Goal: Contribute content: Contribute content

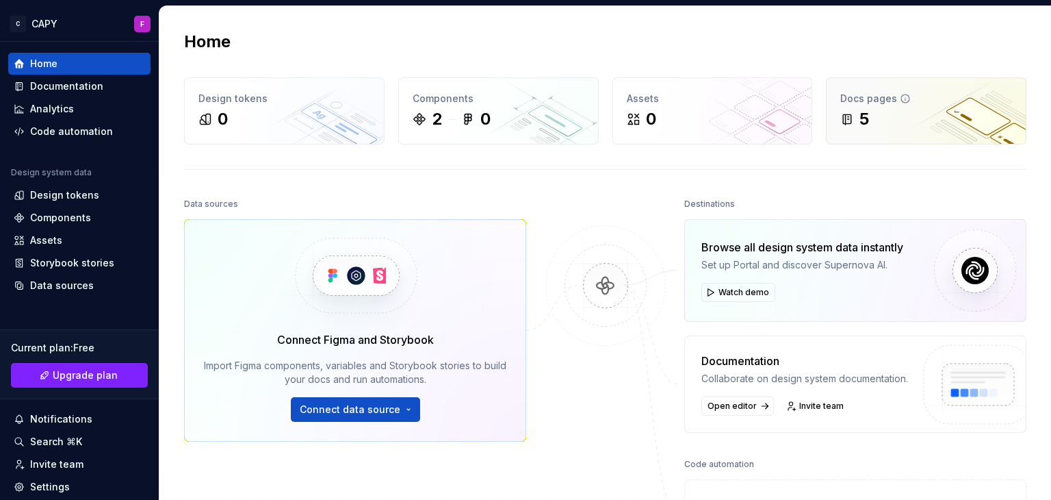
click at [849, 130] on div "Docs pages 5" at bounding box center [926, 111] width 199 height 66
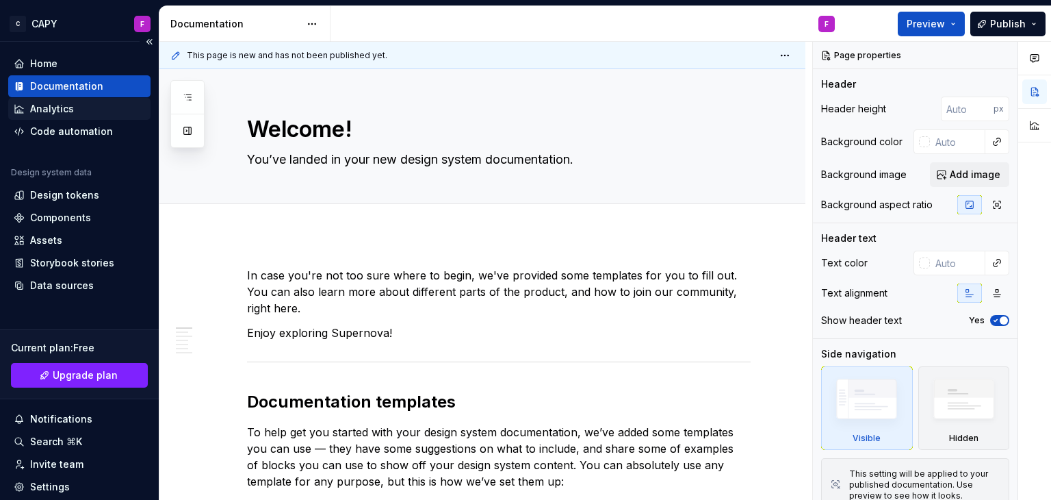
click at [88, 105] on div "Analytics" at bounding box center [79, 109] width 131 height 14
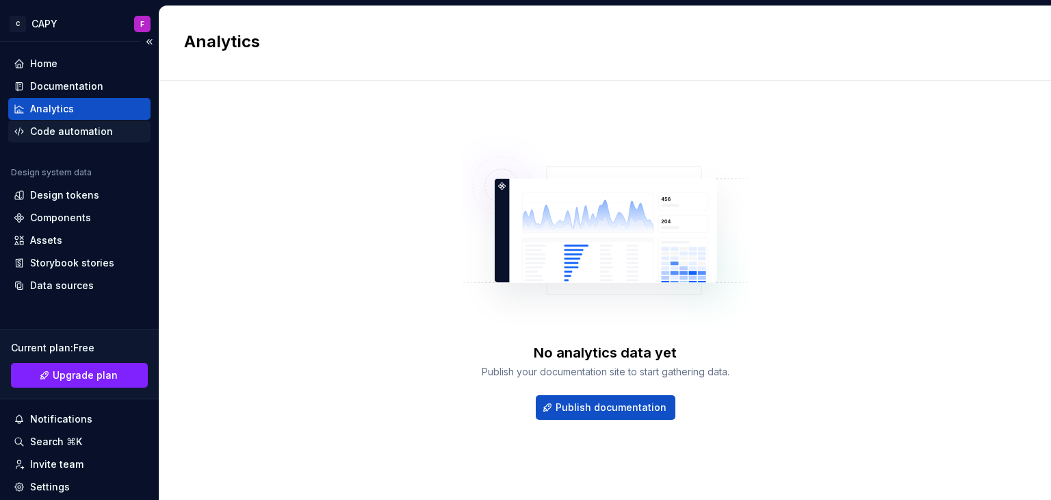
click at [88, 135] on div "Code automation" at bounding box center [71, 132] width 83 height 14
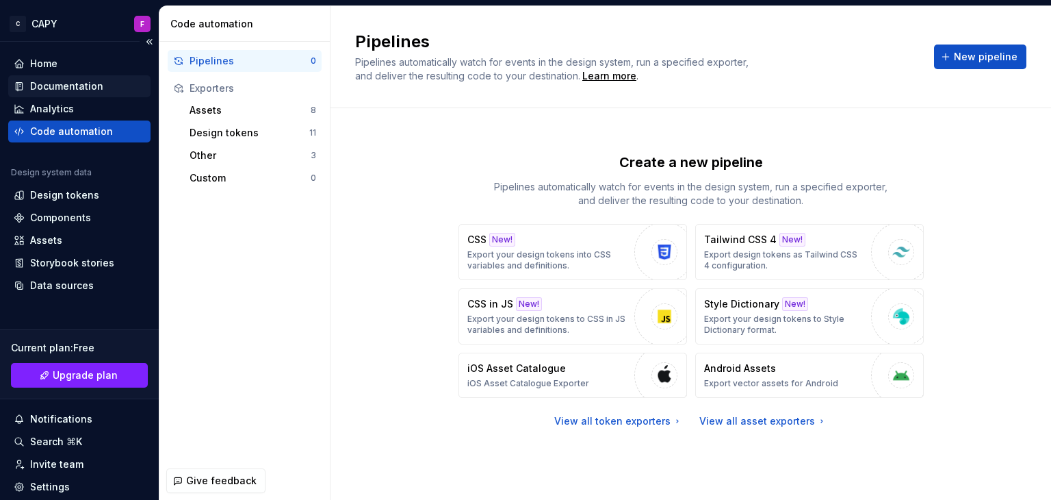
click at [68, 78] on div "Documentation" at bounding box center [79, 86] width 142 height 22
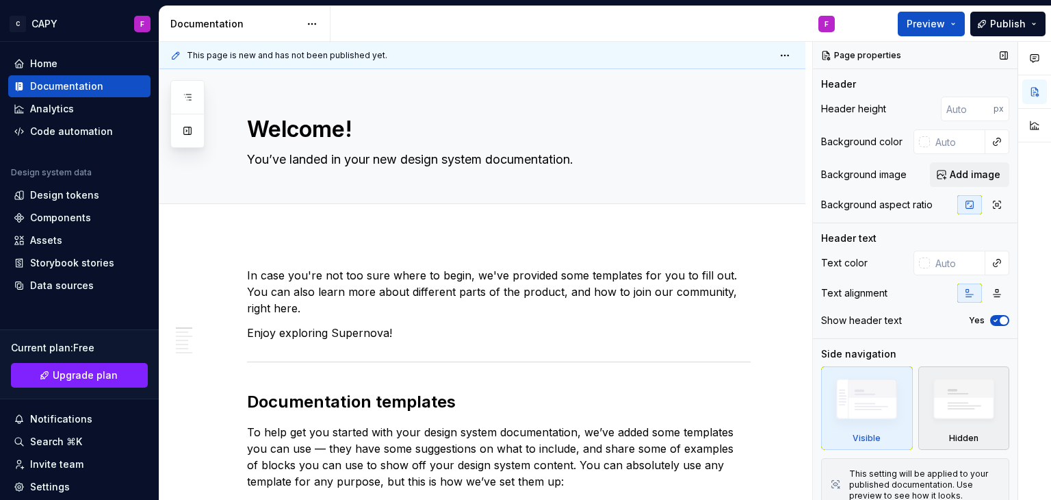
click at [941, 417] on img at bounding box center [964, 402] width 79 height 60
click at [857, 417] on img at bounding box center [866, 402] width 79 height 60
type textarea "*"
click at [947, 107] on input "number" at bounding box center [967, 108] width 53 height 25
type input "45"
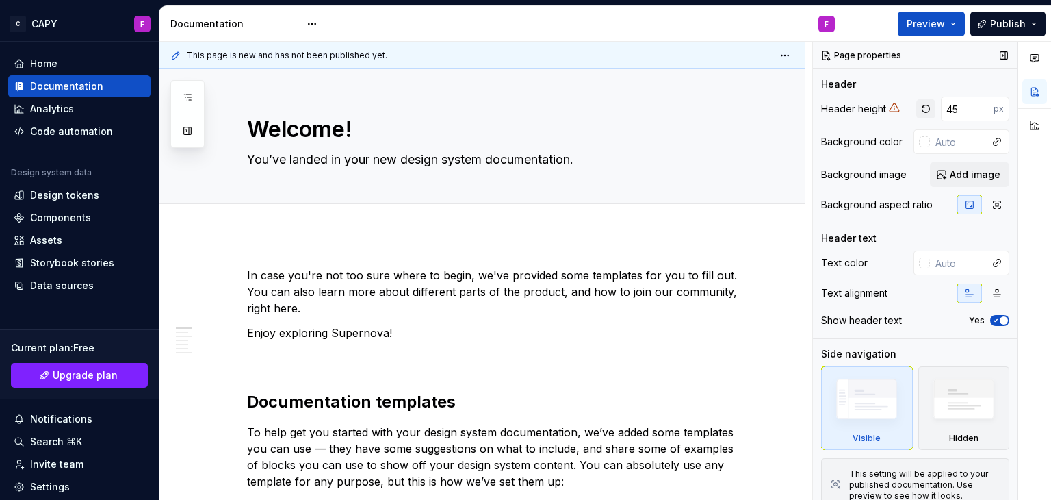
click at [918, 108] on button "button" at bounding box center [925, 108] width 19 height 19
type textarea "*"
click at [919, 141] on div at bounding box center [924, 141] width 11 height 11
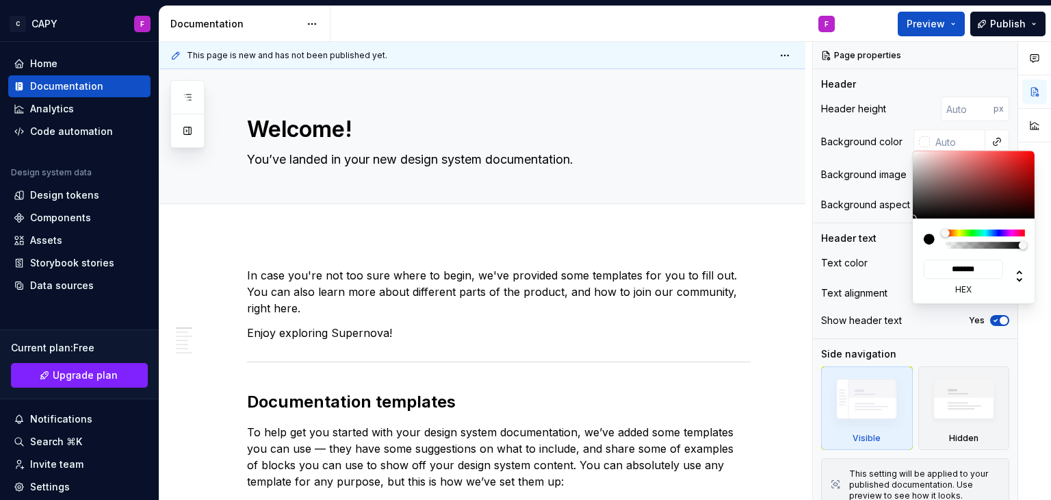
type input "#B24141"
type input "*******"
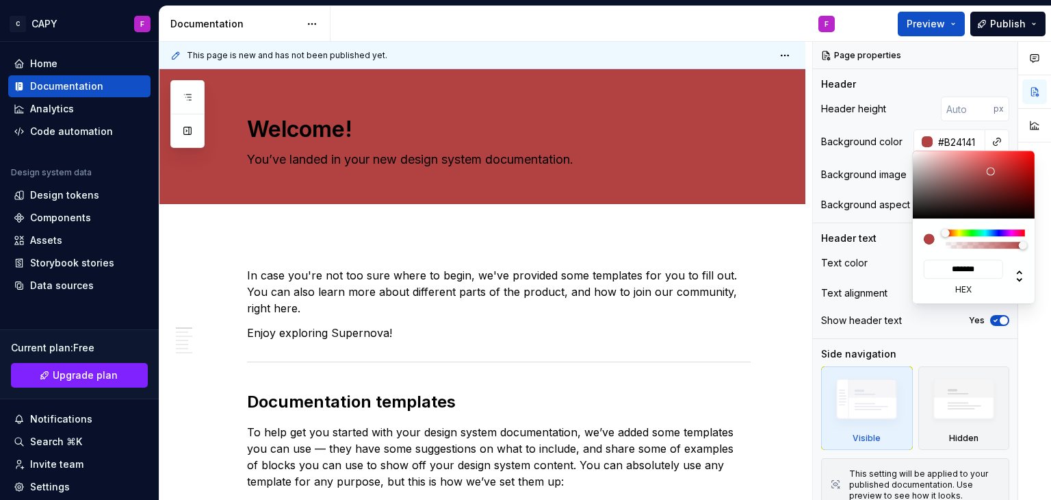
click at [991, 171] on div at bounding box center [974, 185] width 123 height 68
type textarea "*"
type input "#B24190"
type input "*******"
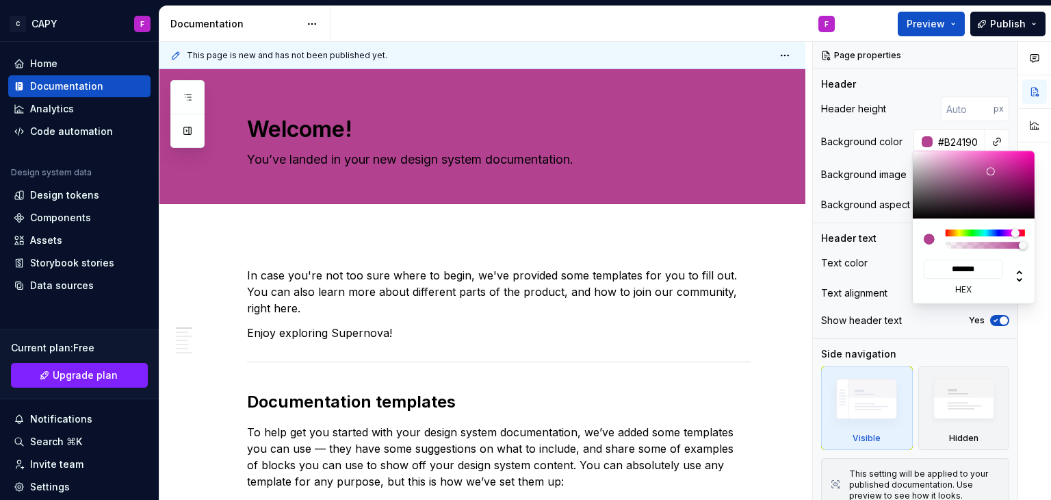
click at [1016, 233] on div at bounding box center [985, 232] width 79 height 7
type textarea "*"
type input "#5F41B2"
type input "*******"
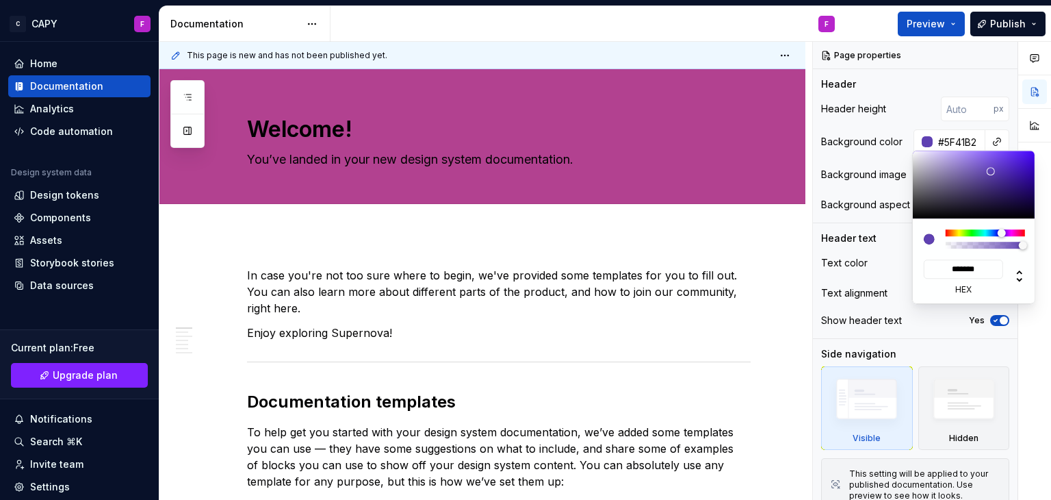
click at [1002, 231] on div at bounding box center [985, 232] width 79 height 7
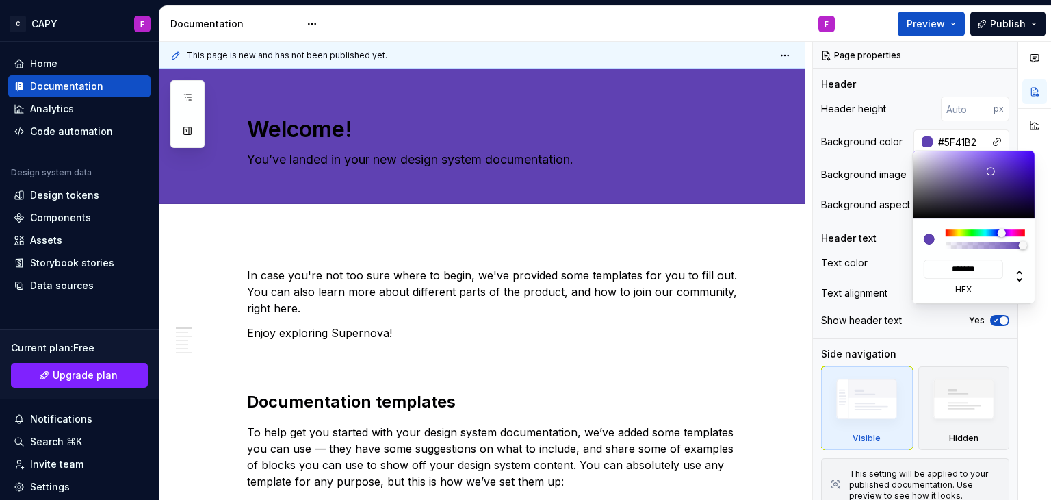
type textarea "*"
type input "#B9ACDD"
type input "*******"
click at [940, 159] on div at bounding box center [974, 185] width 123 height 68
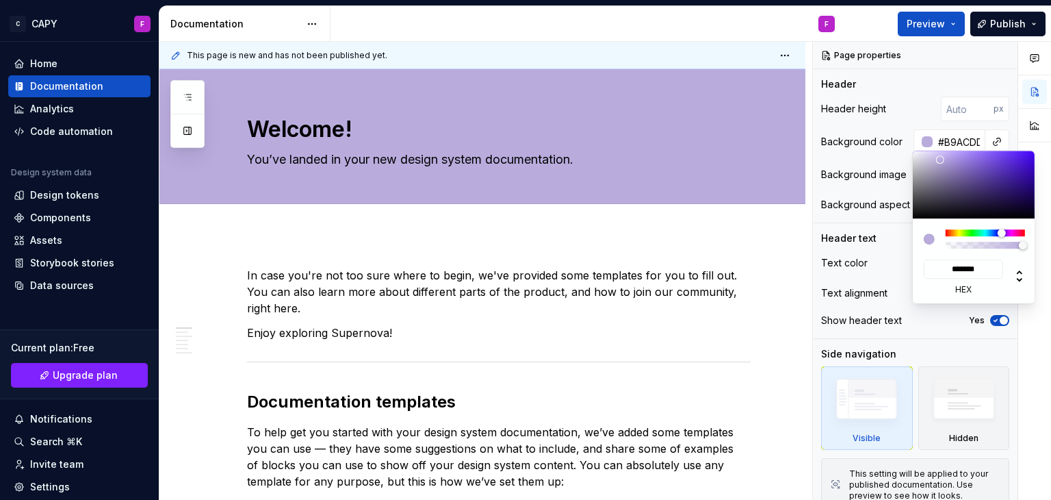
click at [732, 246] on html "C CAPY F Home Documentation Analytics Code automation Design system data Design…" at bounding box center [525, 250] width 1051 height 500
click at [769, 222] on html "C CAPY F Home Documentation Analytics Code automation Design system data Design…" at bounding box center [525, 250] width 1051 height 500
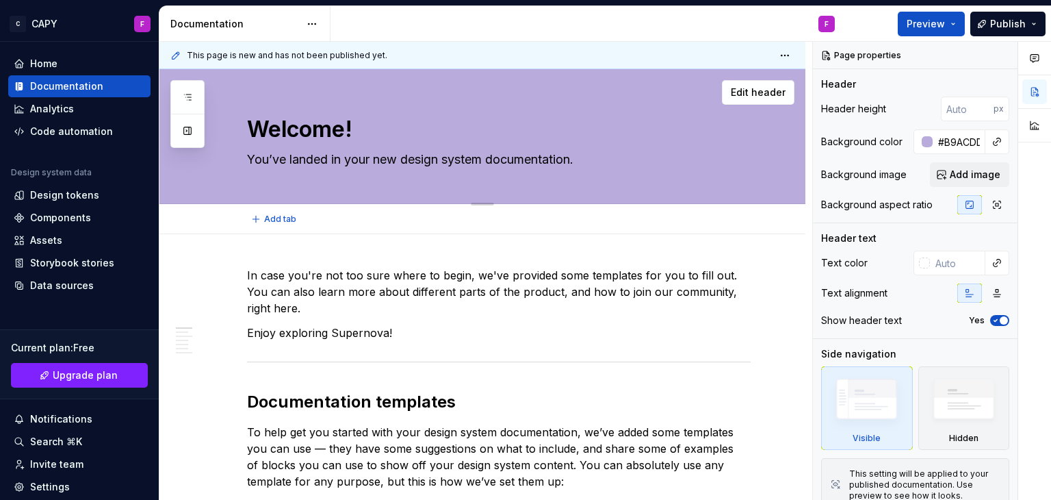
click at [343, 132] on textarea "Welcome!" at bounding box center [496, 129] width 504 height 33
type textarea "*"
type textarea "C"
type textarea "*"
type textarea "Ca"
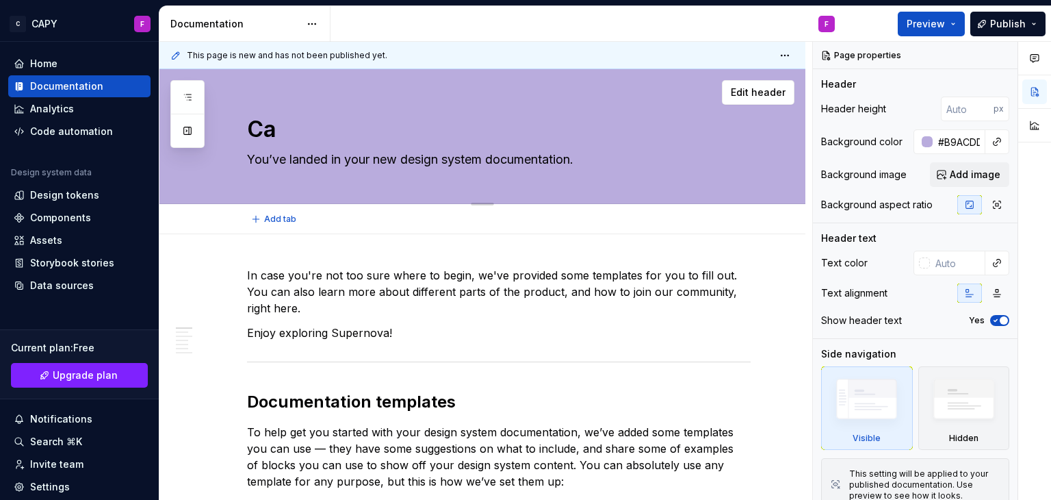
type textarea "*"
type textarea "Cap"
type textarea "*"
type textarea "Capy"
type textarea "*"
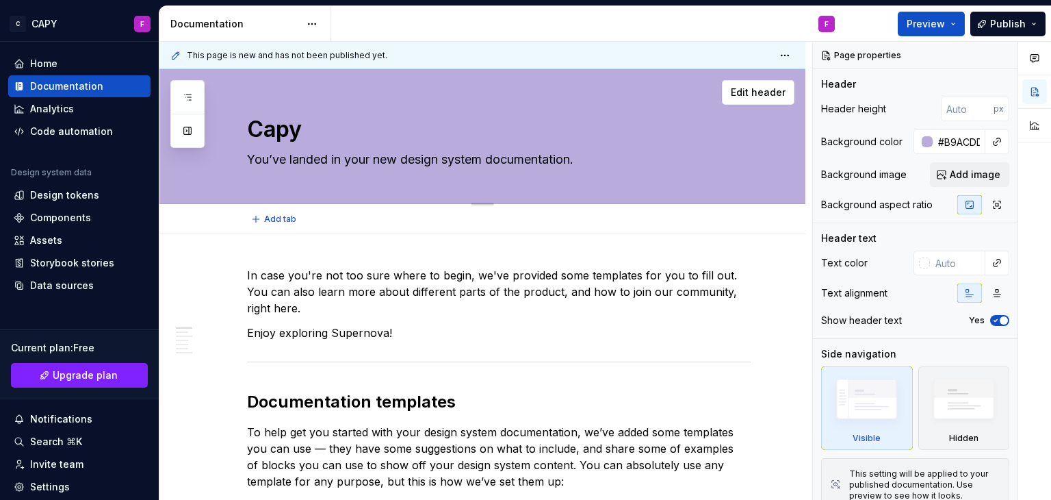
type textarea "Capyc"
type textarea "*"
type textarea "Capych"
type textarea "*"
type textarea "Capyche"
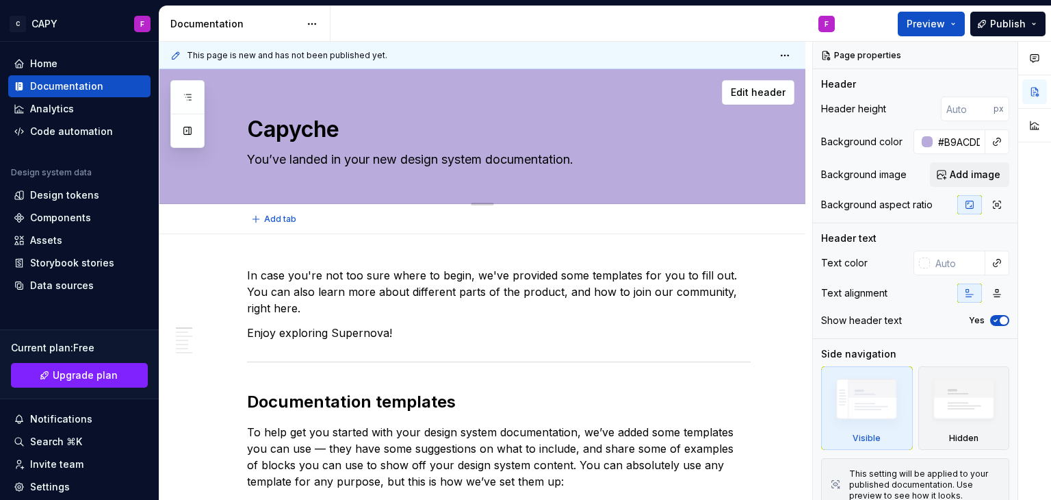
type textarea "*"
type textarea "Capychef"
type textarea "*"
type textarea "Capychef"
click at [995, 54] on button "button" at bounding box center [1003, 55] width 19 height 19
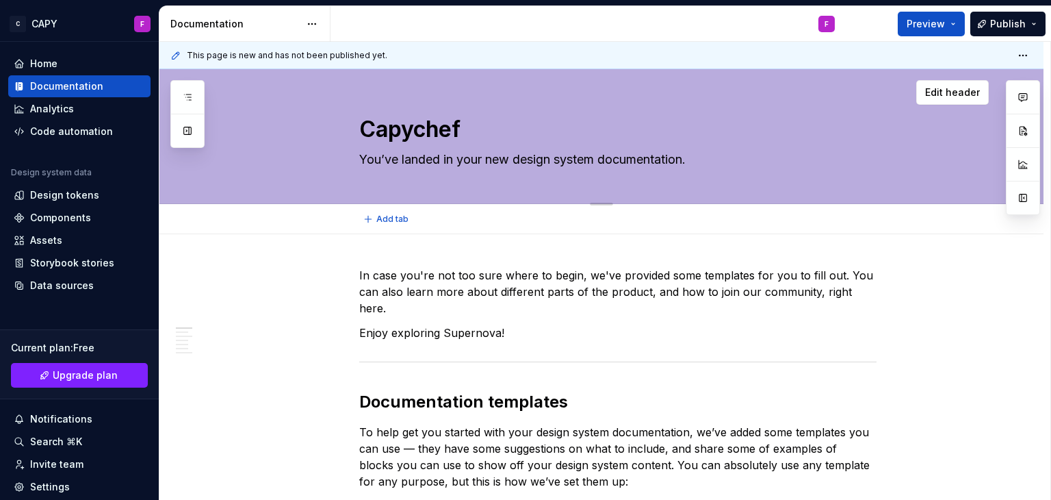
click at [471, 159] on textarea "You’ve landed in your new design system documentation." at bounding box center [615, 160] width 517 height 22
type textarea "*"
type textarea "D"
type textarea "*"
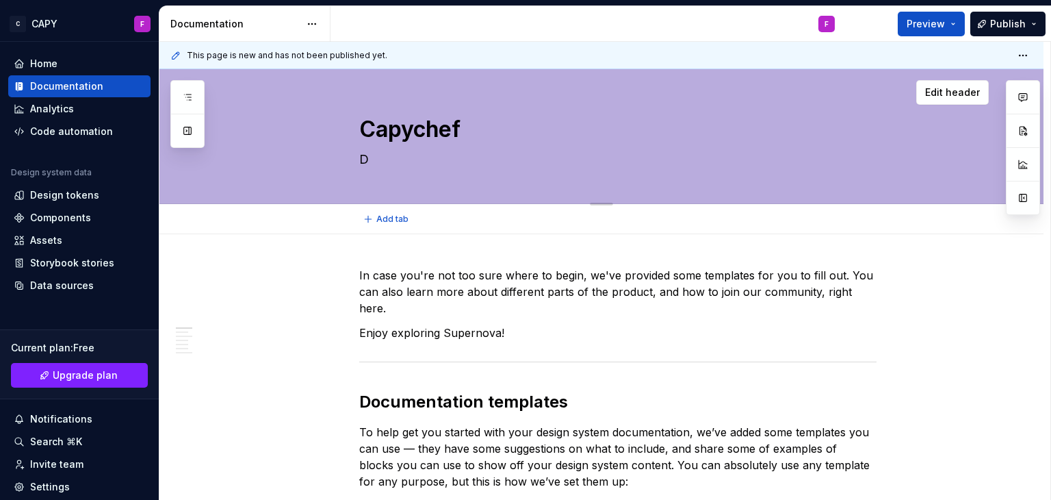
type textarea "Do"
type textarea "*"
type textarea "Doc"
type textarea "*"
type textarea "Docu"
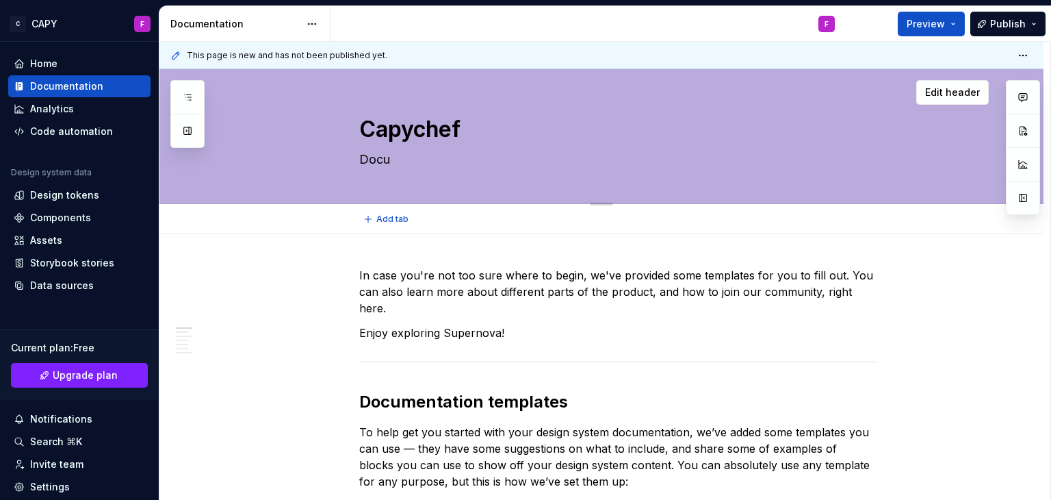
type textarea "*"
type textarea "Docum"
type textarea "*"
type textarea "Docume"
type textarea "*"
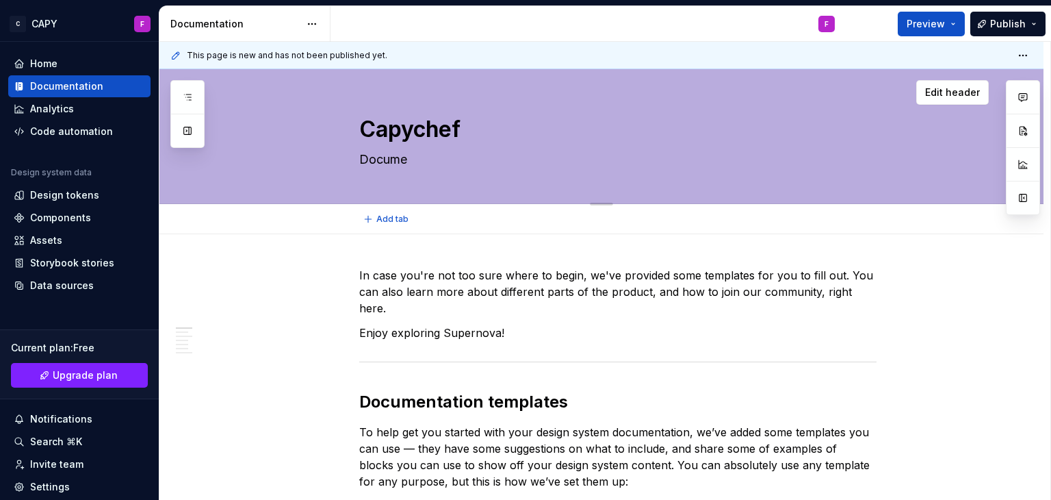
type textarea "Documen"
type textarea "*"
type textarea "Document"
type textarea "*"
type textarea "Documenta"
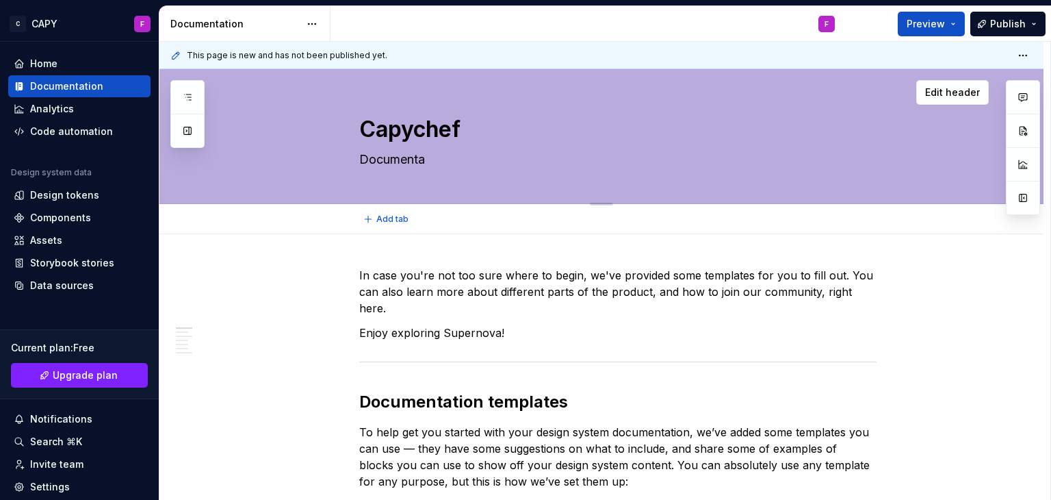
type textarea "*"
type textarea "Documentac"
type textarea "*"
type textarea "Documentaci"
type textarea "*"
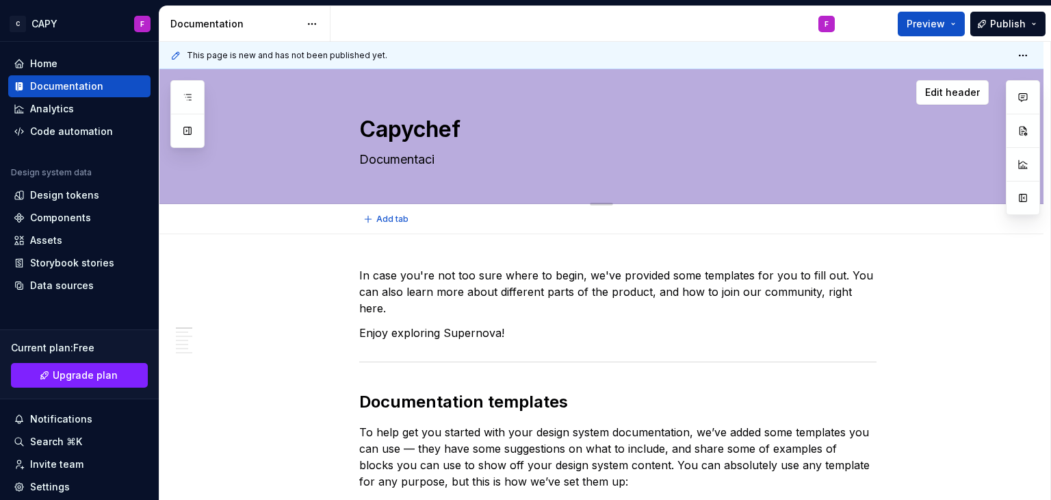
type textarea "Documentació"
type textarea "*"
type textarea "Documentación"
type textarea "*"
type textarea "Documentación"
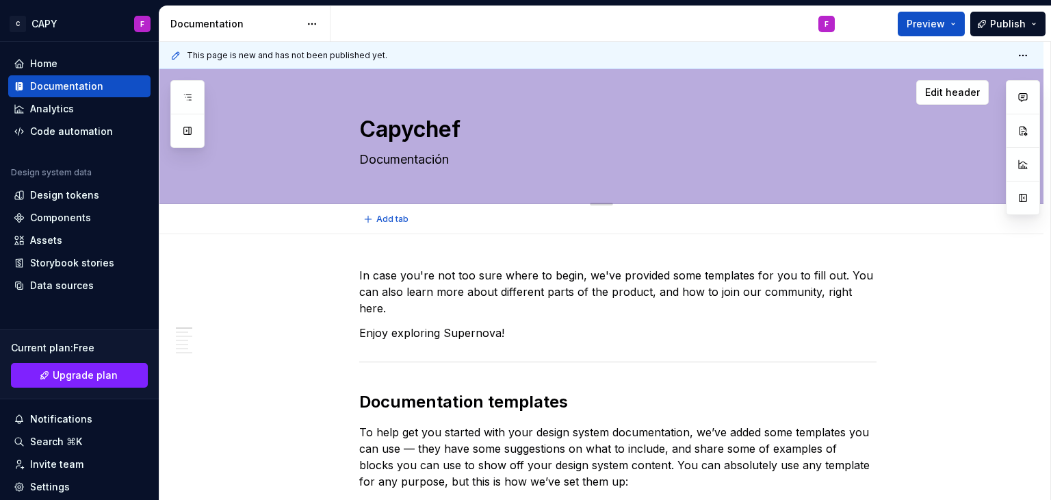
type textarea "*"
type textarea "Documentación pa"
type textarea "*"
type textarea "Documentación par"
type textarea "*"
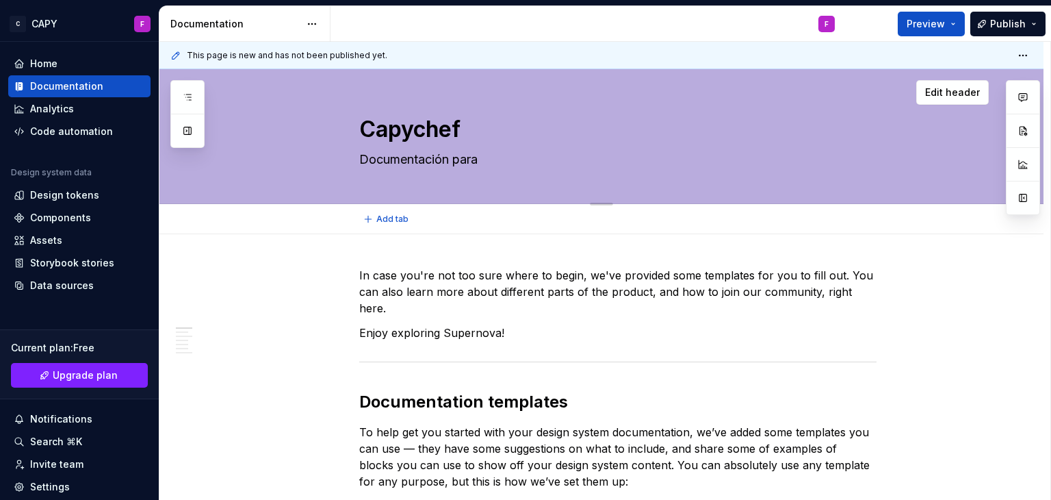
type textarea "Documentación para"
type textarea "*"
type textarea "Documentación para e"
type textarea "*"
type textarea "Documentación para el"
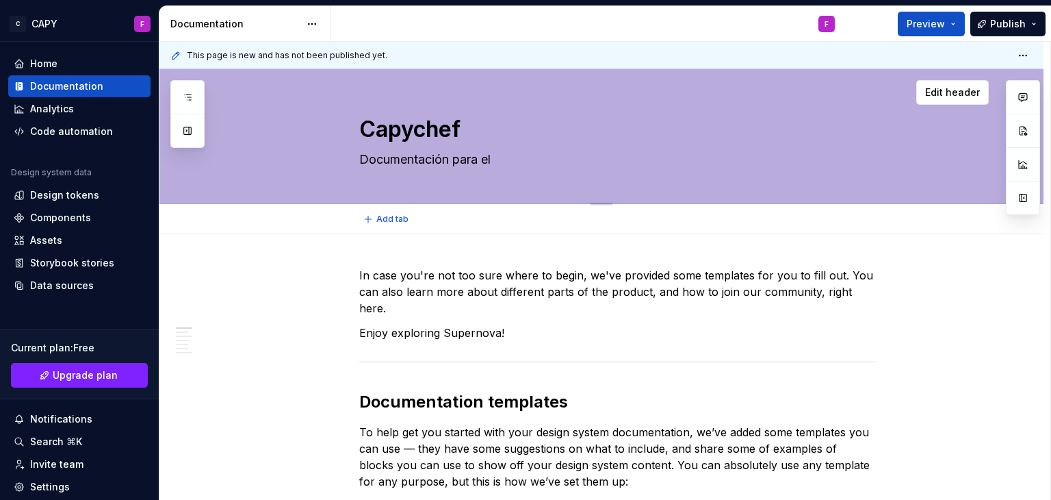
type textarea "*"
type textarea "Documentación para el"
type textarea "*"
type textarea "Documentación para el d"
type textarea "*"
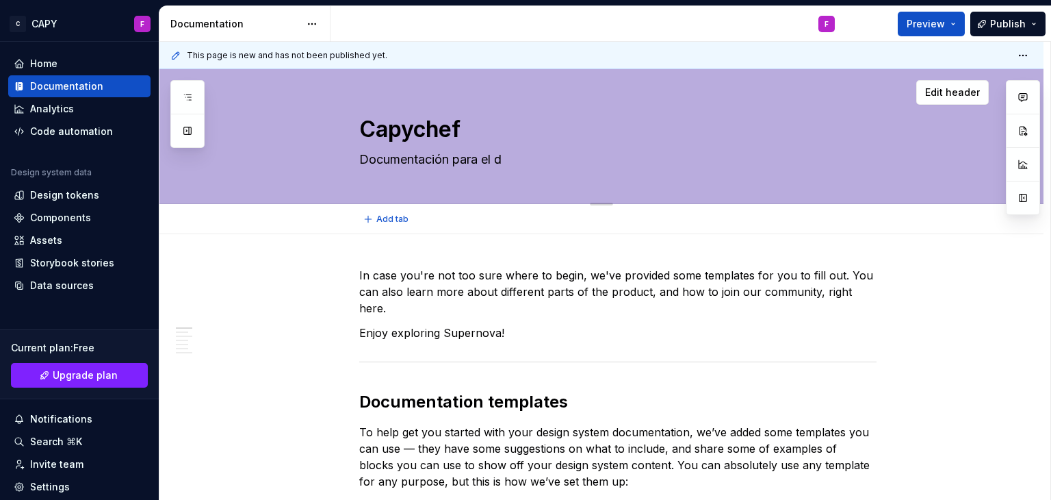
type textarea "Documentación para el di"
type textarea "*"
type textarea "Documentación para el dis"
type textarea "*"
type textarea "Documentación para el dise"
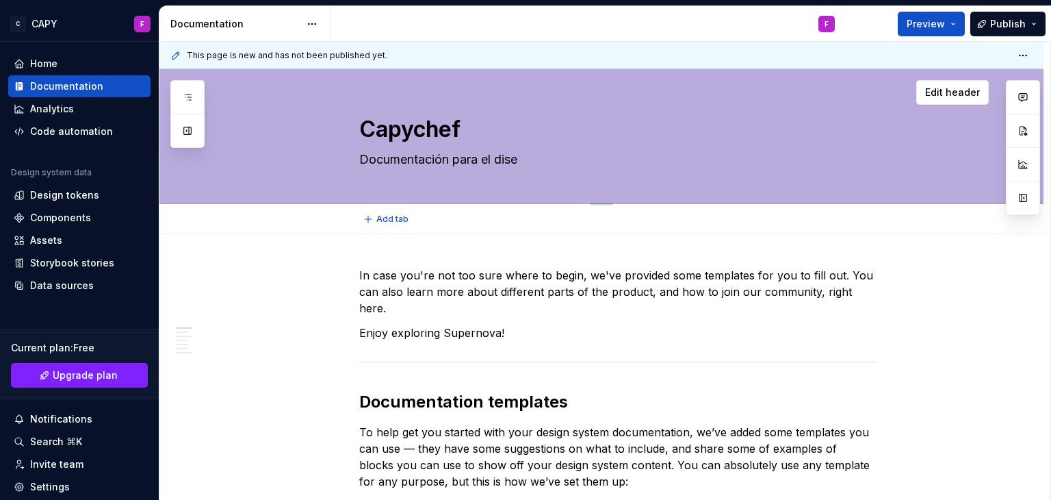
type textarea "*"
type textarea "Documentación para el diseñ"
type textarea "*"
type textarea "Documentación para el diseño"
type textarea "*"
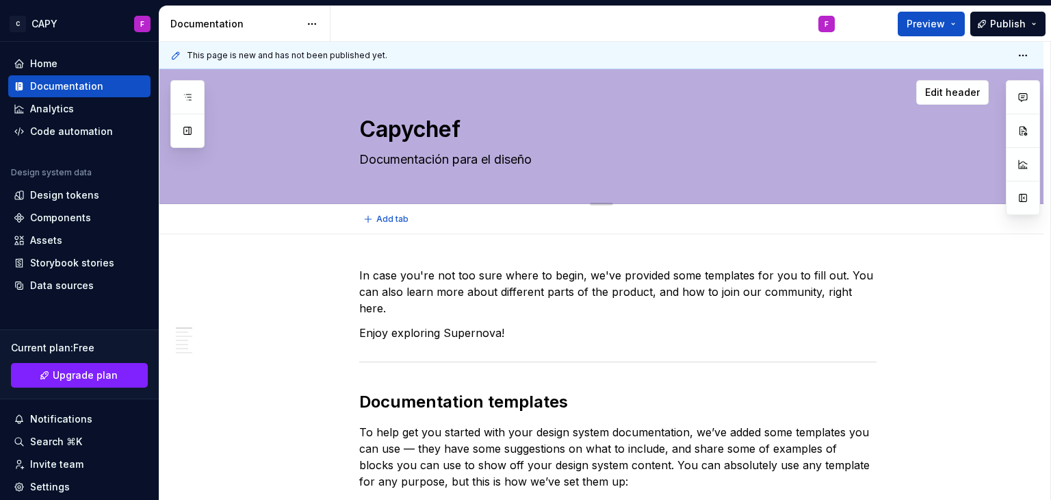
type textarea "Documentación para el diseño"
type textarea "*"
type textarea "Documentación para el diseño y"
type textarea "*"
type textarea "Documentación para el diseño y p"
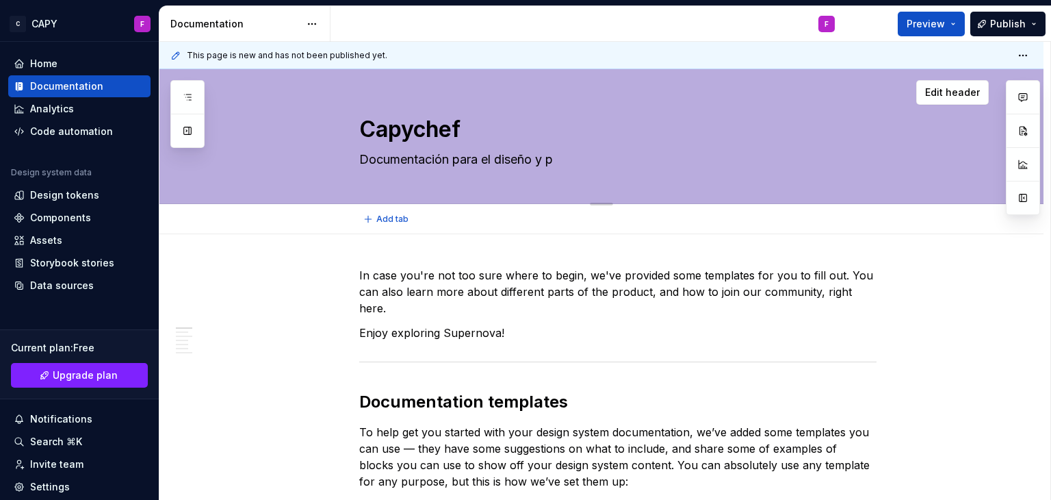
type textarea "*"
type textarea "Documentación para el diseño y pr"
type textarea "*"
type textarea "Documentación para el diseño y pro"
type textarea "*"
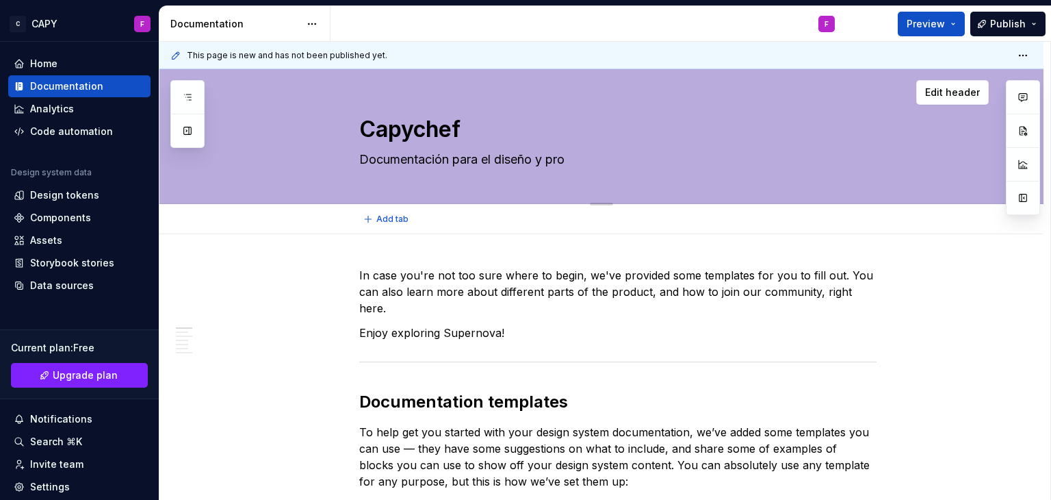
type textarea "Documentación para el diseño y prog"
type textarea "*"
type textarea "Documentación para el diseño y progr"
type textarea "*"
type textarea "Documentación para el diseño y progra"
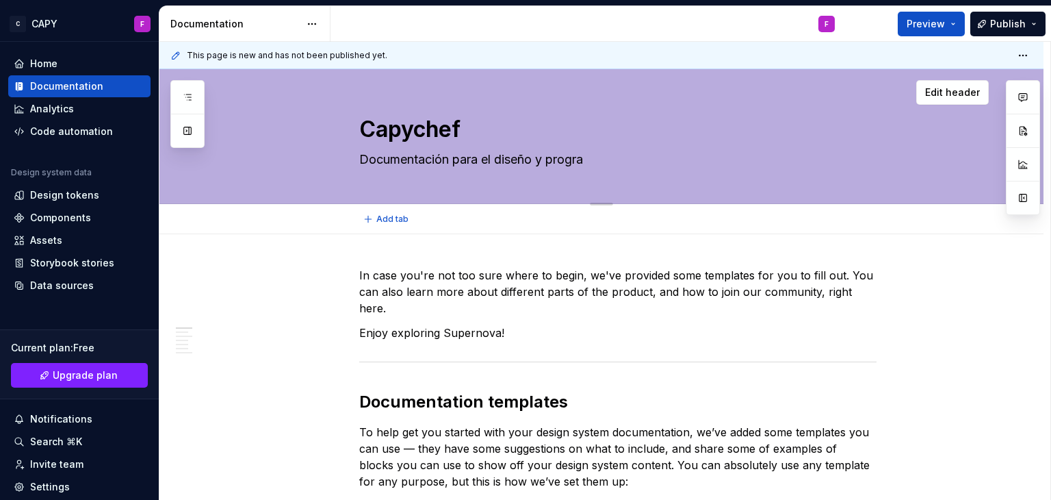
type textarea "*"
type textarea "Documentación para el diseño y program"
type textarea "*"
type textarea "Documentación para el diseño y programa"
type textarea "*"
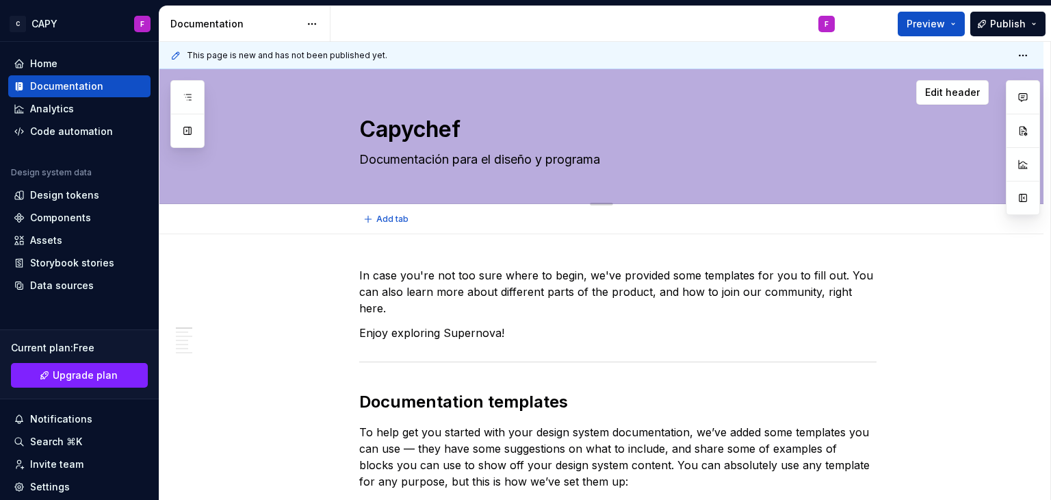
type textarea "Documentación para el diseño y programac"
type textarea "*"
type textarea "Documentación para el diseño y programaci"
type textarea "*"
type textarea "Documentación para el diseño y programació"
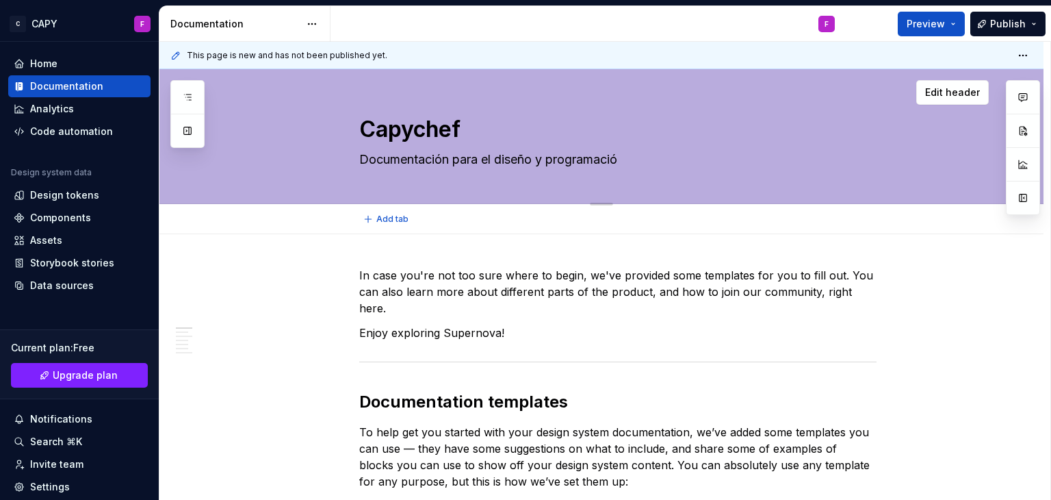
type textarea "*"
type textarea "Documentación para el diseño y programación"
type textarea "*"
type textarea "Documentación para el diseño y programación"
type textarea "*"
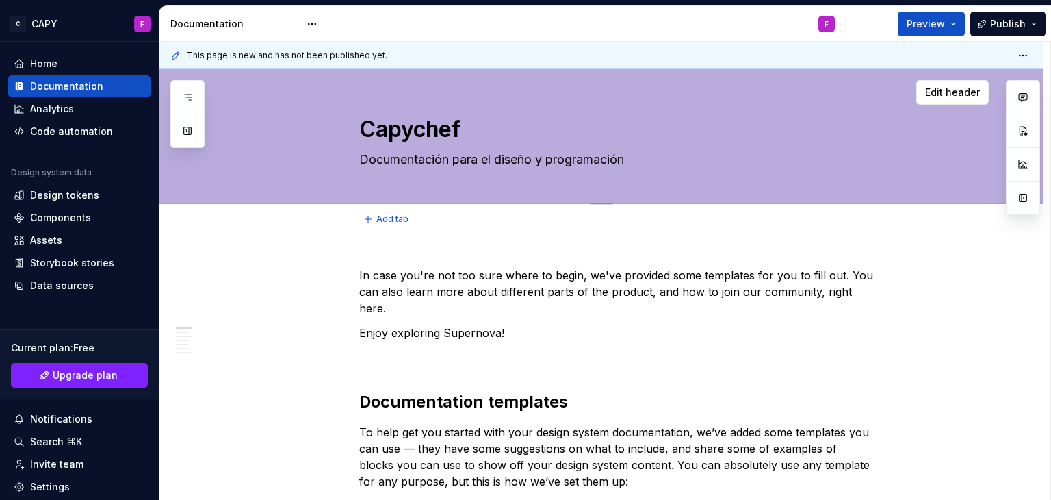
type textarea "Documentación para el diseño y programación d"
type textarea "*"
type textarea "Documentación para el diseño y programación de"
type textarea "*"
type textarea "Documentación para el diseño y programación de a"
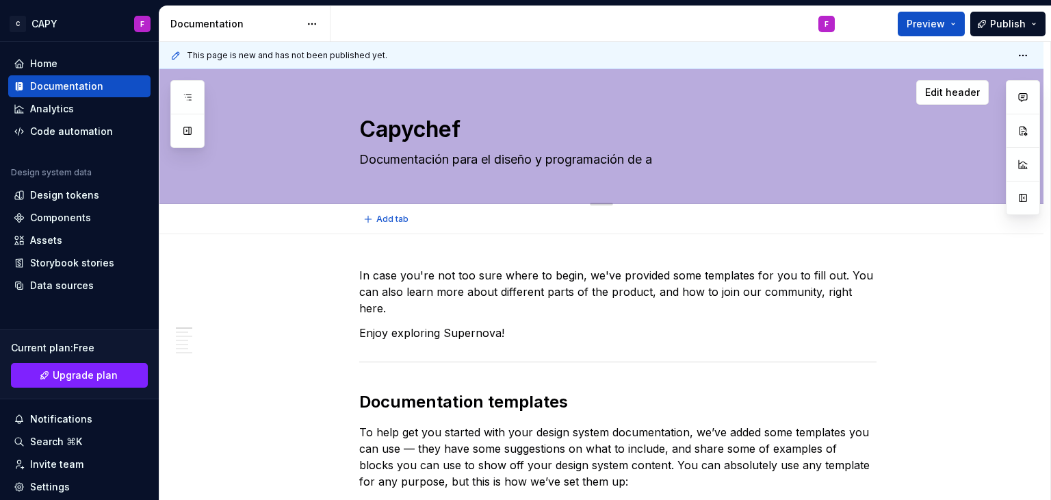
type textarea "*"
type textarea "Documentación para el diseño y programación de al"
type textarea "*"
type textarea "Documentación para el diseño y programación de al"
type textarea "*"
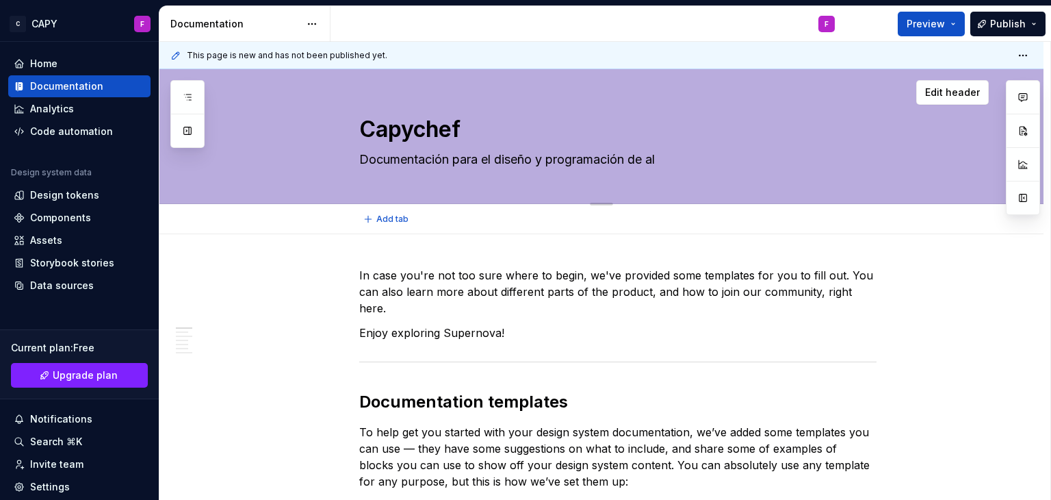
type textarea "Documentación para el diseño y programación de al a"
type textarea "*"
type textarea "Documentación para el diseño y programación de al ap"
type textarea "*"
type textarea "Documentación para el diseño y programación de al app"
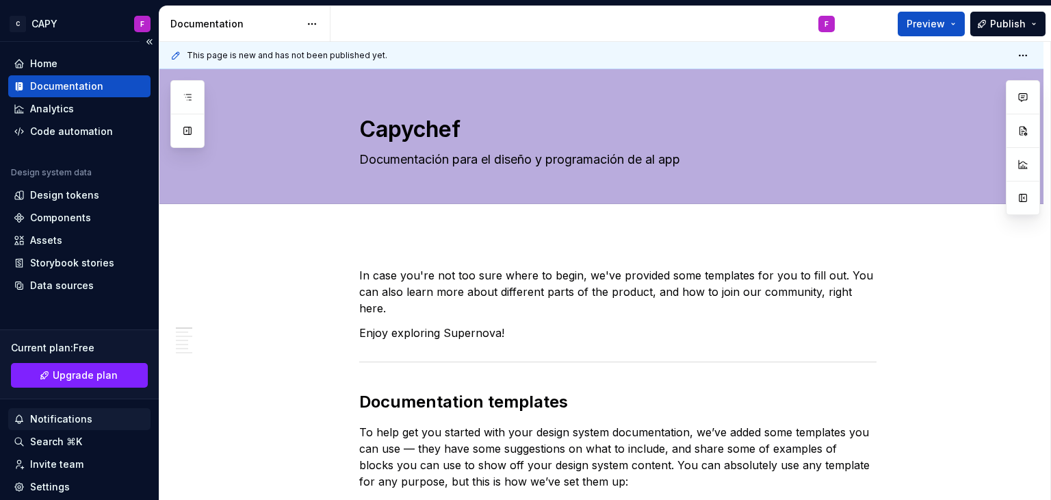
scroll to position [90, 0]
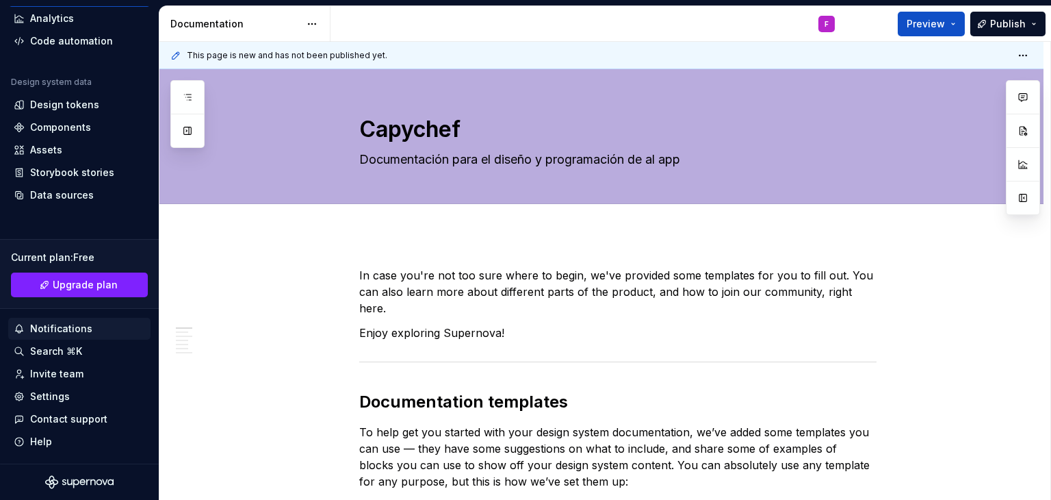
type textarea "*"
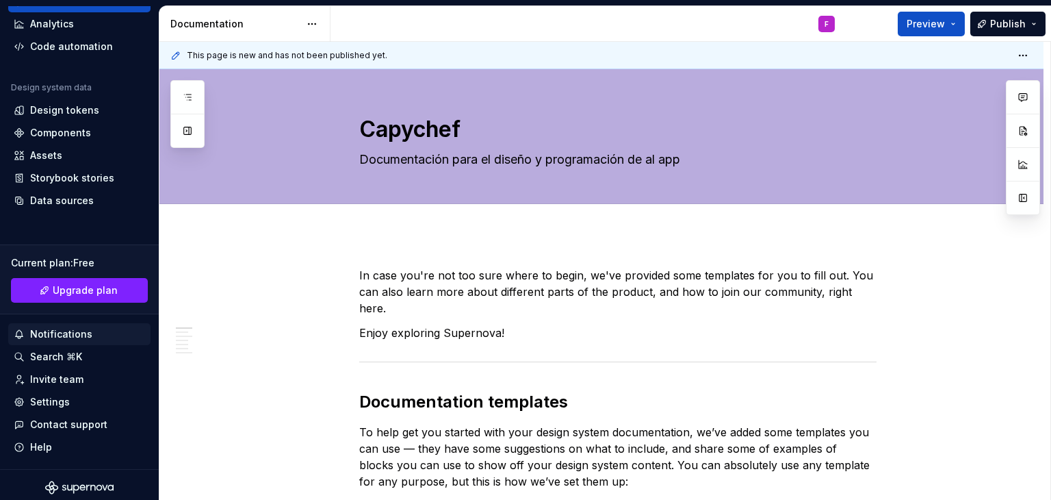
scroll to position [0, 0]
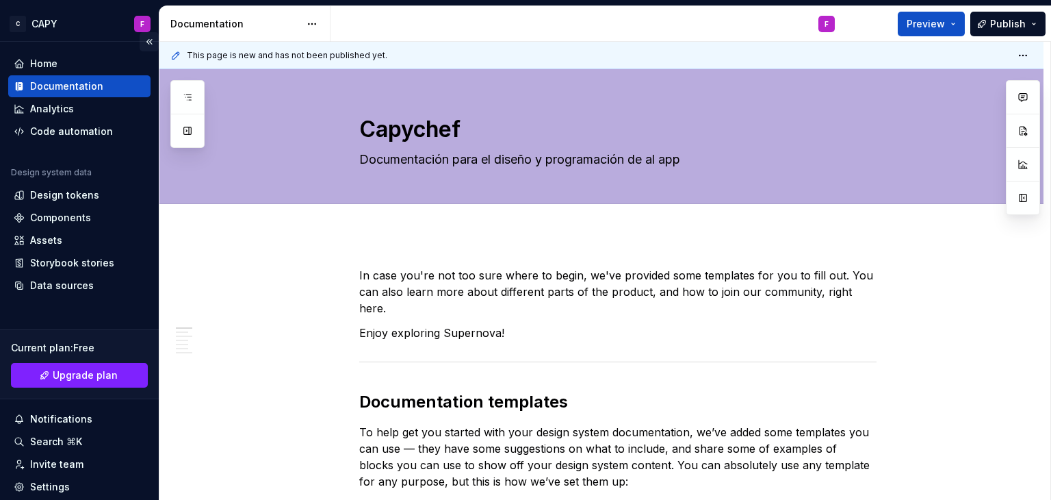
type textarea "Documentación para el diseño y programación de al app"
click at [140, 42] on button "Collapse sidebar" at bounding box center [149, 41] width 19 height 19
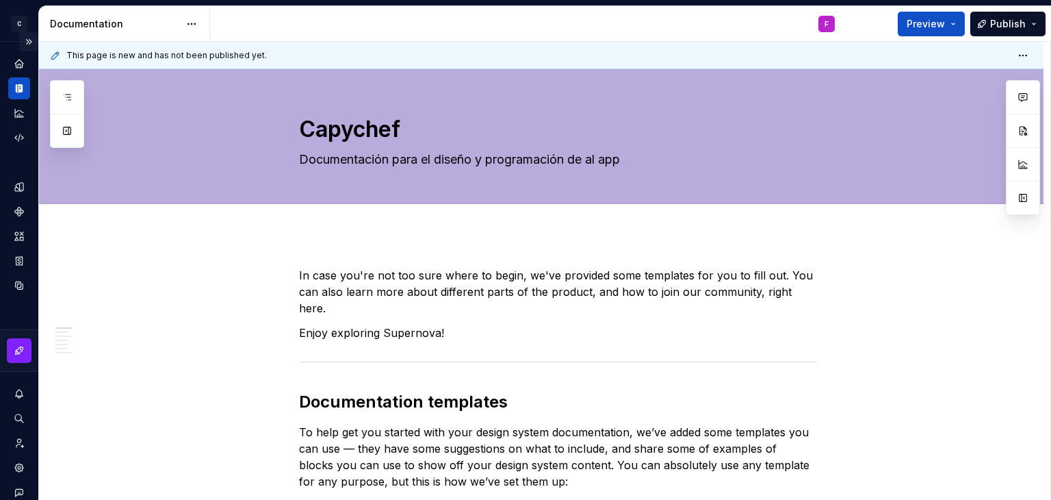
click at [22, 37] on button "Expand sidebar" at bounding box center [28, 41] width 19 height 19
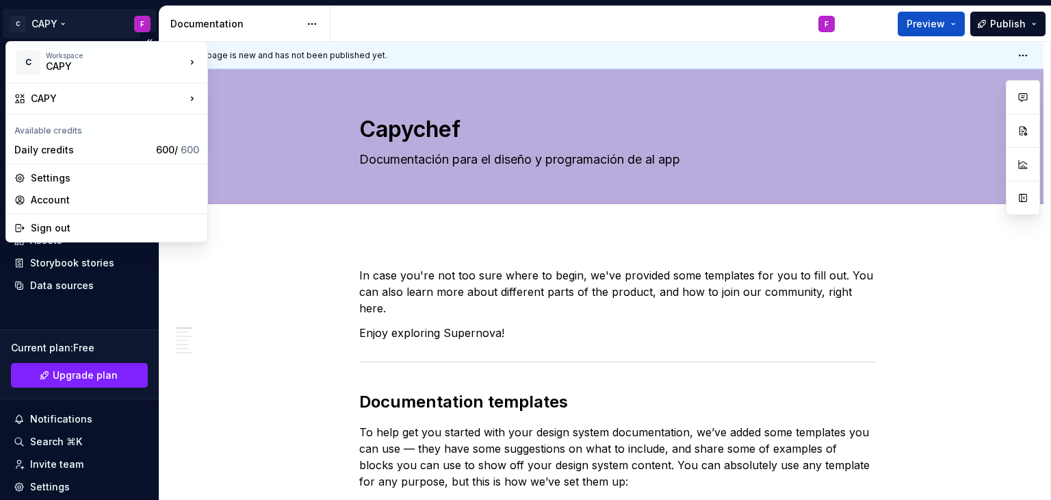
click at [133, 22] on html "C CAPY F Home Documentation Analytics Code automation Design system data Design…" at bounding box center [525, 250] width 1051 height 500
click at [49, 179] on div "Settings" at bounding box center [115, 178] width 168 height 14
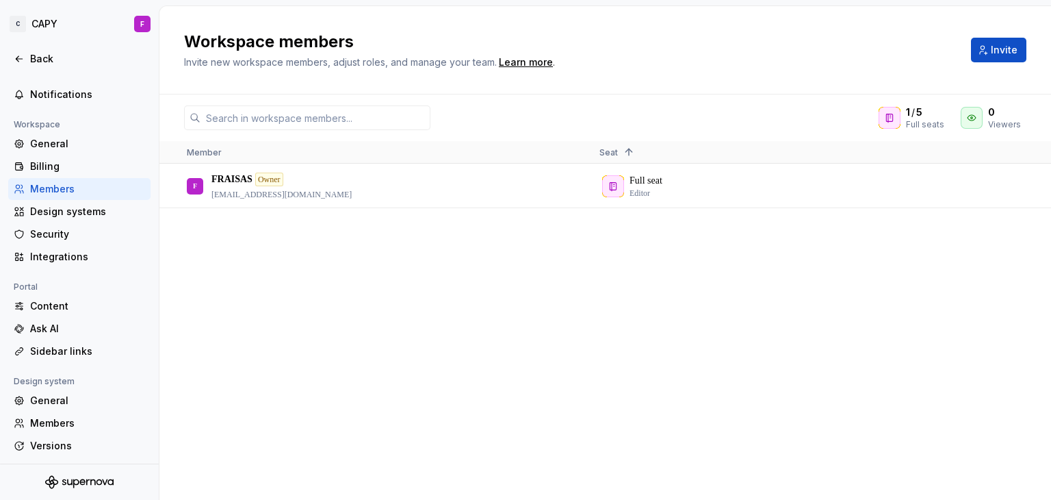
scroll to position [103, 0]
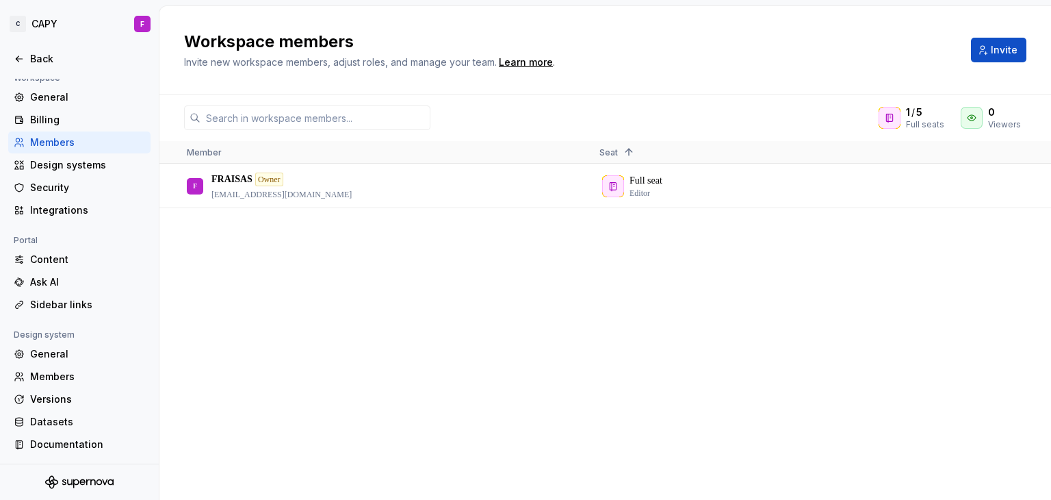
click at [99, 477] on icon "Supernova Logo" at bounding box center [79, 482] width 68 height 14
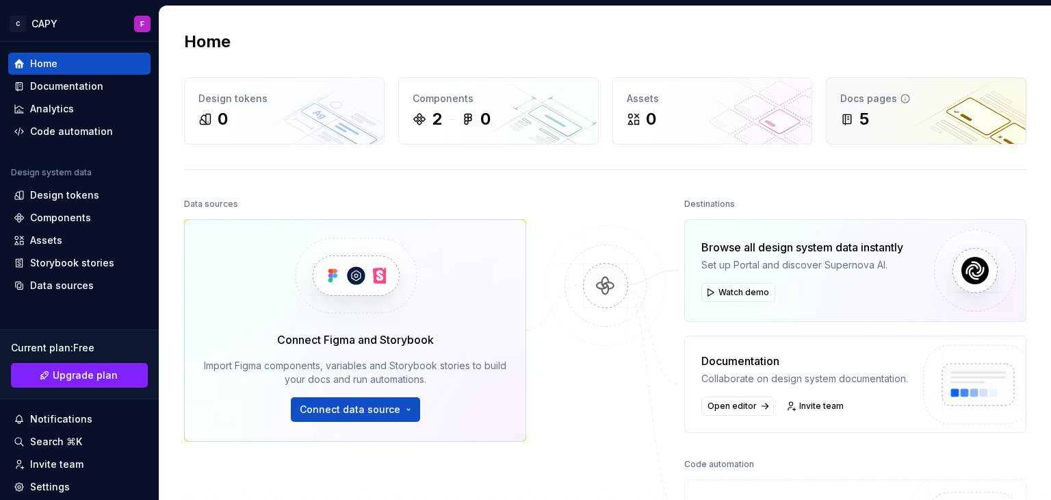
click at [891, 127] on div "5" at bounding box center [926, 119] width 172 height 22
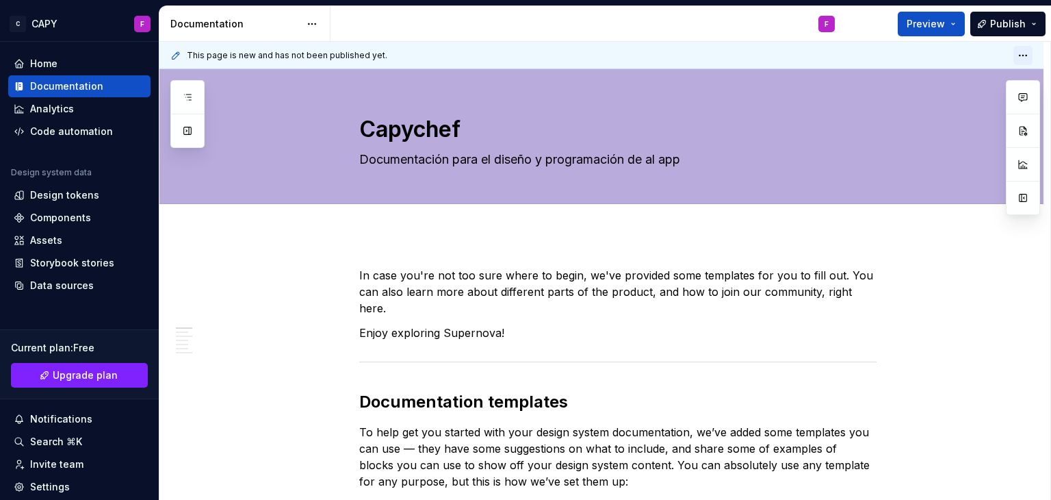
click at [1019, 54] on html "C CAPY F Home Documentation Analytics Code automation Design system data Design…" at bounding box center [525, 250] width 1051 height 500
click at [955, 25] on html "C CAPY F Home Documentation Analytics Code automation Design system data Design…" at bounding box center [525, 250] width 1051 height 500
click at [955, 25] on button "Preview" at bounding box center [931, 24] width 67 height 25
click at [992, 64] on div "This page is new and has not been published yet." at bounding box center [601, 55] width 884 height 27
click at [140, 44] on button "Collapse sidebar" at bounding box center [149, 41] width 19 height 19
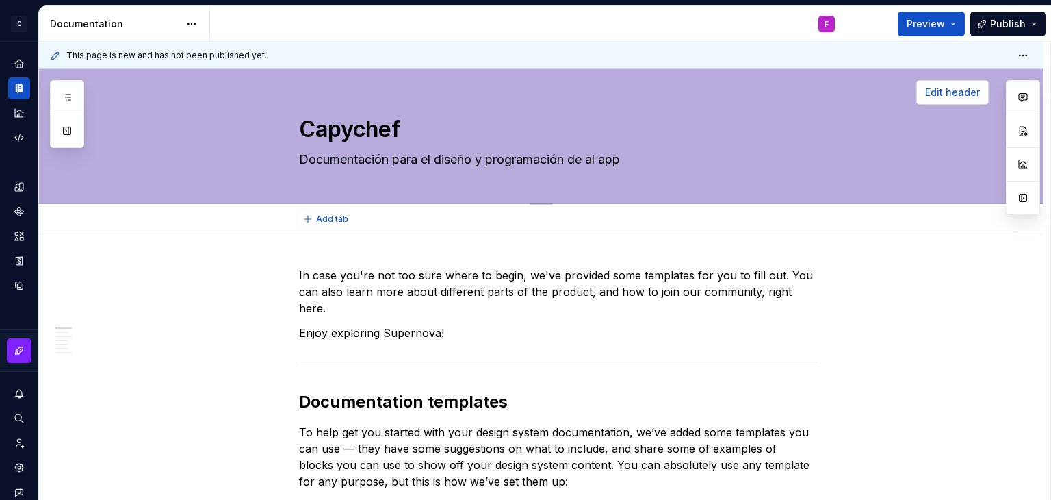
click at [963, 104] on button "Edit header" at bounding box center [952, 92] width 73 height 25
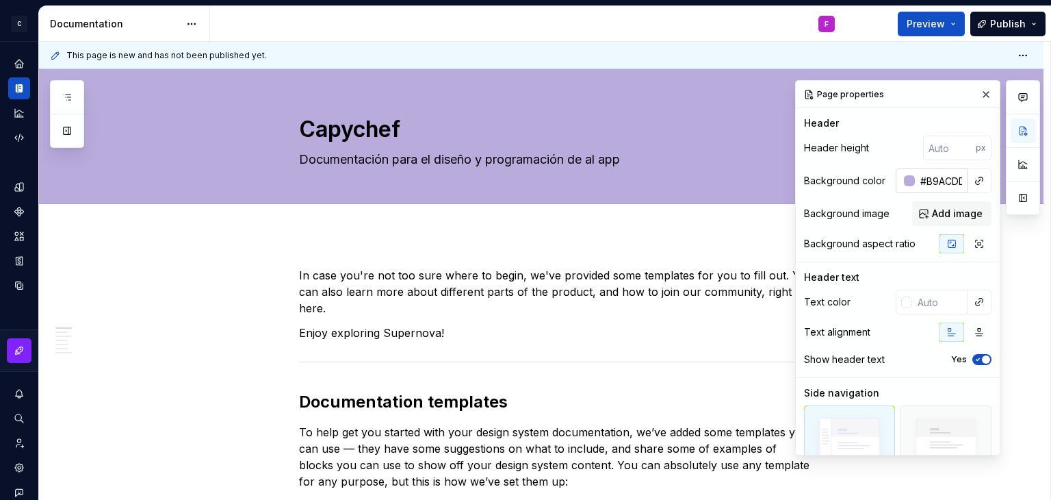
type textarea "*"
click at [904, 185] on div at bounding box center [909, 180] width 11 height 11
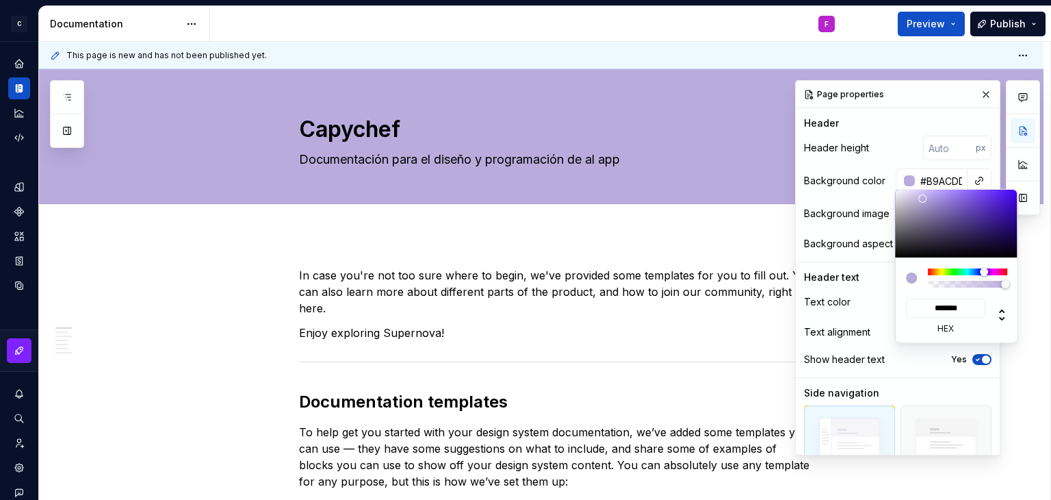
type input "#E8E2F7"
type input "*******"
click at [905, 192] on div at bounding box center [956, 224] width 123 height 68
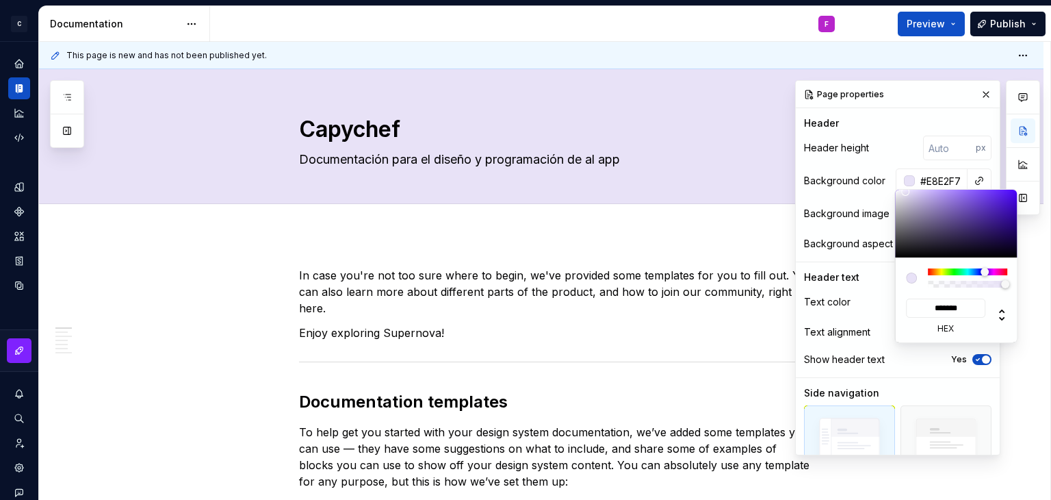
type textarea "*"
type input "#E9E4F7"
type input "*******"
type input "#EDE9F7"
type input "*******"
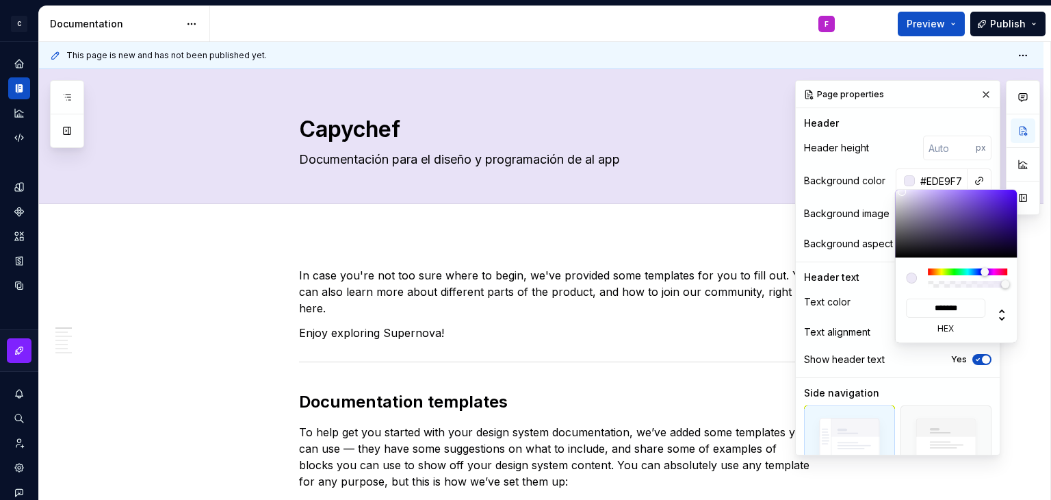
type input "#F8F6FC"
type input "*******"
type input "#FFFFFF"
type input "*******"
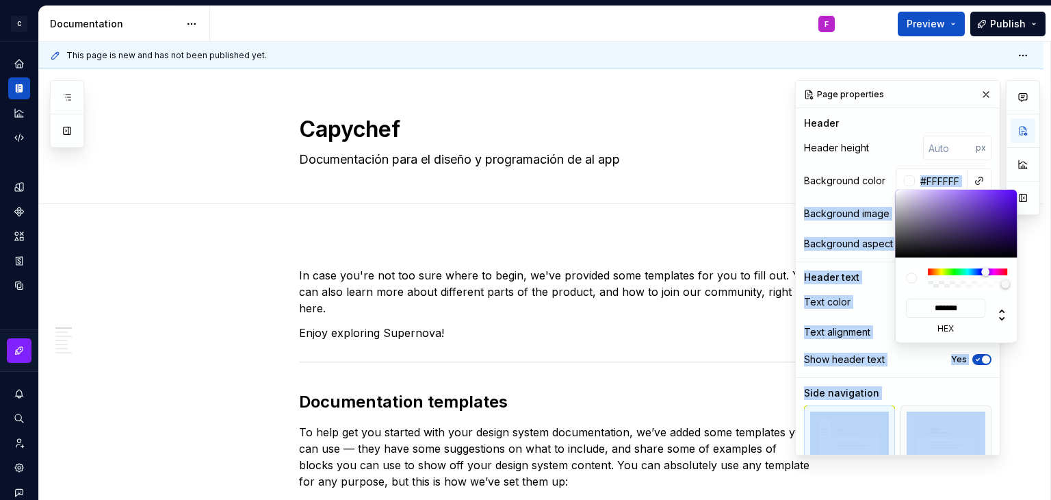
drag, startPoint x: 905, startPoint y: 192, endPoint x: 884, endPoint y: 187, distance: 22.4
click at [884, 187] on body "C CAPY F Design system data Documentation F Preview Publish Pages Add Accessibi…" at bounding box center [525, 250] width 1051 height 500
type textarea "*"
type input "#EBE7F4"
type input "*******"
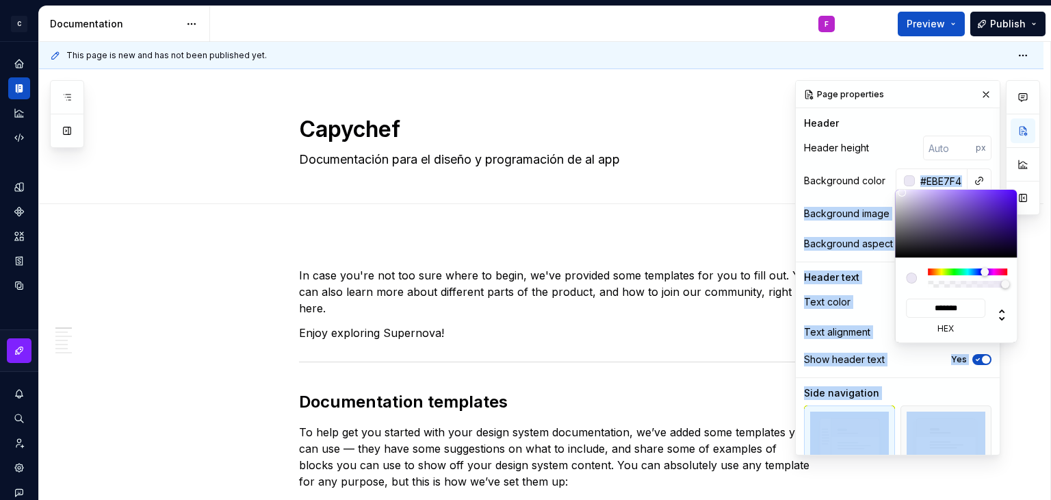
click at [902, 192] on div at bounding box center [906, 196] width 8 height 8
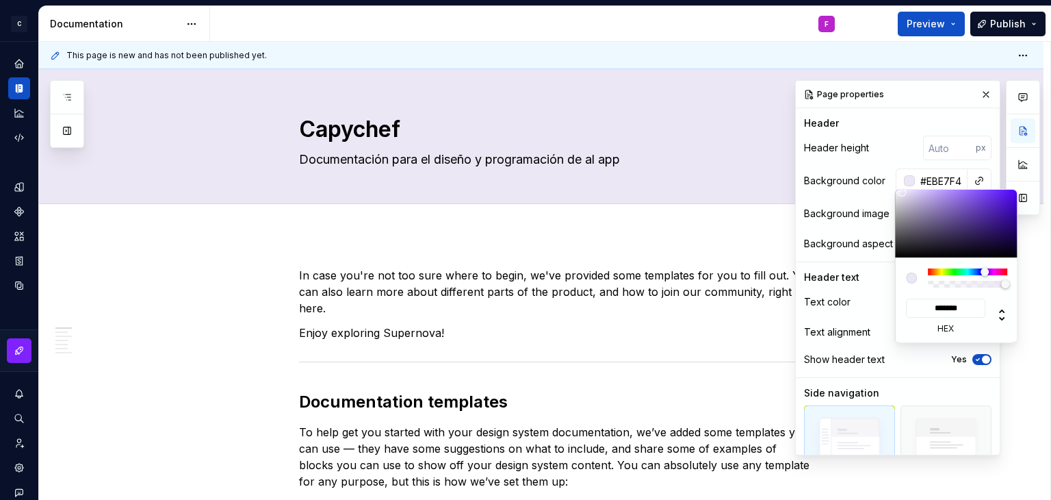
type textarea "*"
type input "#F2E7F4"
type input "*******"
click at [992, 271] on div at bounding box center [996, 272] width 8 height 8
type textarea "*"
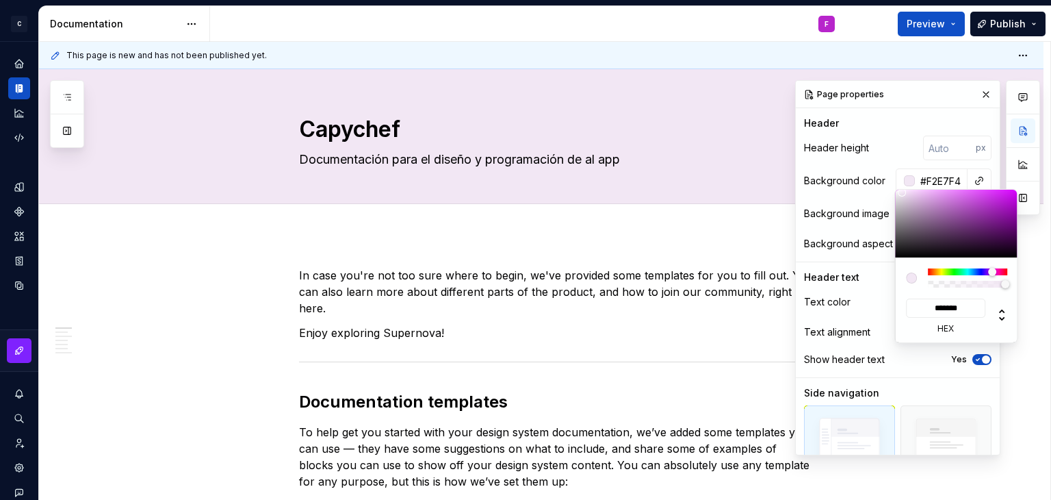
type input "#E6D4EA"
type input "*******"
click at [907, 195] on div at bounding box center [911, 199] width 8 height 8
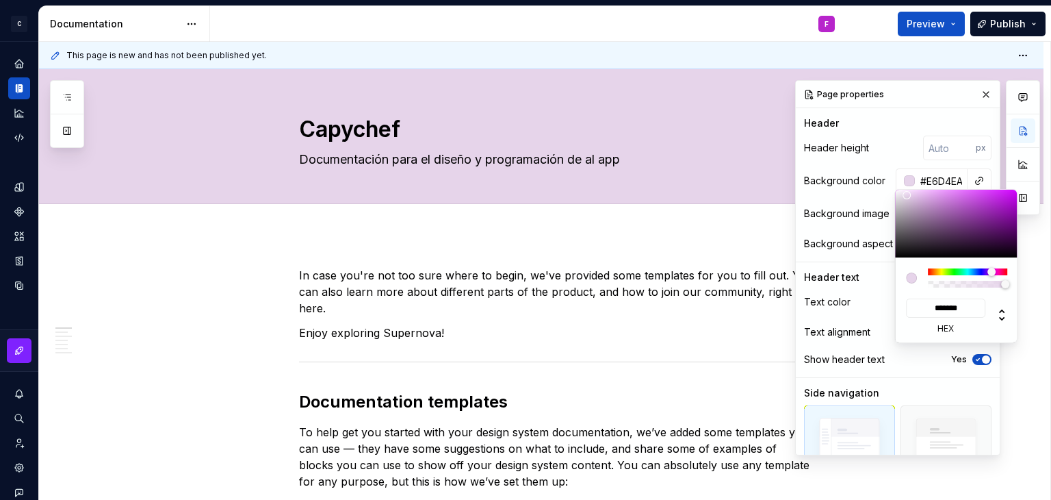
type textarea "*"
type input "#F6DCFC"
type input "*******"
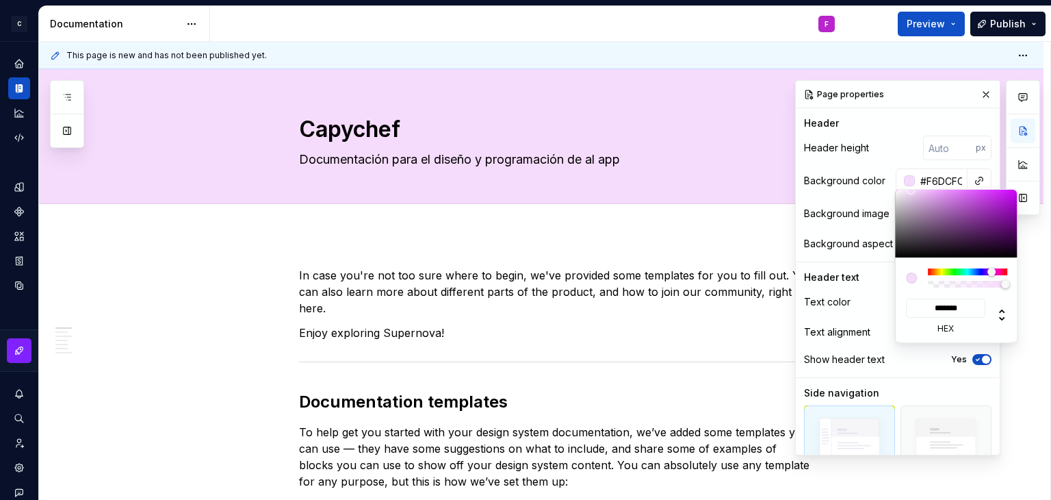
click at [911, 190] on div at bounding box center [956, 224] width 123 height 68
click at [618, 223] on html "C CAPY F Design system data Documentation F Preview Publish Pages Add Accessibi…" at bounding box center [525, 250] width 1051 height 500
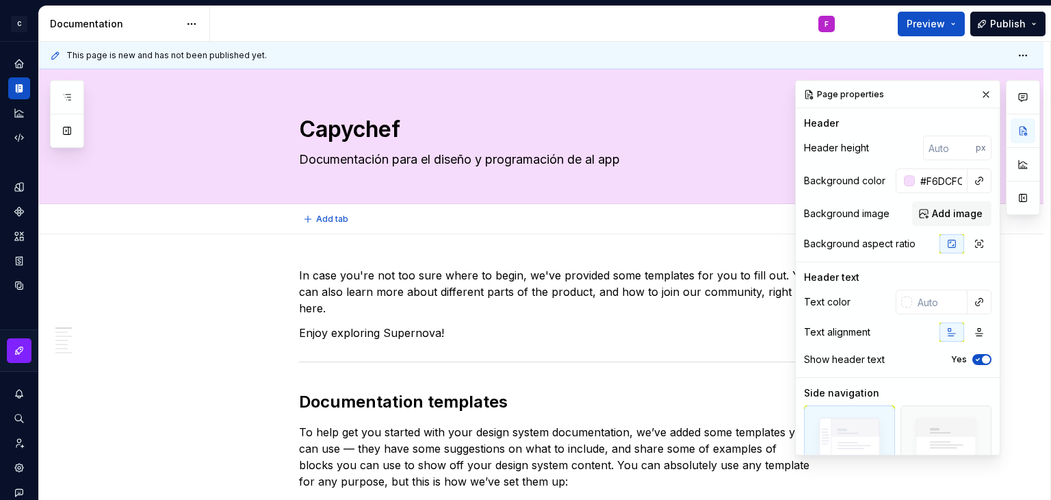
click at [618, 223] on html "C CAPY F Design system data Documentation F Preview Publish Pages Add Accessibi…" at bounding box center [525, 250] width 1051 height 500
click at [618, 223] on div "Add tab" at bounding box center [557, 218] width 517 height 19
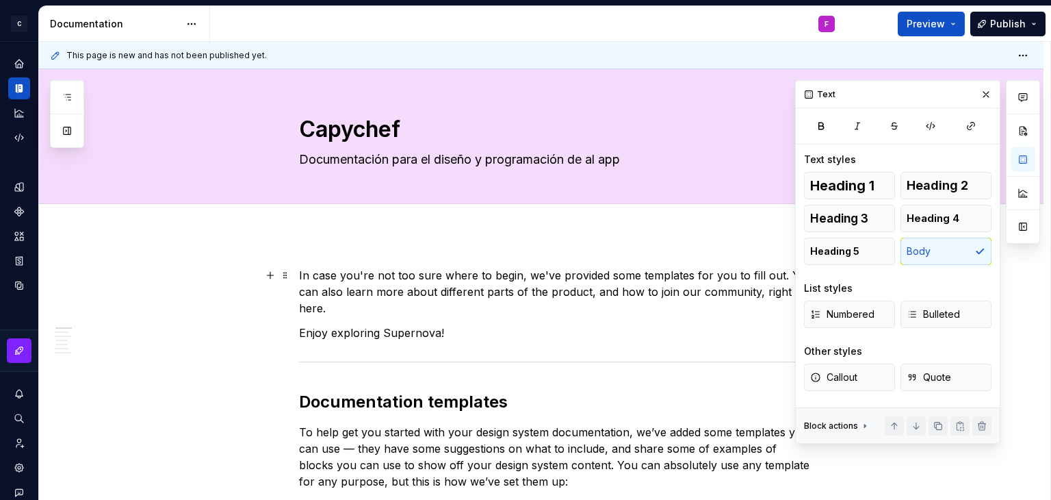
click at [403, 284] on p "In case you're not too sure where to begin, we've provided some templates for y…" at bounding box center [557, 291] width 517 height 49
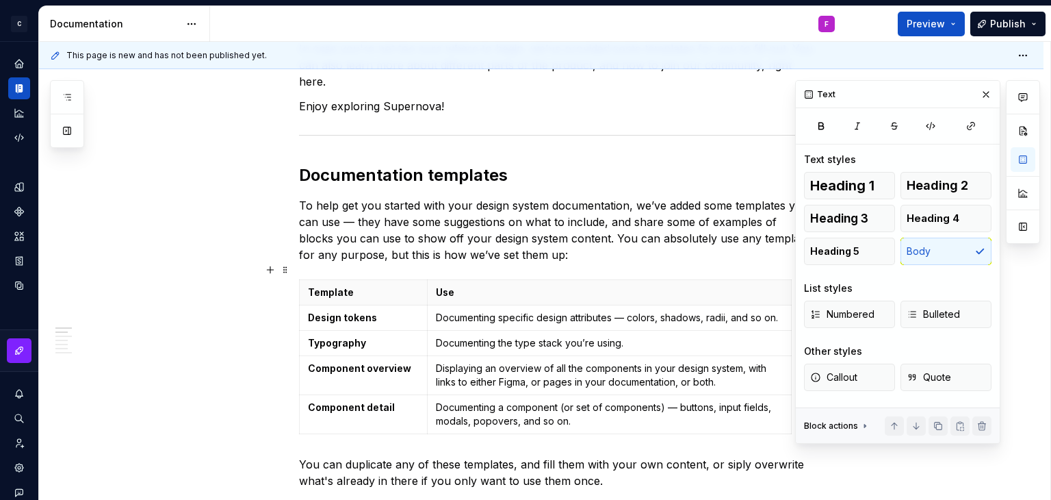
scroll to position [226, 0]
click at [986, 95] on button "button" at bounding box center [986, 94] width 19 height 19
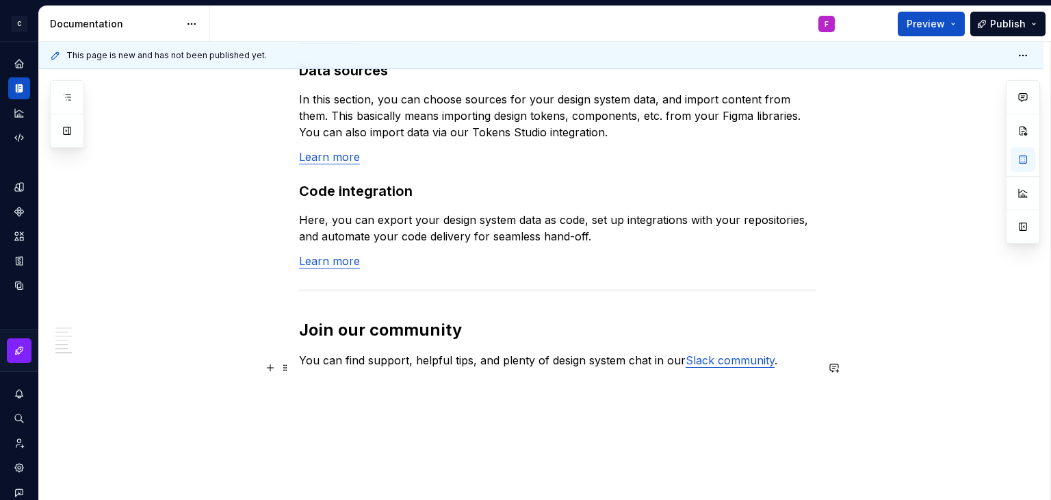
scroll to position [1126, 0]
click at [720, 352] on link "Slack community" at bounding box center [730, 359] width 89 height 14
click at [672, 311] on input "[URL][DOMAIN_NAME]" at bounding box center [690, 314] width 155 height 25
click at [720, 352] on link "Slack community" at bounding box center [730, 359] width 89 height 14
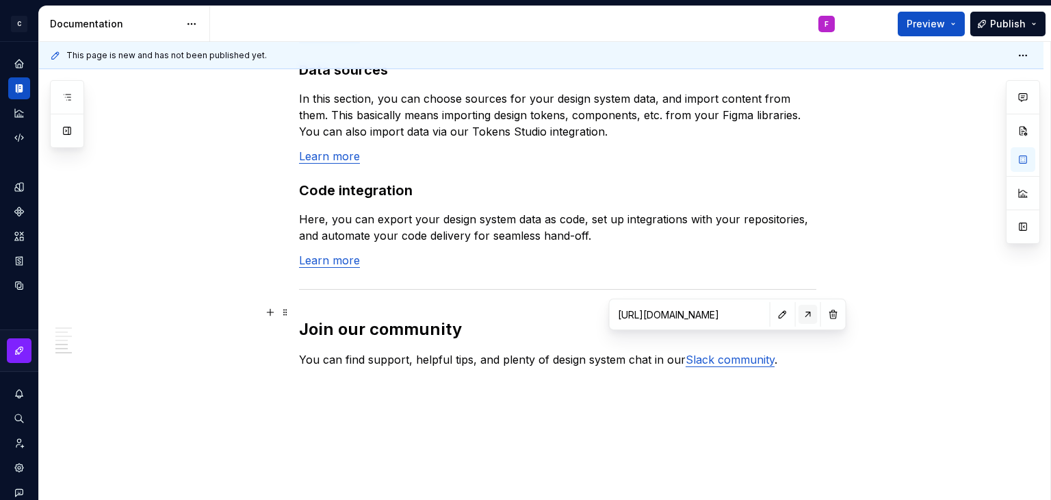
click at [799, 320] on button "button" at bounding box center [808, 314] width 19 height 19
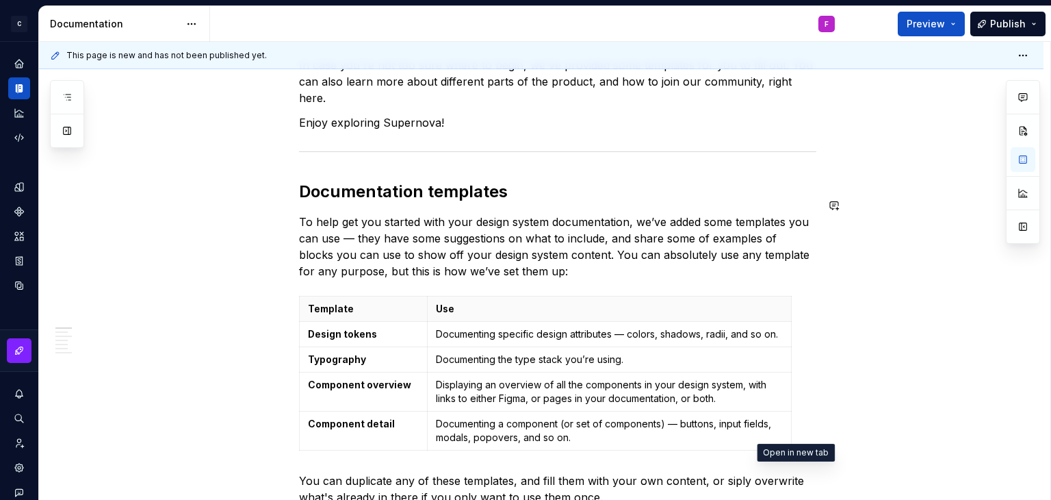
scroll to position [0, 0]
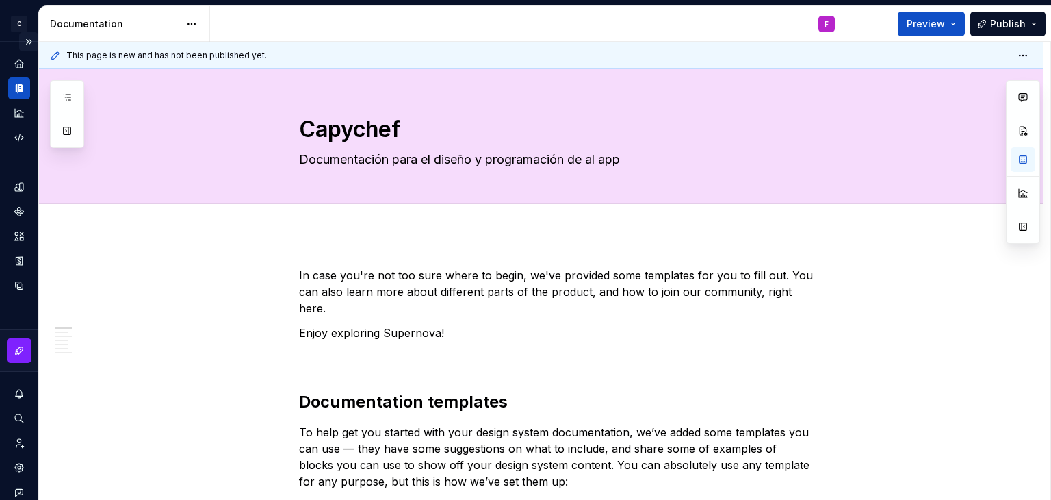
click at [25, 34] on button "Expand sidebar" at bounding box center [28, 41] width 19 height 19
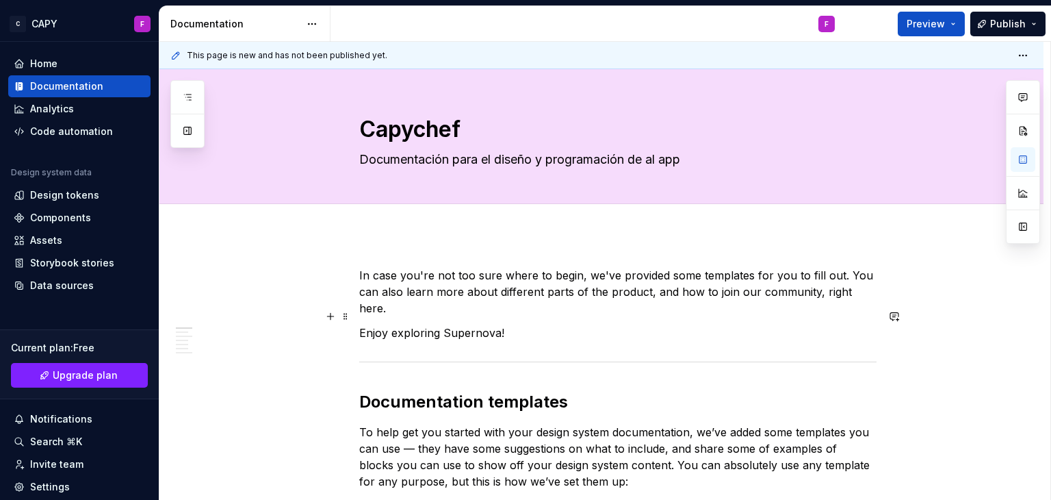
click at [536, 324] on p "Enjoy exploring Supernova!" at bounding box center [617, 332] width 517 height 16
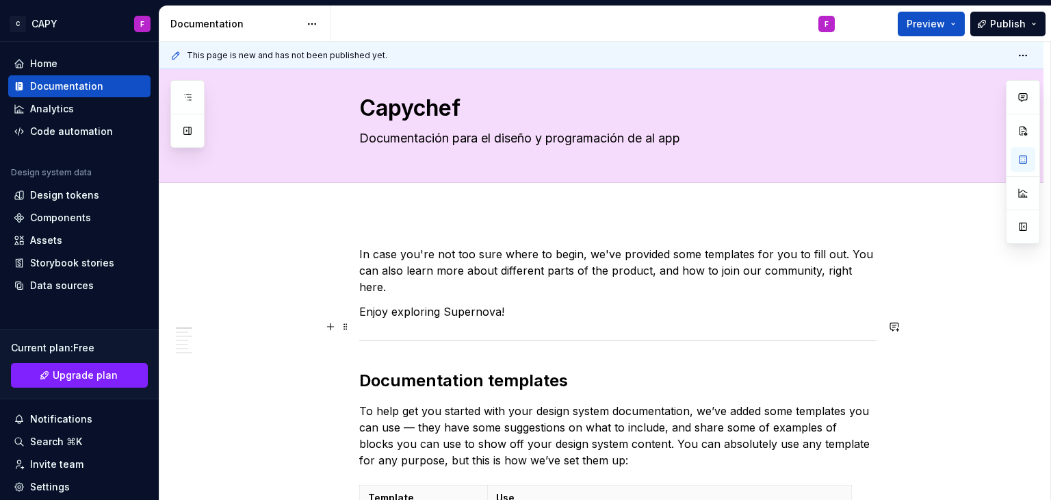
scroll to position [21, 0]
type textarea "*"
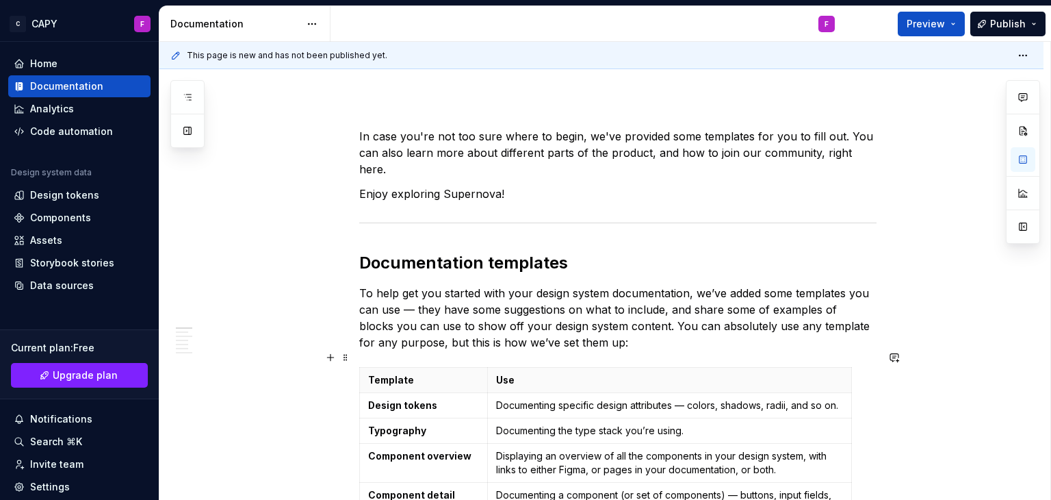
scroll to position [142, 0]
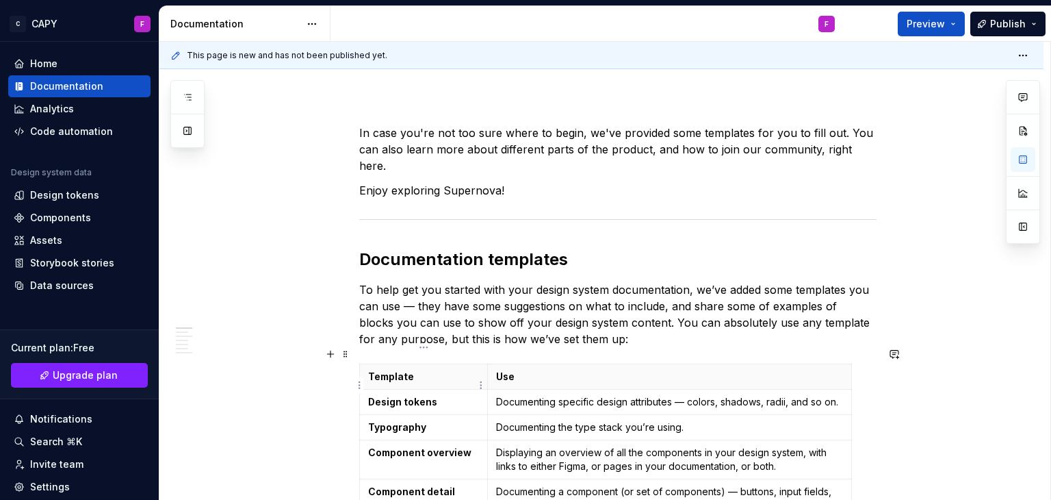
click at [396, 389] on td "Design tokens" at bounding box center [424, 401] width 128 height 25
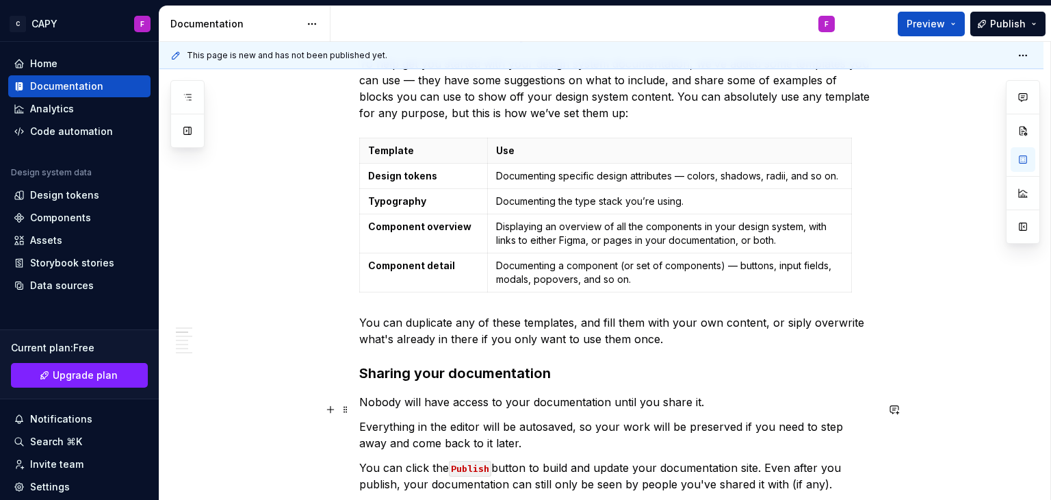
scroll to position [381, 0]
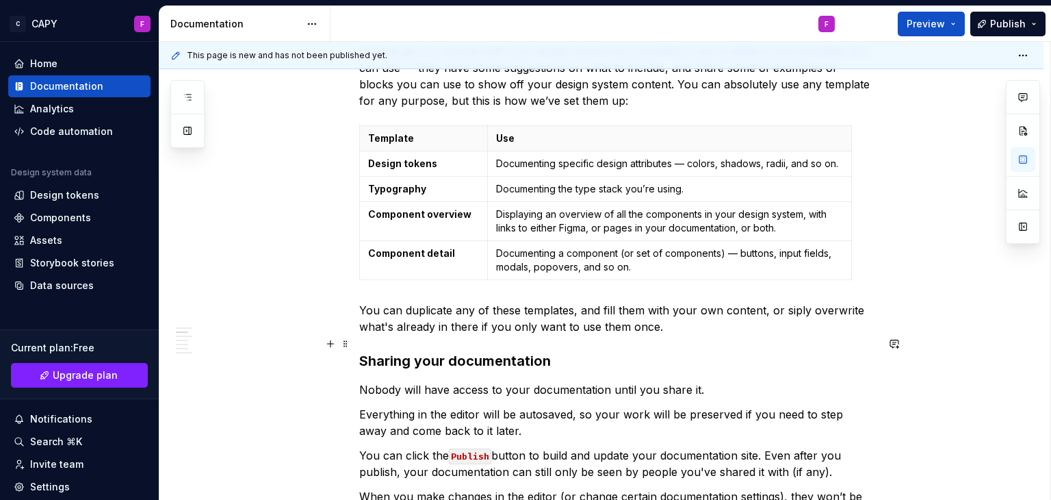
click at [472, 351] on h3 "Sharing your documentation" at bounding box center [617, 360] width 517 height 19
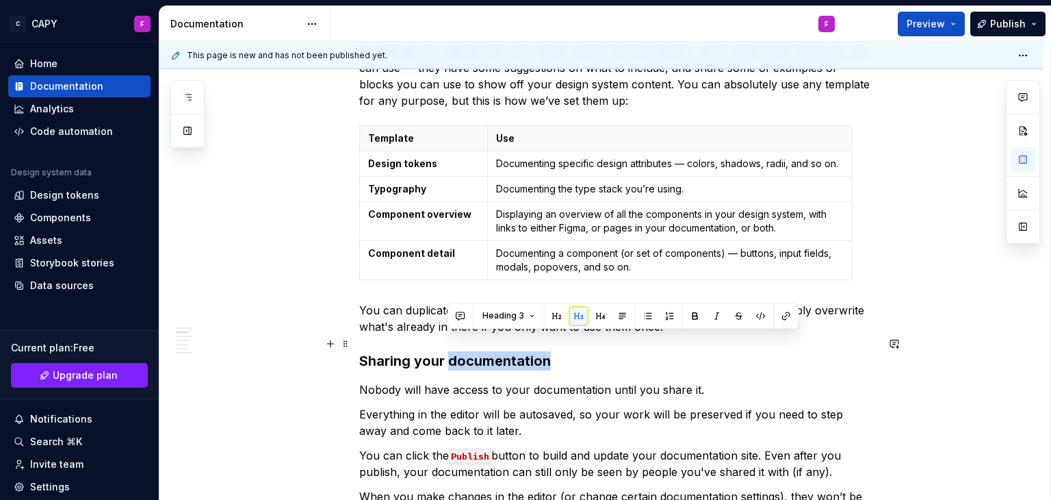
click at [472, 351] on h3 "Sharing your documentation" at bounding box center [617, 360] width 517 height 19
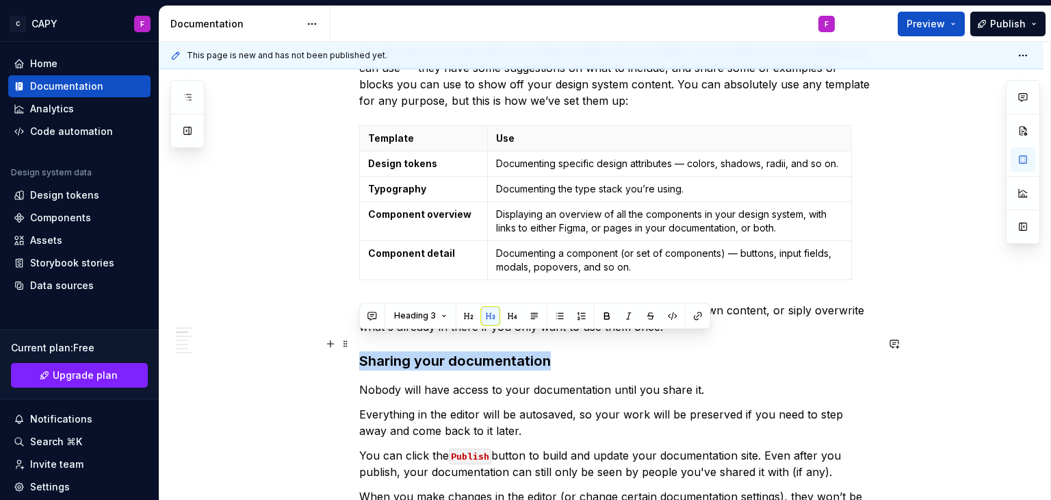
click at [472, 351] on h3 "Sharing your documentation" at bounding box center [617, 360] width 517 height 19
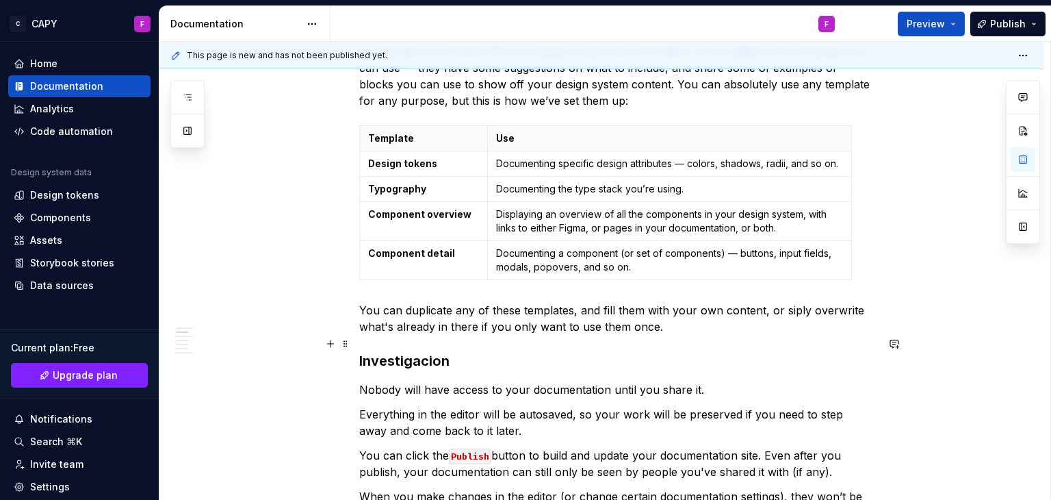
click at [439, 351] on h3 "Investigacion" at bounding box center [617, 360] width 517 height 19
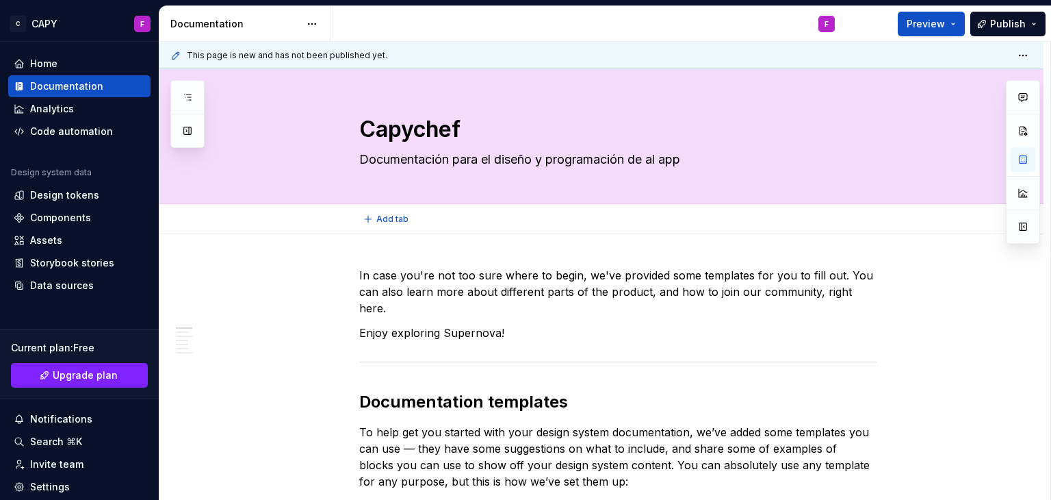
scroll to position [0, 0]
click at [951, 90] on span "Edit header" at bounding box center [952, 93] width 55 height 14
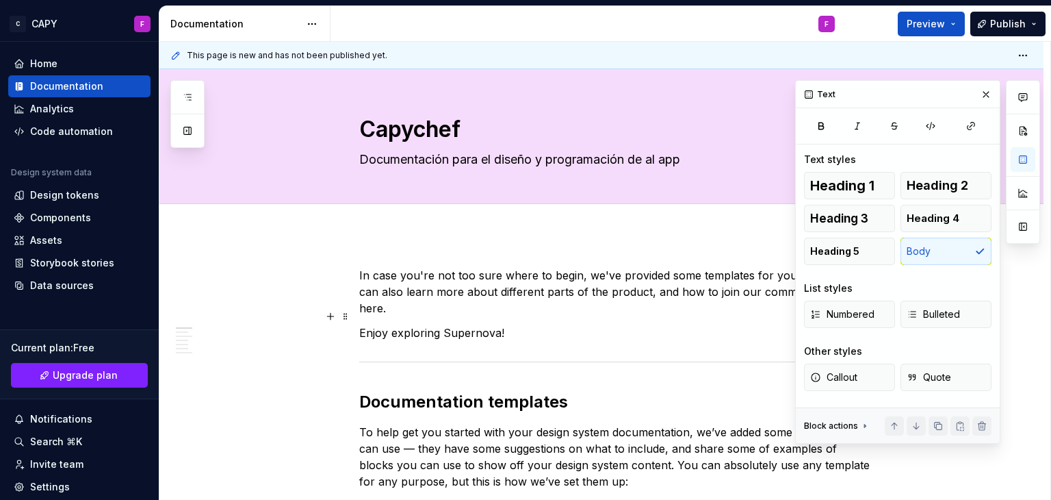
click at [513, 324] on p "Enjoy exploring Supernova!" at bounding box center [617, 332] width 517 height 16
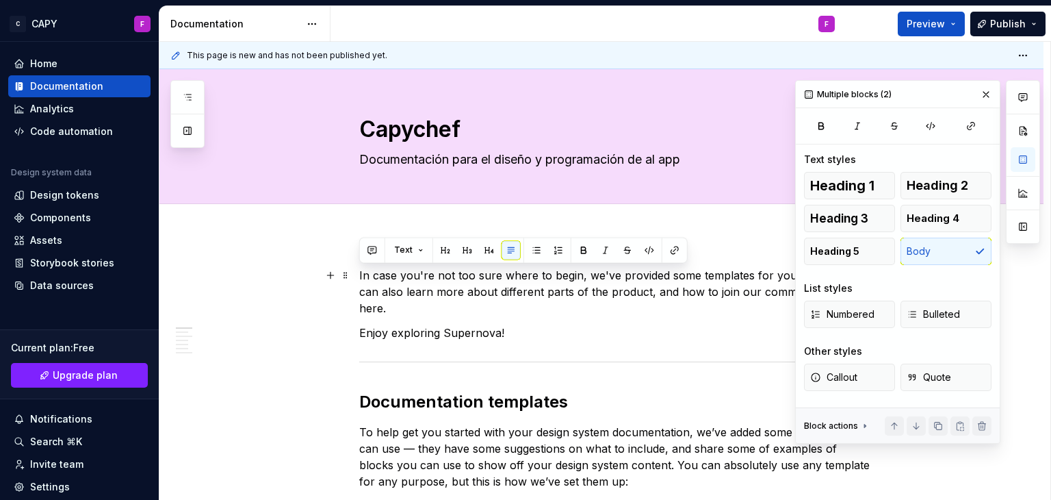
drag, startPoint x: 513, startPoint y: 309, endPoint x: 357, endPoint y: 269, distance: 161.8
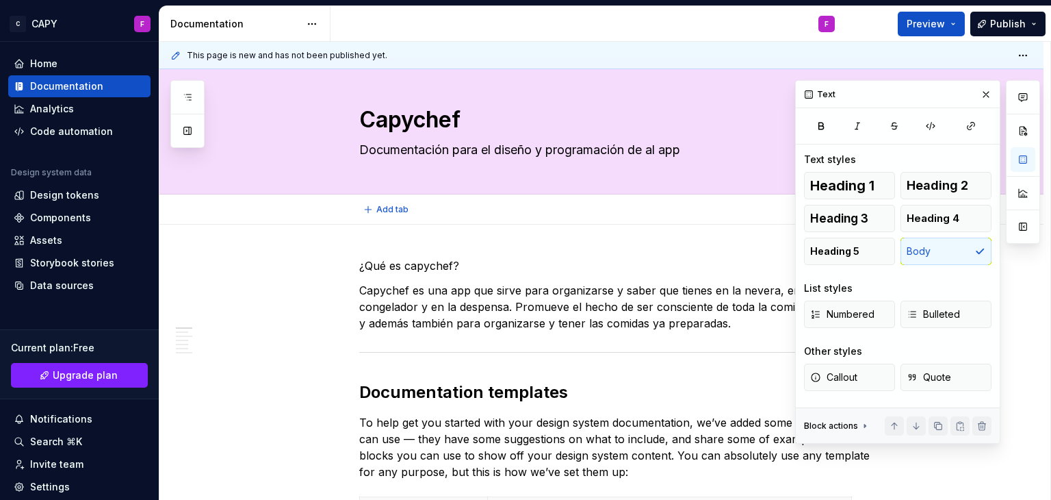
scroll to position [5, 0]
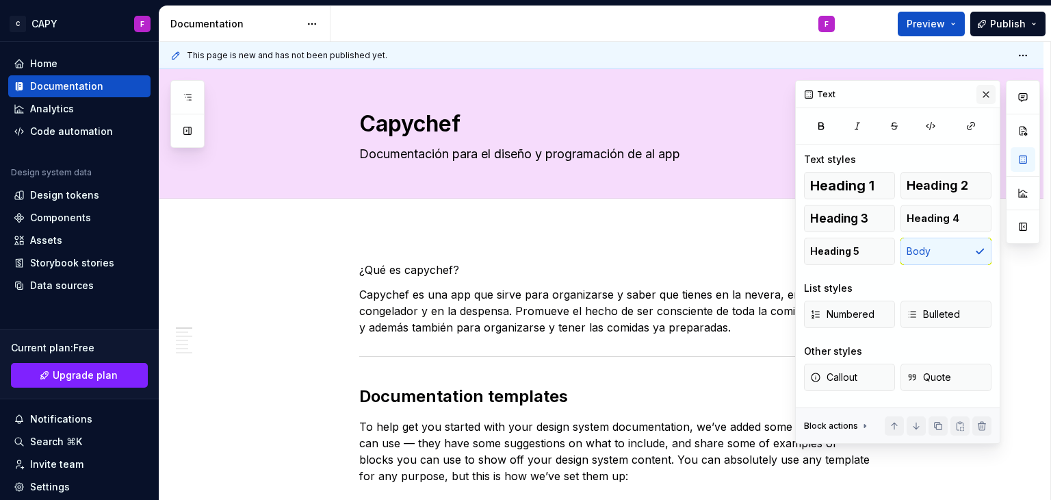
click at [988, 88] on button "button" at bounding box center [986, 94] width 19 height 19
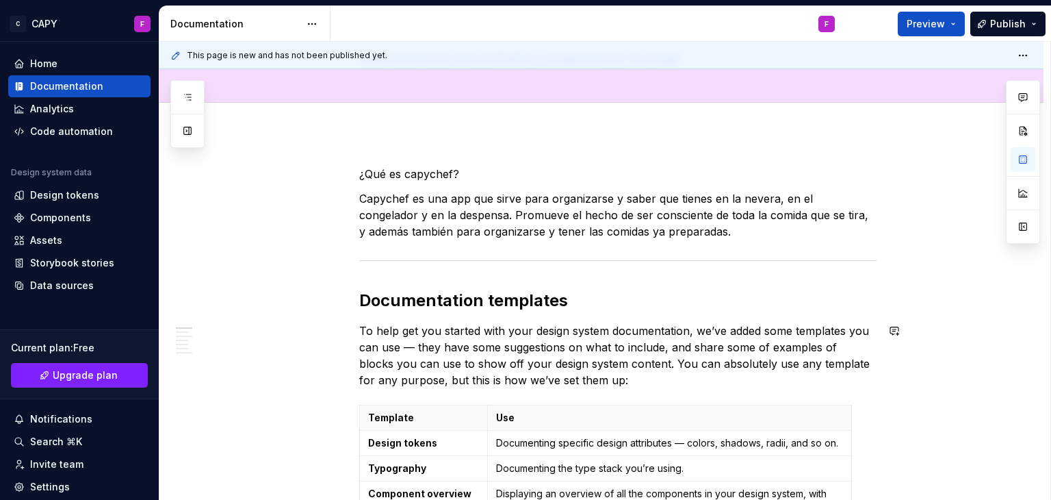
scroll to position [98, 0]
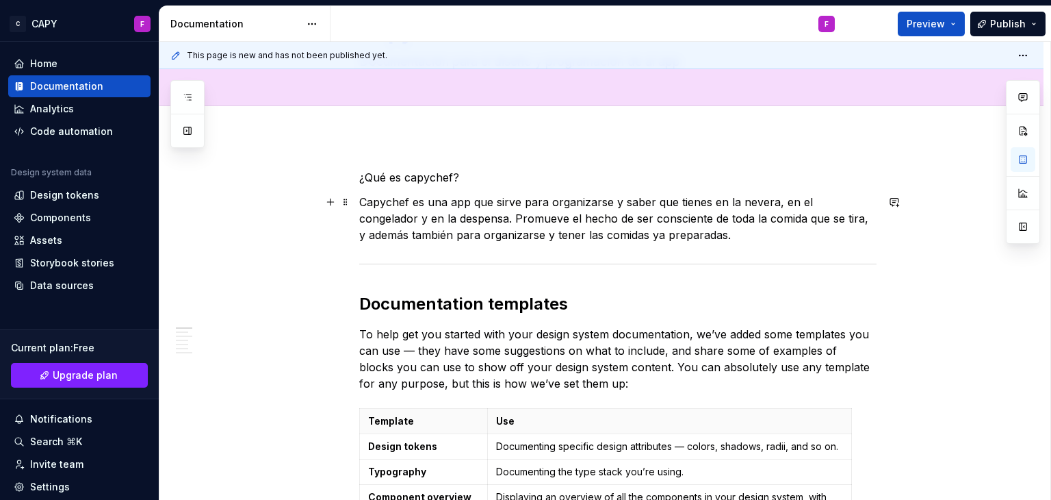
click at [489, 235] on p "Capychef es una app que sirve para organizarse y saber que tienes en la nevera,…" at bounding box center [617, 218] width 517 height 49
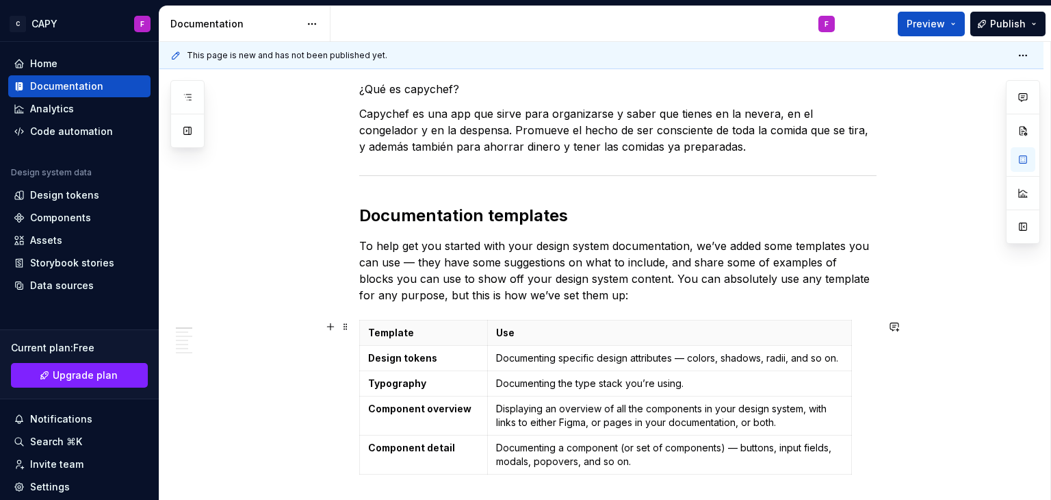
scroll to position [194, 0]
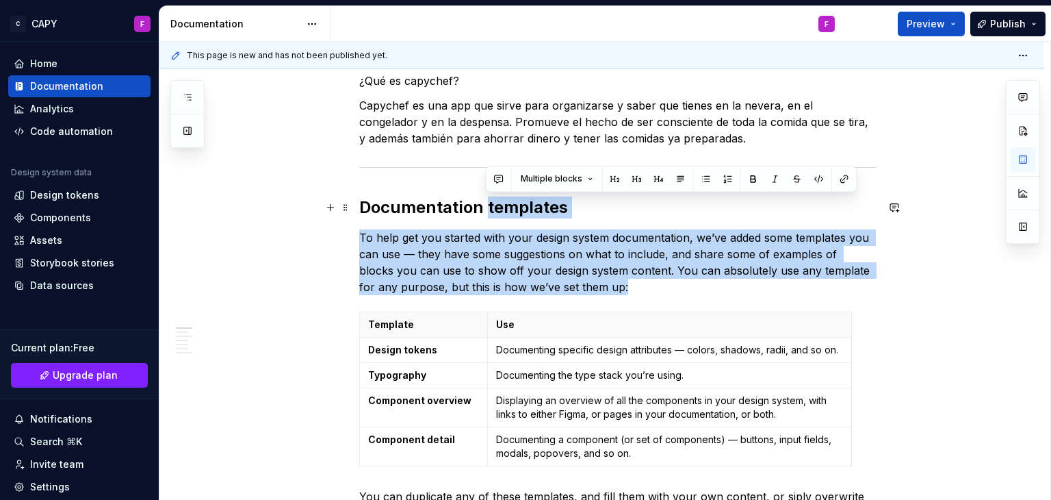
drag, startPoint x: 587, startPoint y: 285, endPoint x: 487, endPoint y: 206, distance: 127.6
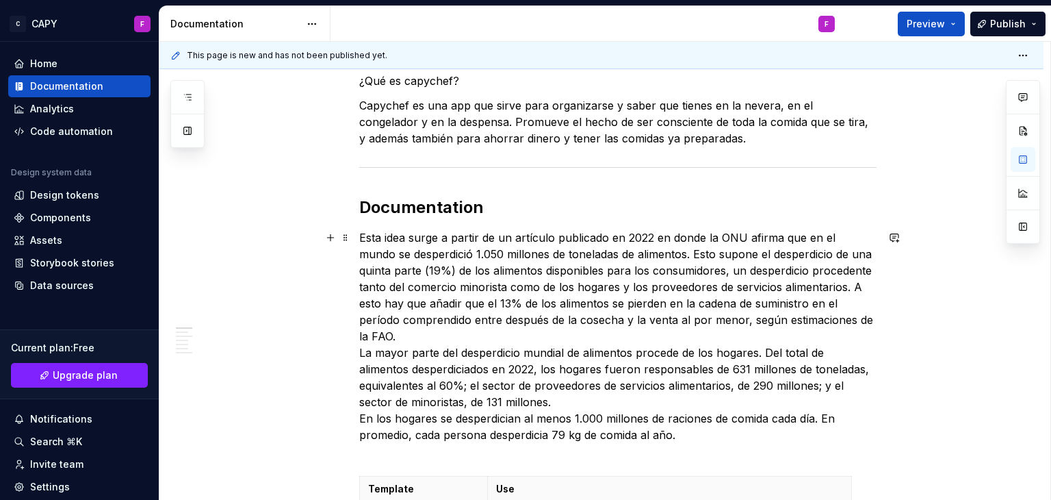
click at [695, 426] on p "Esta idea surge a partir de un artículo publicado en 2022 en donde la ONU afirm…" at bounding box center [617, 344] width 517 height 230
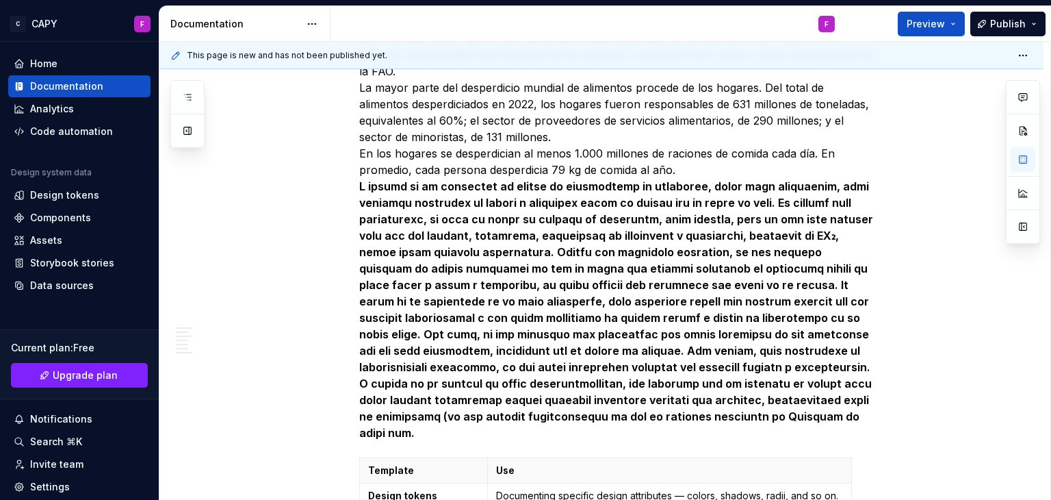
scroll to position [461, 0]
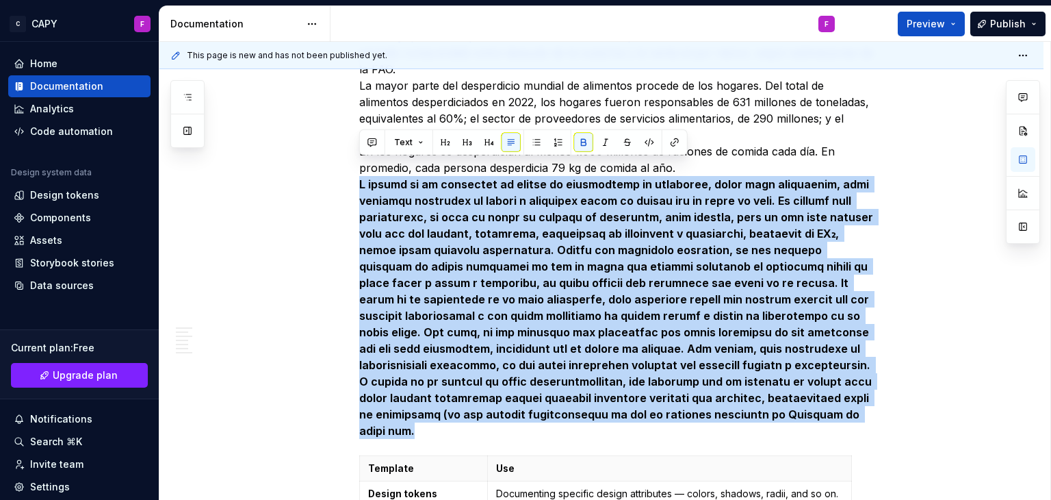
drag, startPoint x: 773, startPoint y: 397, endPoint x: 345, endPoint y: 162, distance: 487.9
click at [582, 135] on button "button" at bounding box center [583, 142] width 19 height 19
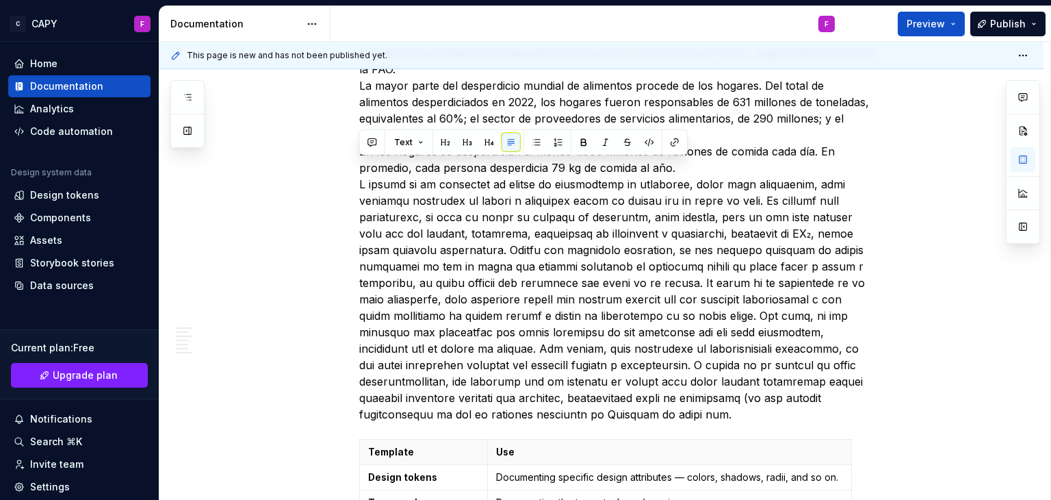
click at [717, 402] on p "Esta idea surge a partir de un artículo publicado en 2022 en donde la ONU afirm…" at bounding box center [617, 192] width 517 height 460
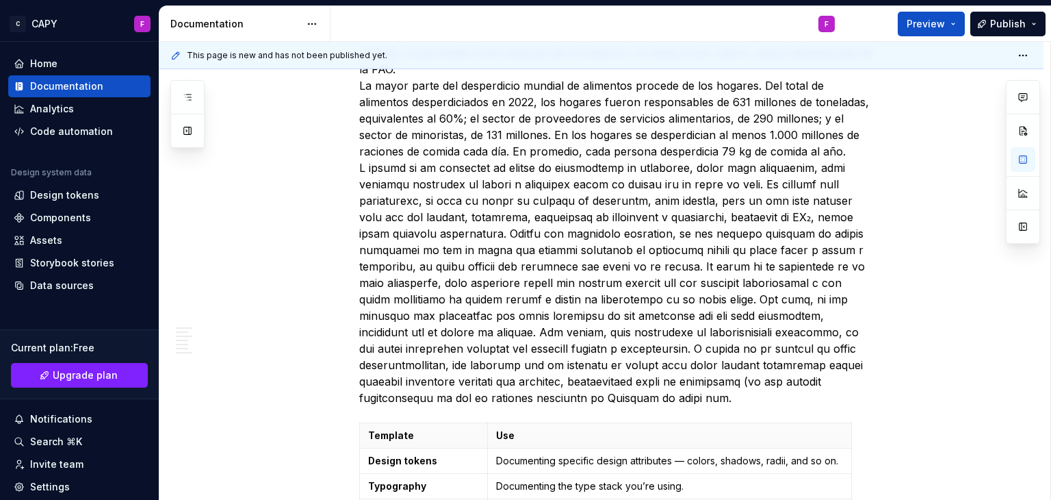
click at [868, 138] on p "Esta idea surge a partir de un artículo publicado en 2022 en donde la ONU afirm…" at bounding box center [617, 183] width 517 height 443
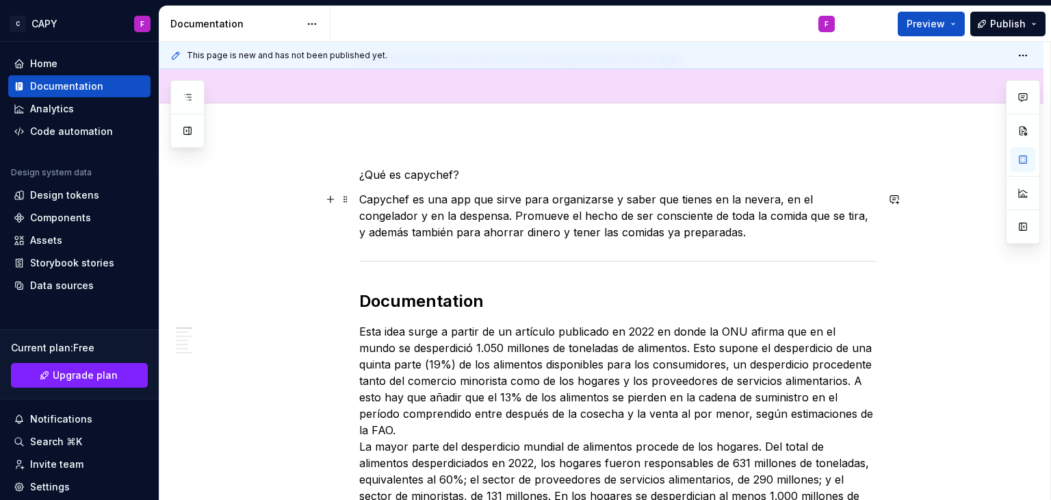
scroll to position [100, 0]
click at [472, 300] on h2 "Documentation" at bounding box center [617, 302] width 517 height 22
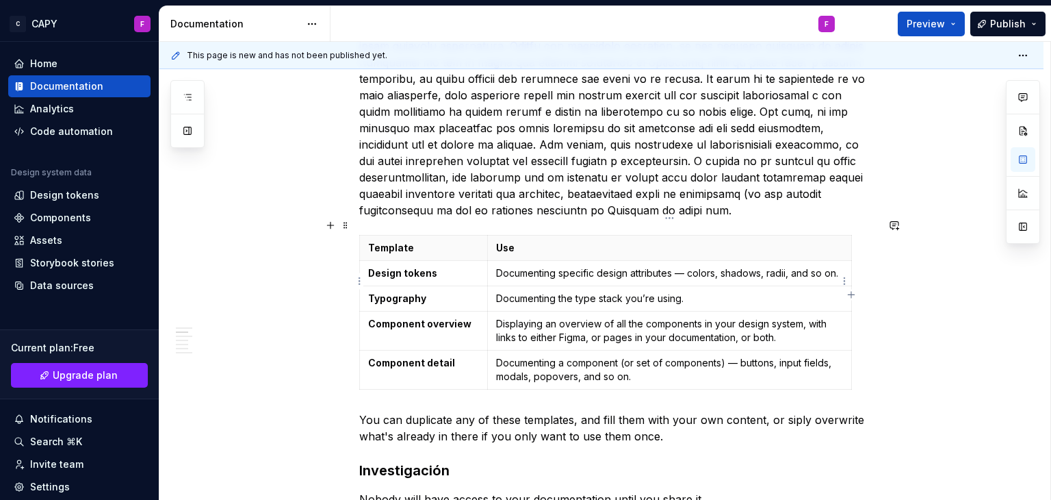
scroll to position [673, 0]
click at [728, 191] on p at bounding box center [617, 87] width 517 height 263
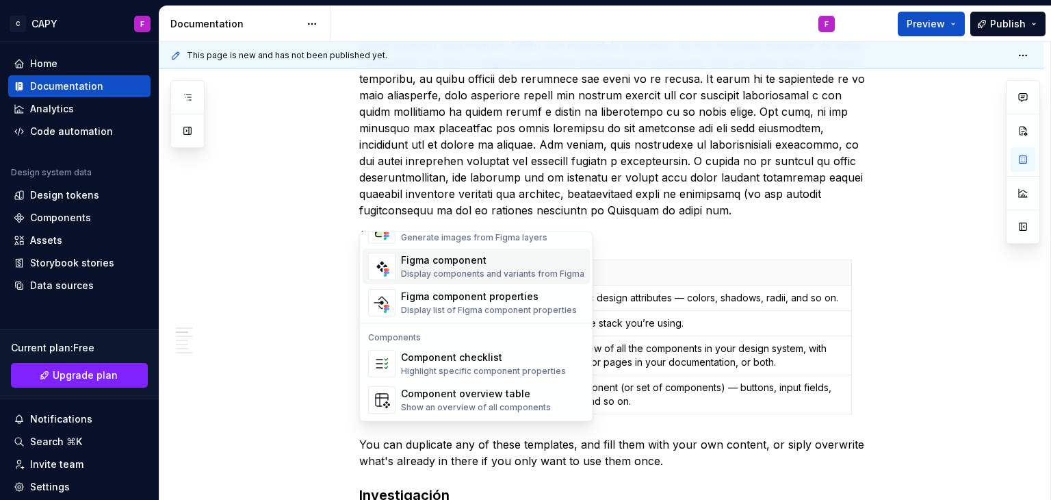
scroll to position [1361, 0]
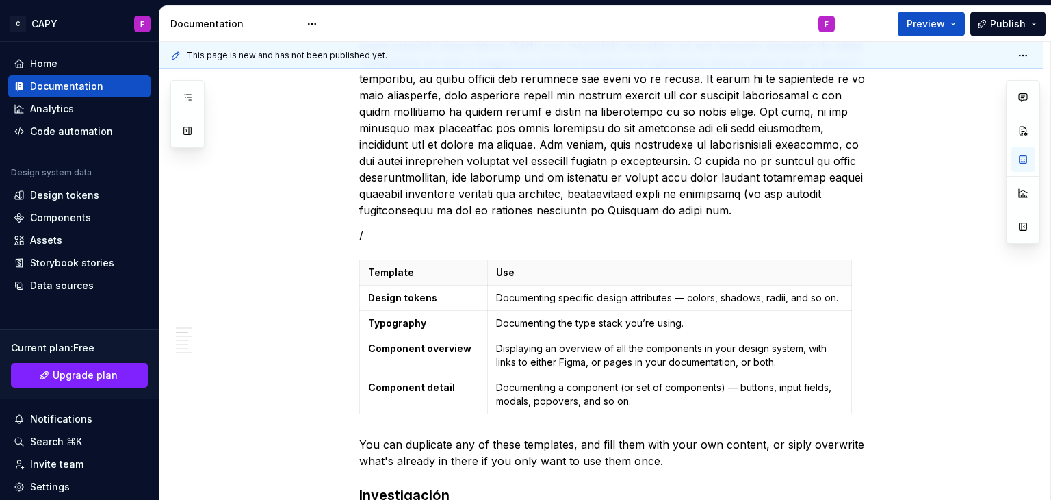
click at [373, 227] on p "/" at bounding box center [617, 235] width 517 height 16
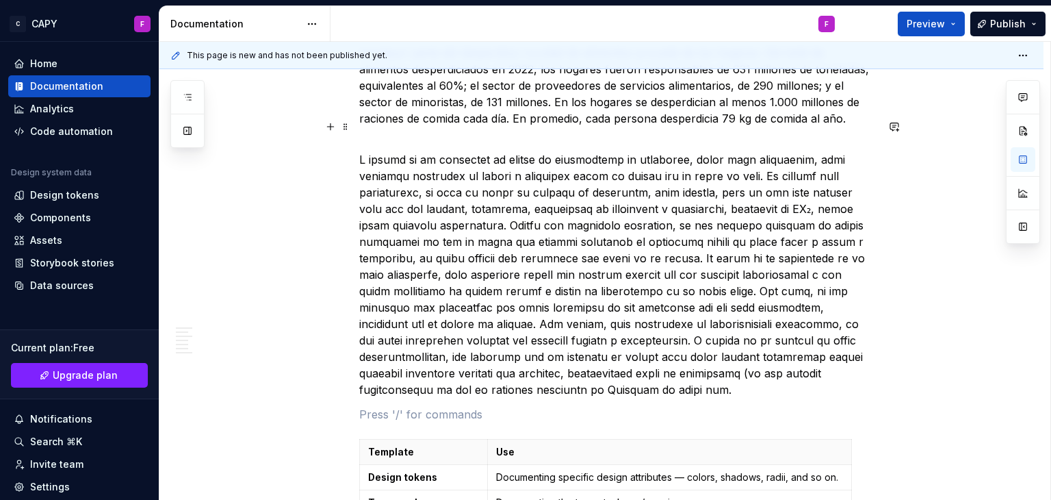
scroll to position [495, 0]
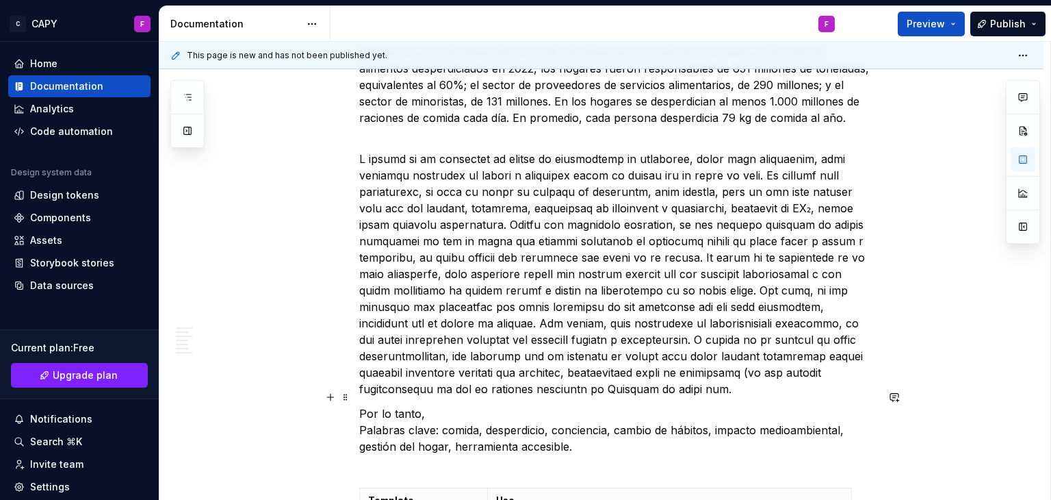
click at [368, 415] on p "Por lo tanto, Palabras clave: comida, desperdicio, conciencia, cambio de hábito…" at bounding box center [617, 438] width 517 height 66
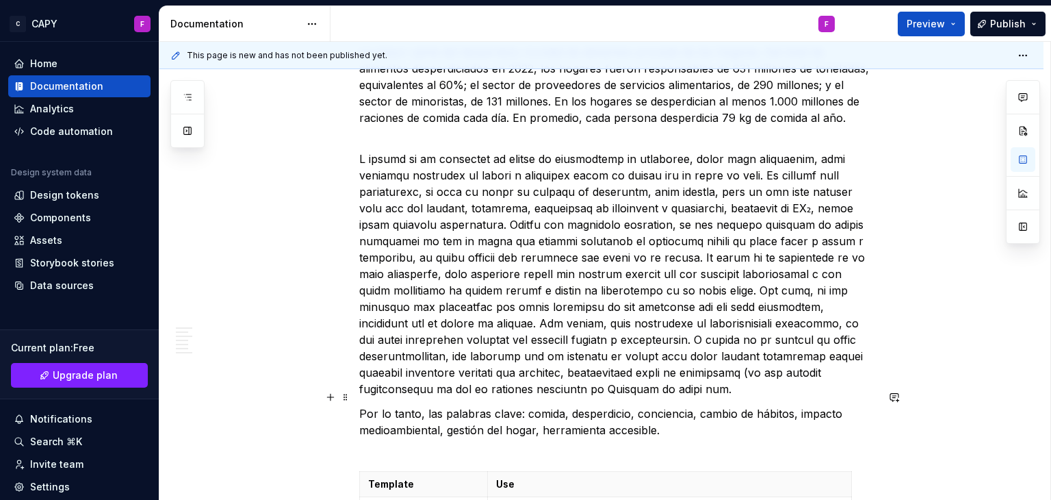
click at [520, 405] on p "Por lo tanto, las palabras clave: comida, desperdicio, conciencia, cambio de há…" at bounding box center [617, 429] width 517 height 49
click at [754, 420] on p "Por lo tanto, las palabras clave serían: comida, desperdicio, conciencia, cambi…" at bounding box center [617, 429] width 517 height 49
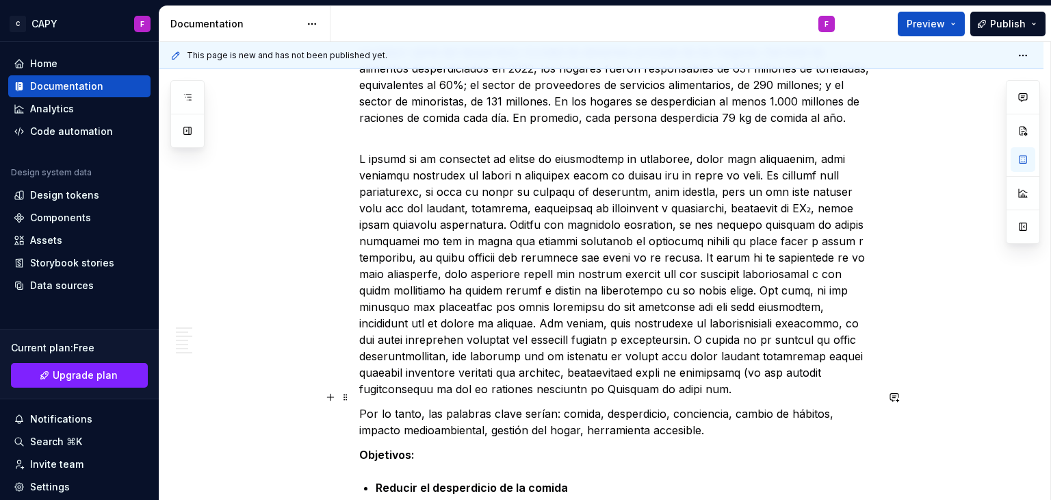
click at [725, 417] on p "Por lo tanto, las palabras clave serían: comida, desperdicio, conciencia, cambi…" at bounding box center [617, 421] width 517 height 33
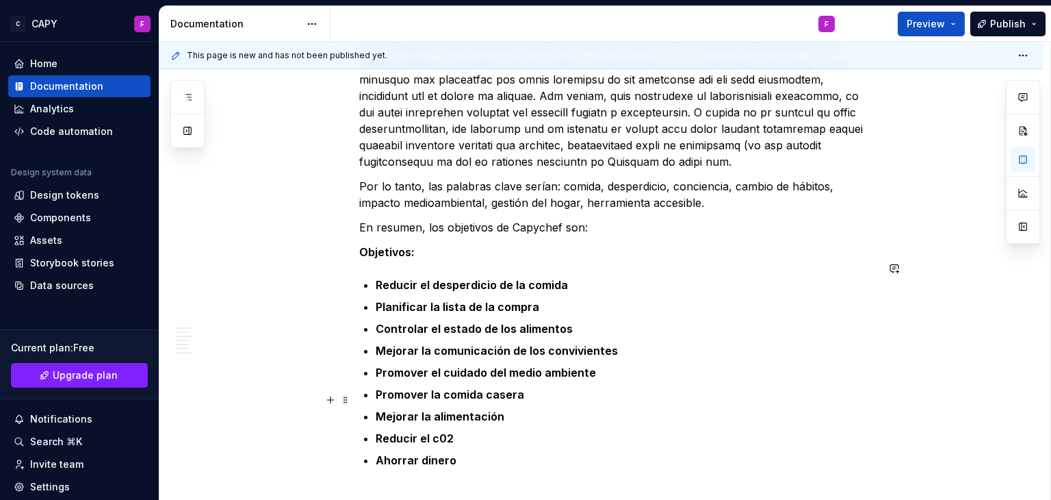
scroll to position [732, 0]
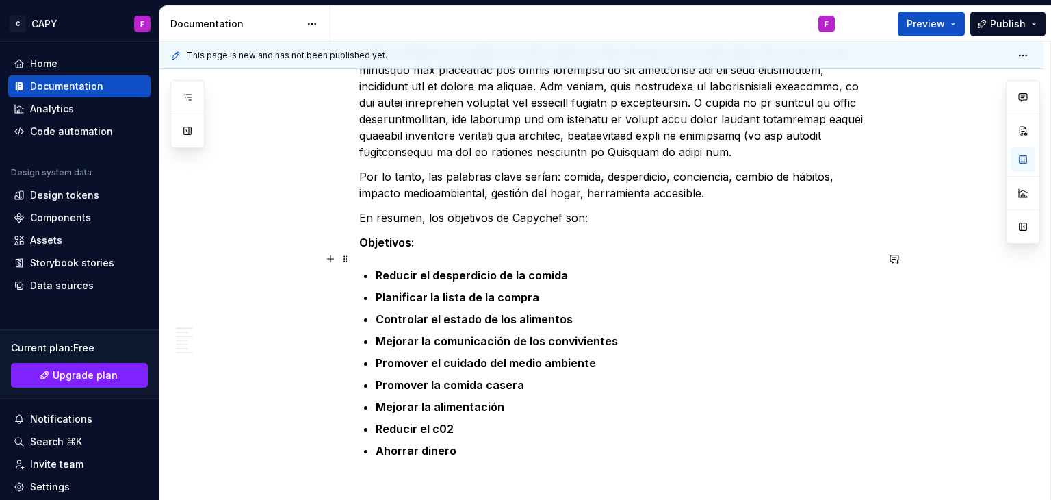
click at [426, 234] on p "Objetivos:" at bounding box center [617, 242] width 517 height 16
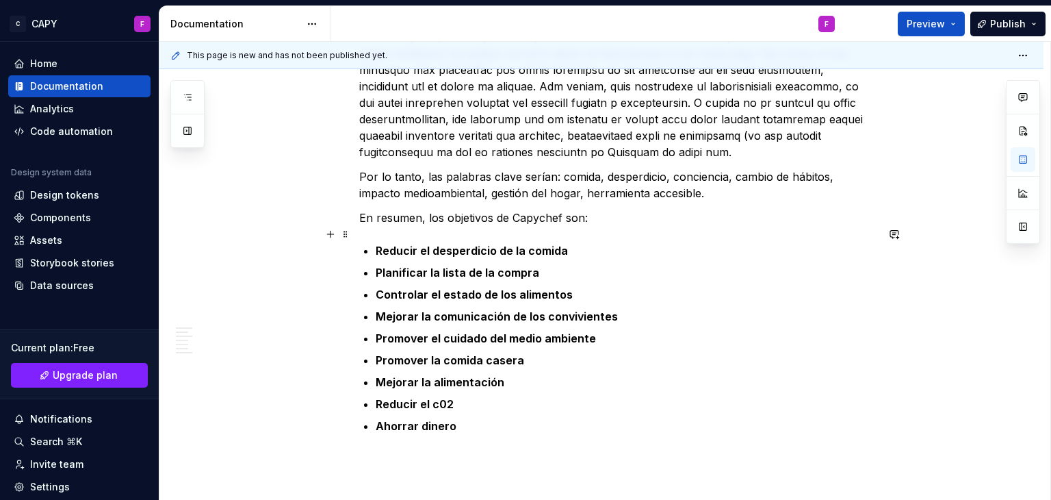
click at [381, 244] on strong "Reducir el desperdicio de la comida" at bounding box center [472, 251] width 192 height 14
click at [344, 235] on span at bounding box center [345, 233] width 11 height 19
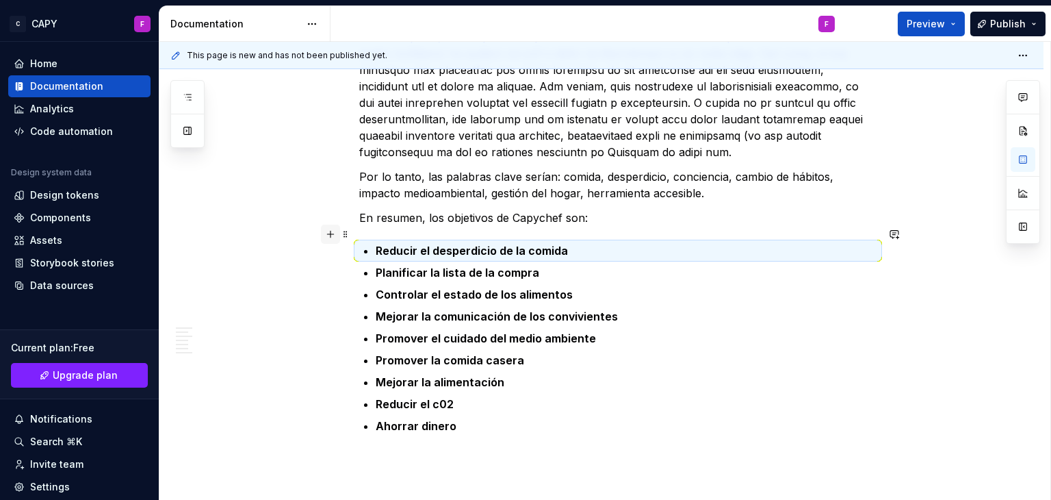
click at [329, 240] on button "button" at bounding box center [330, 233] width 19 height 19
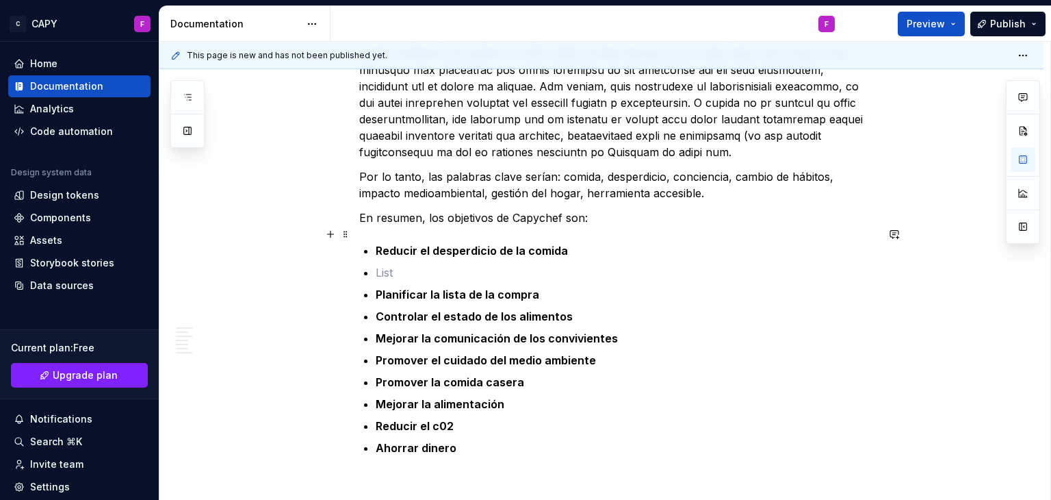
click at [396, 264] on p at bounding box center [626, 272] width 501 height 16
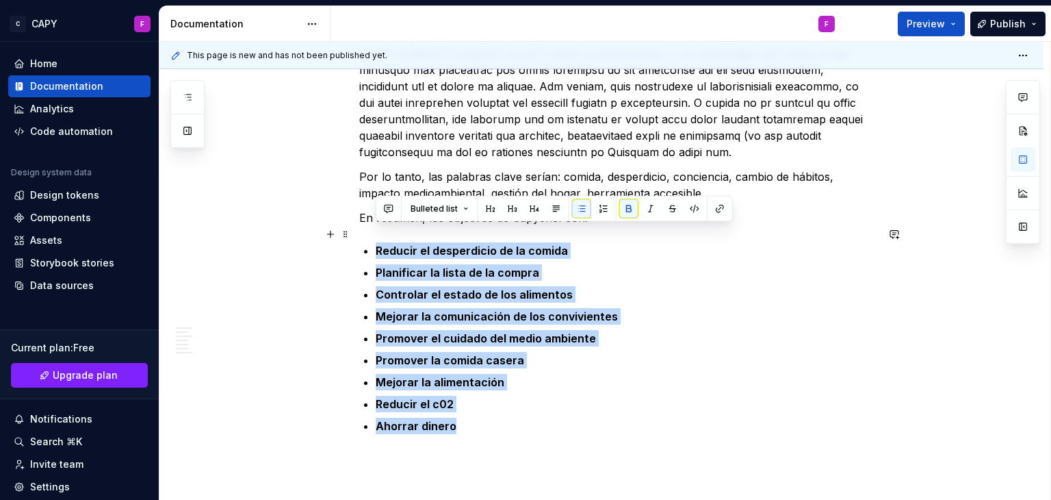
drag, startPoint x: 476, startPoint y: 408, endPoint x: 366, endPoint y: 229, distance: 209.9
click at [376, 242] on ul "Reducir el desperdicio de la comida Planificar la lista de la compra Controlar …" at bounding box center [626, 338] width 501 height 192
click at [627, 213] on button "button" at bounding box center [628, 208] width 19 height 19
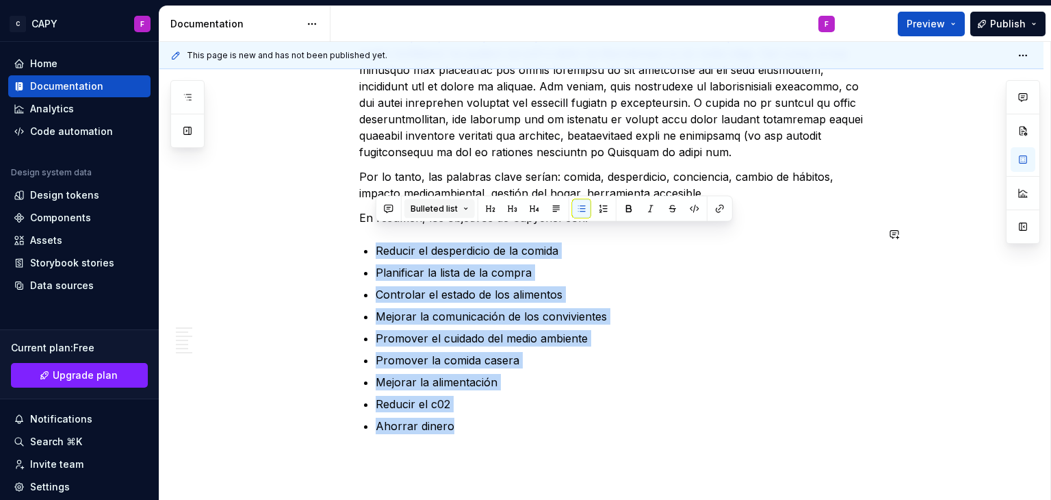
click at [450, 213] on span "Bulleted list" at bounding box center [434, 208] width 47 height 11
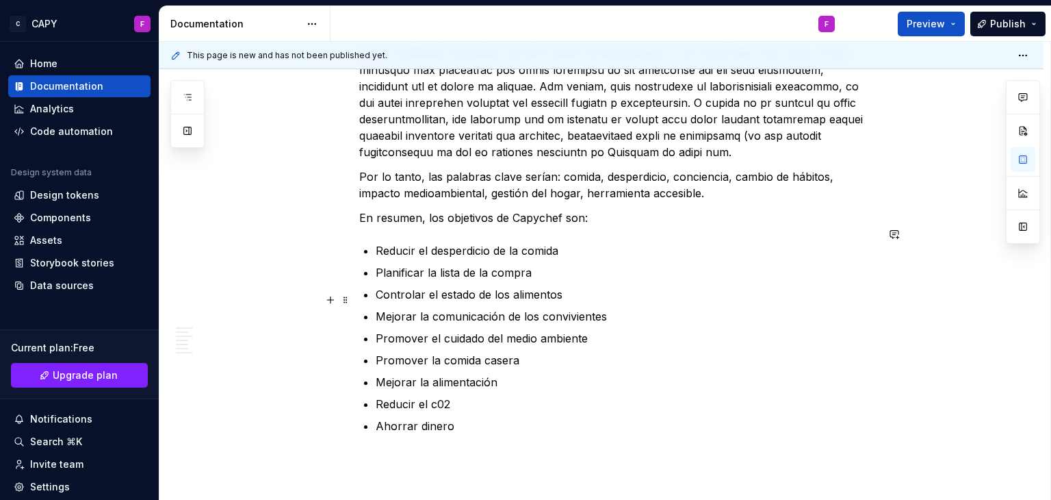
click at [580, 308] on p "Mejorar la comunicación de los convivientes" at bounding box center [626, 316] width 501 height 16
click at [515, 417] on p "Ahorrar dinero" at bounding box center [626, 425] width 501 height 16
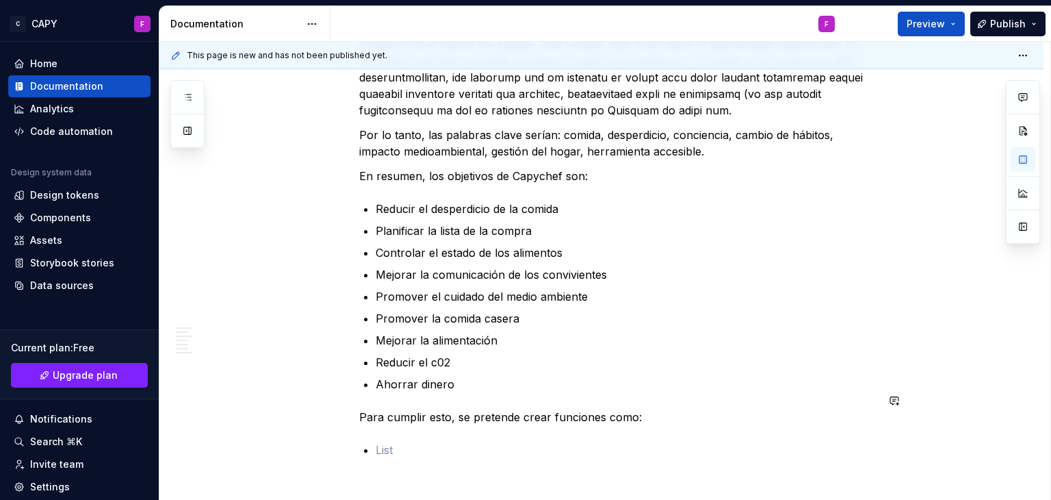
scroll to position [782, 0]
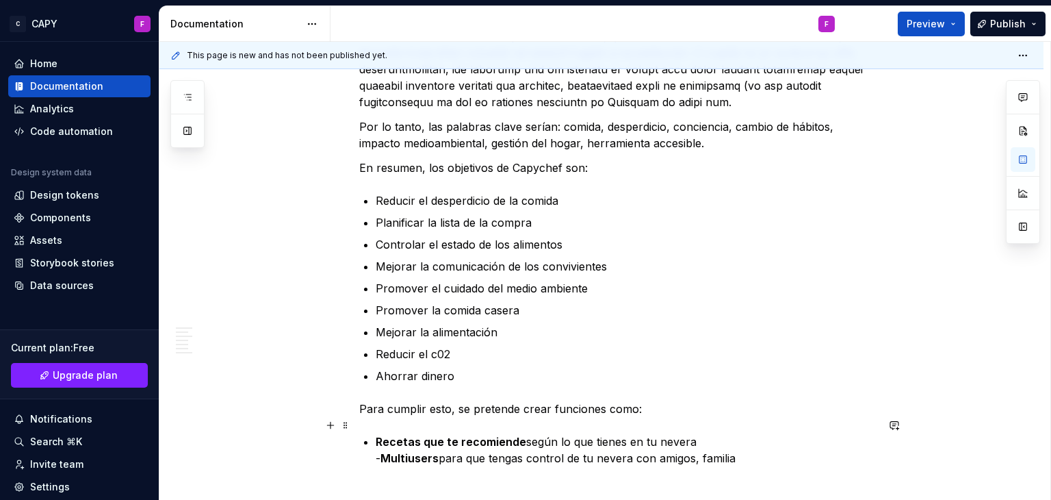
click at [381, 450] on p "Recetas que te recomiende según lo que tienes en tu nevera - Multiusers para qu…" at bounding box center [626, 457] width 501 height 49
click at [381, 451] on strong "Multiusers" at bounding box center [410, 458] width 58 height 14
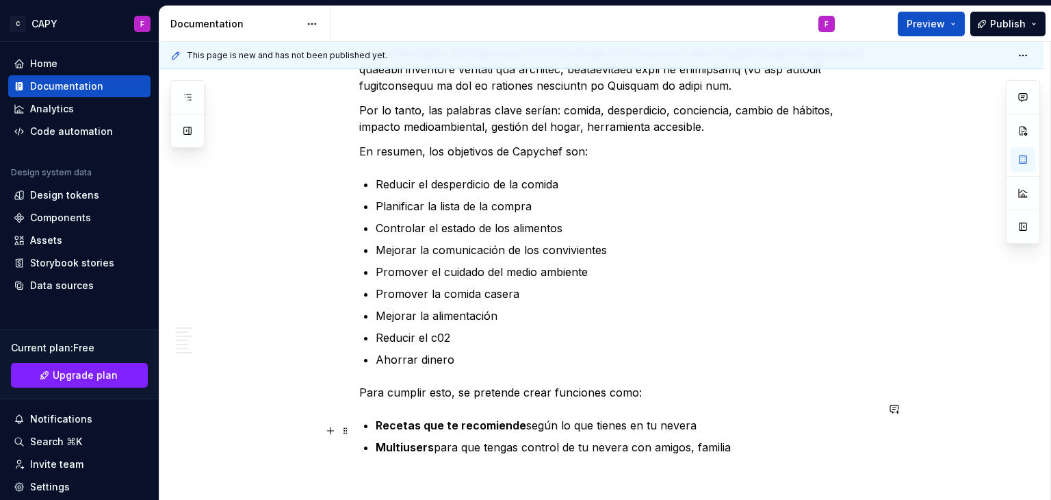
click at [736, 439] on p "Multiusers para que tengas control de tu nevera con amigos, familia" at bounding box center [626, 455] width 501 height 33
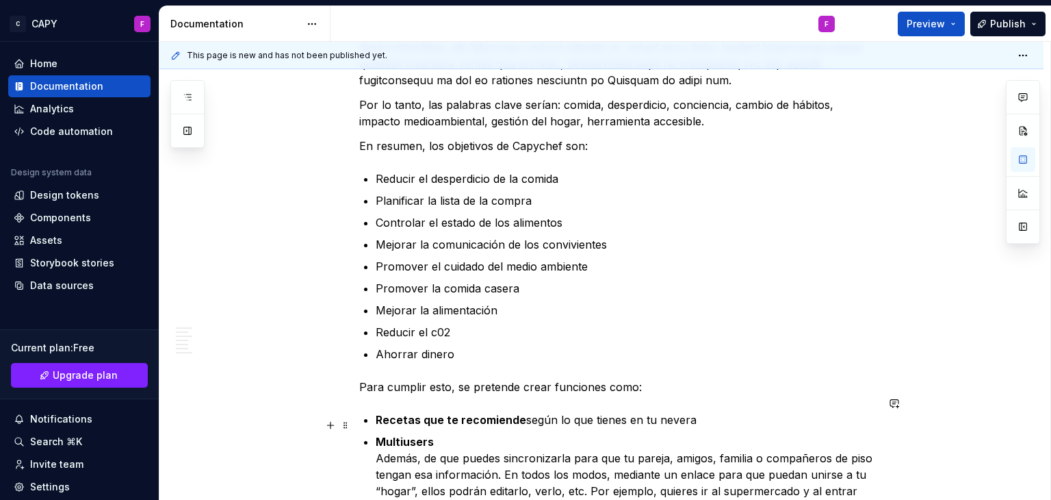
click at [502, 441] on p "Multiusers Además, de que puedes sincronizarla para que tu pareja, amigos, fami…" at bounding box center [626, 490] width 501 height 115
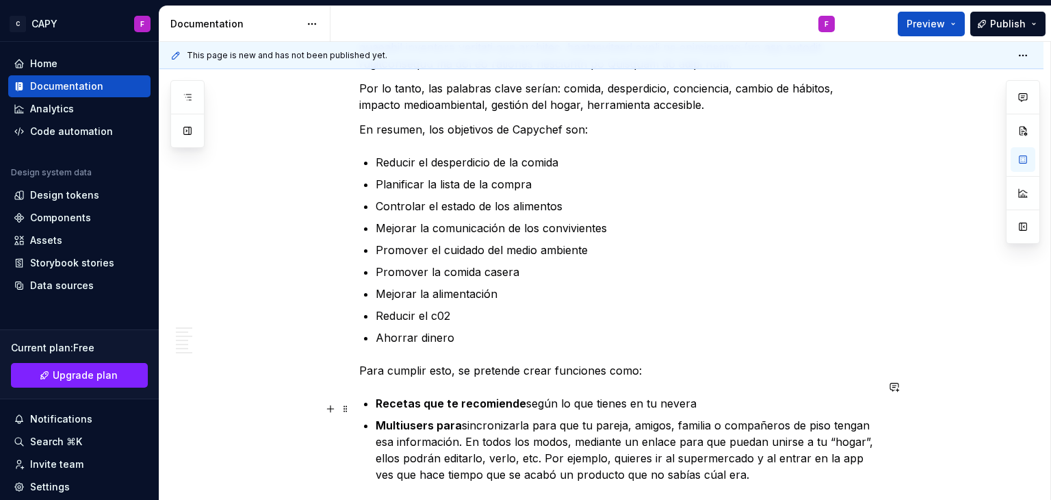
click at [438, 418] on strong "Multiusers para" at bounding box center [419, 425] width 86 height 14
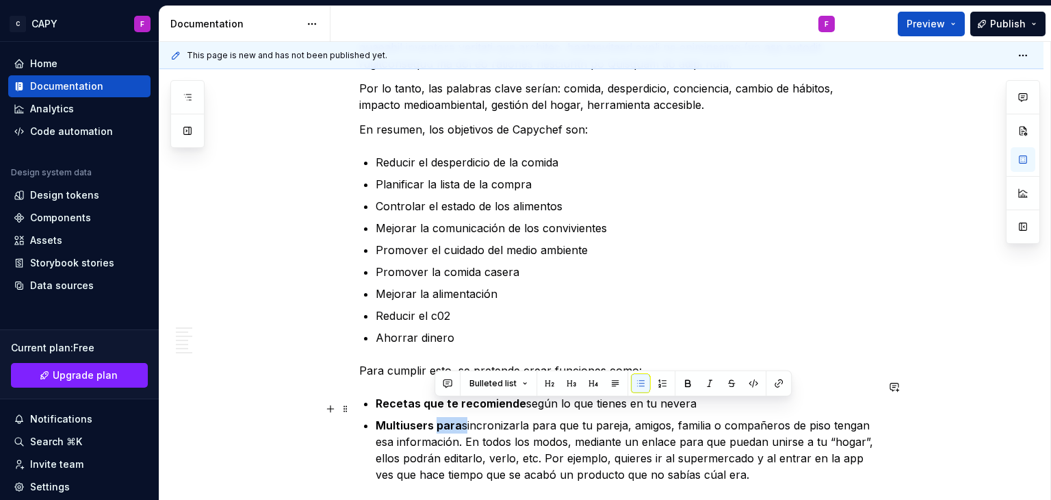
click at [438, 418] on strong "Multiusers para" at bounding box center [419, 425] width 86 height 14
click at [457, 418] on strong "Multiusers para" at bounding box center [419, 425] width 86 height 14
drag, startPoint x: 458, startPoint y: 411, endPoint x: 436, endPoint y: 409, distance: 22.0
click at [436, 418] on strong "Multiusers para" at bounding box center [419, 425] width 86 height 14
click at [687, 384] on button "button" at bounding box center [687, 383] width 19 height 19
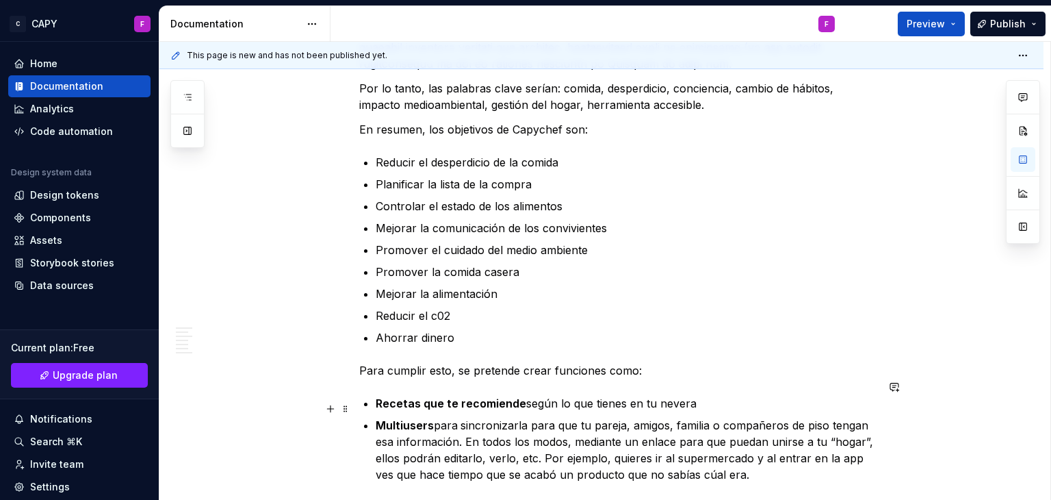
click at [460, 418] on strong at bounding box center [459, 425] width 3 height 14
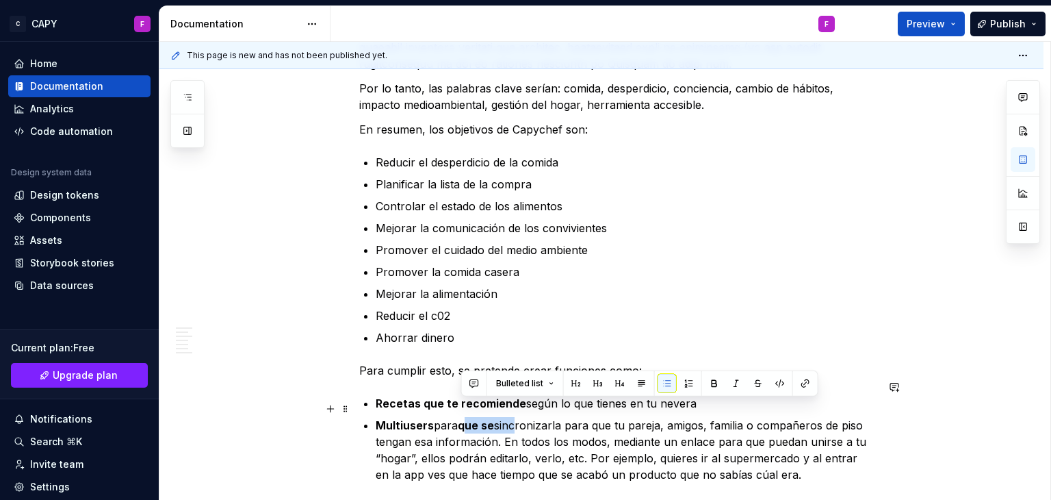
drag, startPoint x: 460, startPoint y: 409, endPoint x: 519, endPoint y: 414, distance: 59.8
click at [519, 417] on p "Multiusers para que se sincronizarla para que tu pareja, amigos, familia o comp…" at bounding box center [626, 466] width 501 height 99
click at [714, 386] on button "button" at bounding box center [714, 383] width 19 height 19
click at [521, 417] on p "Multiusers para que se sincronizarla para que tu pareja, amigos, familia o comp…" at bounding box center [626, 466] width 501 height 99
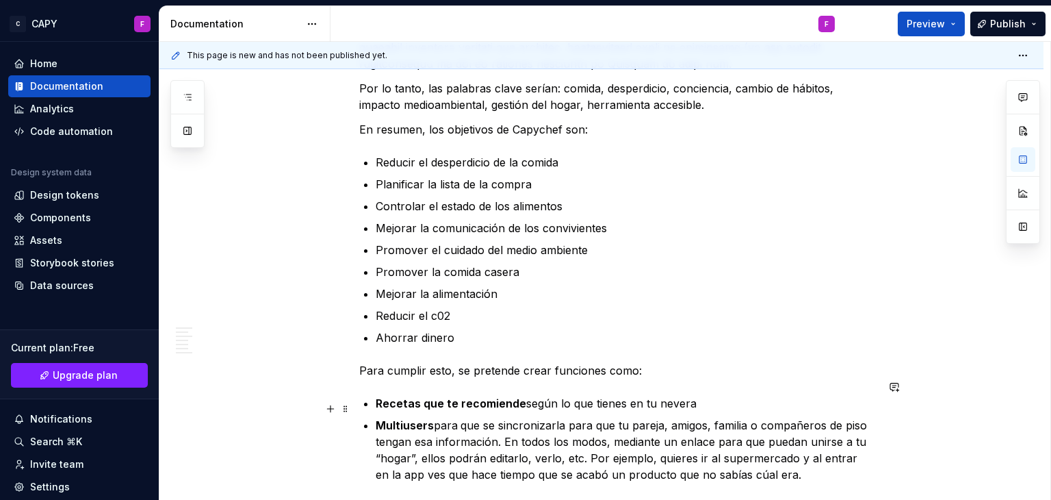
click at [495, 417] on p "Multiusers para que se sincronizarla para que tu pareja, amigos, familia o comp…" at bounding box center [626, 466] width 501 height 99
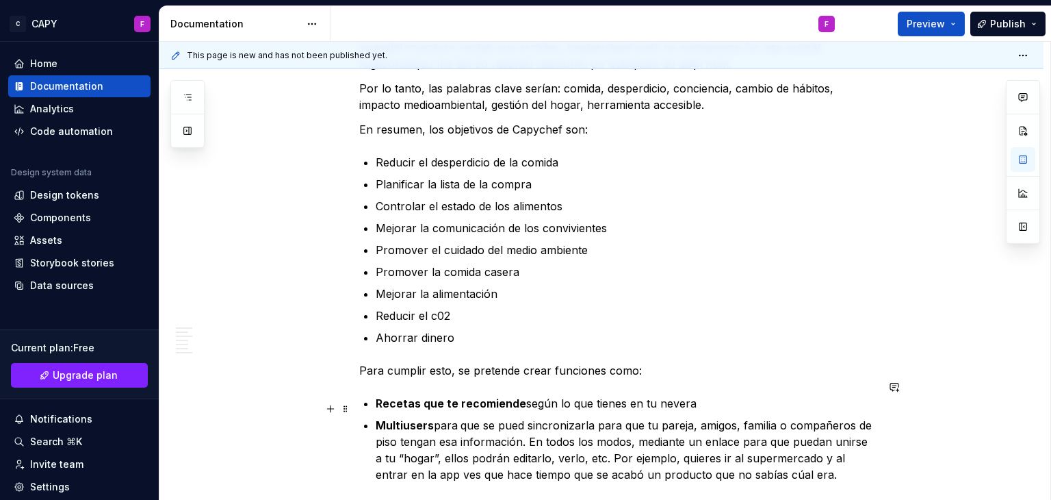
click at [594, 417] on p "Multiusers para que se pued sincronizarla para que tu pareja, amigos, familia o…" at bounding box center [626, 466] width 501 height 99
click at [635, 417] on p "Multiusers para que se pued sincronizar para que tu pareja, amigos, familia o c…" at bounding box center [626, 466] width 501 height 99
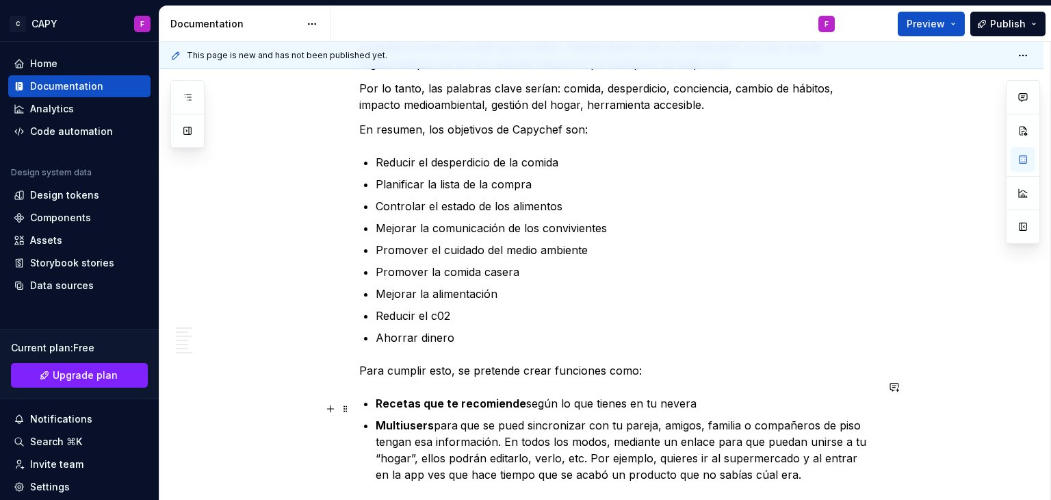
click at [528, 417] on p "Multiusers para que se pued sincronizar con tu pareja, amigos, familia o compañ…" at bounding box center [626, 466] width 501 height 99
click at [503, 417] on p "Multiusers: sincronizarla para que tu pareja, amigos, familia o compañeros de p…" at bounding box center [626, 466] width 501 height 99
click at [845, 417] on p "Multiusers: sincronizarla para que tu pareja, amigos, familia o compañeros de p…" at bounding box center [626, 466] width 501 height 99
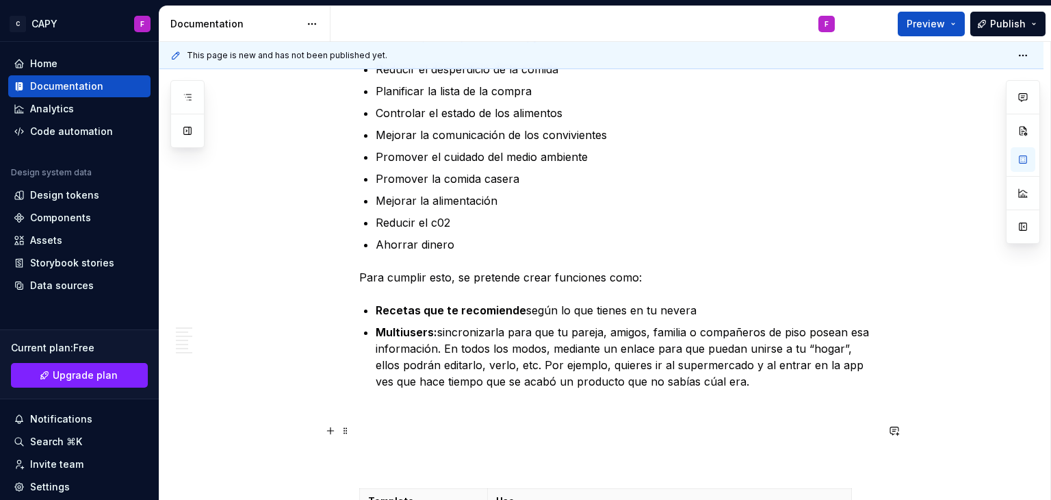
scroll to position [913, 0]
click at [544, 335] on p "Multiusers: sincronizarla para que tu pareja, amigos, familia o compañeros de p…" at bounding box center [626, 373] width 501 height 99
click at [552, 335] on p "Multiusers: sincronizarla para que tu pareja, amigos, familia o compañeros de p…" at bounding box center [626, 373] width 501 height 99
click at [698, 332] on p "Multiusers: sincronizarla para que tu pareja, amigos, familia o compañeros de p…" at bounding box center [626, 373] width 501 height 99
click at [682, 327] on p "Multiusers: sincronizarla para que tu pareja, amigos, familia o compañeros de p…" at bounding box center [626, 373] width 501 height 99
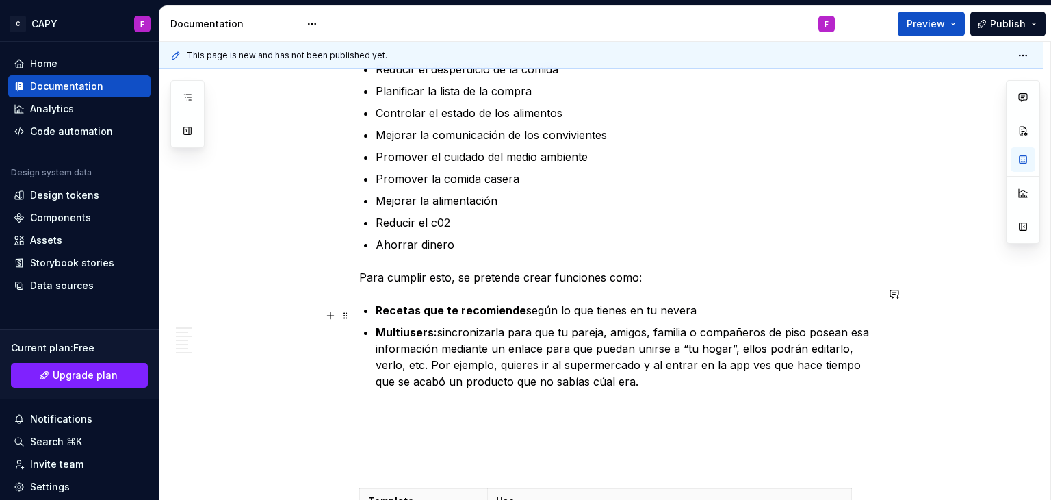
click at [629, 367] on p "Multiusers: sincronizarla para que tu pareja, amigos, familia o compañeros de p…" at bounding box center [626, 373] width 501 height 99
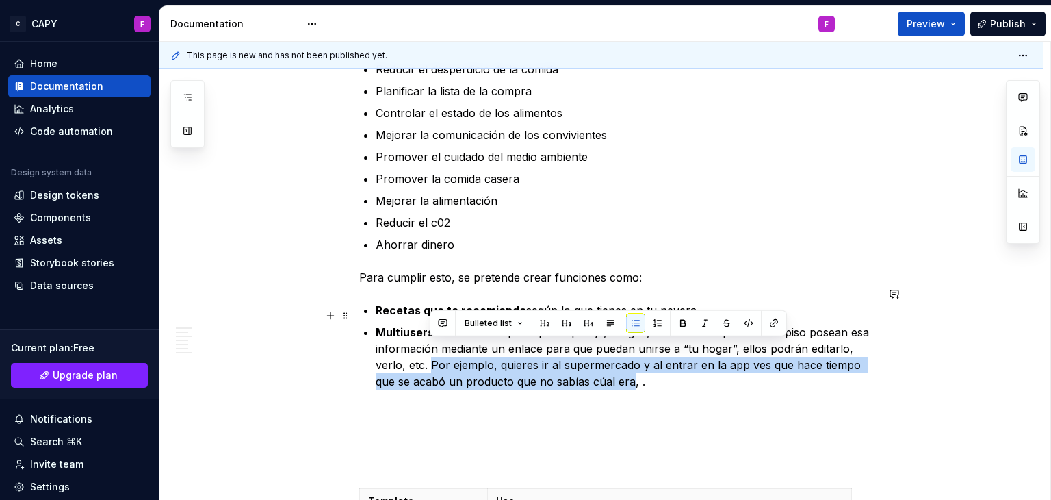
drag, startPoint x: 629, startPoint y: 367, endPoint x: 430, endPoint y: 357, distance: 199.4
click at [430, 357] on p "Multiusers: sincronizarla para que tu pareja, amigos, familia o compañeros de p…" at bounding box center [626, 373] width 501 height 99
drag, startPoint x: 635, startPoint y: 368, endPoint x: 430, endPoint y: 345, distance: 205.9
click at [430, 345] on p "Multiusers: sincronizarla para que tu pareja, amigos, familia o compañeros de p…" at bounding box center [626, 373] width 501 height 99
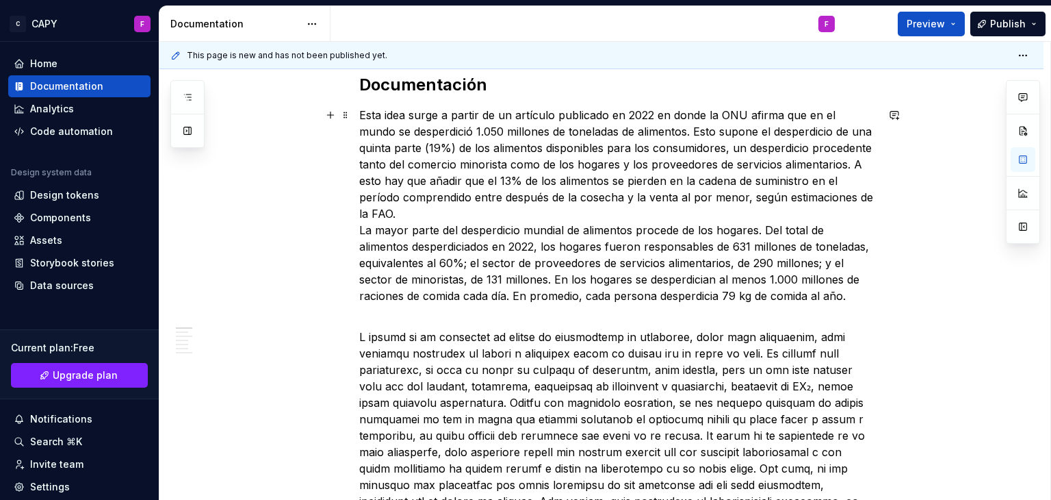
scroll to position [0, 0]
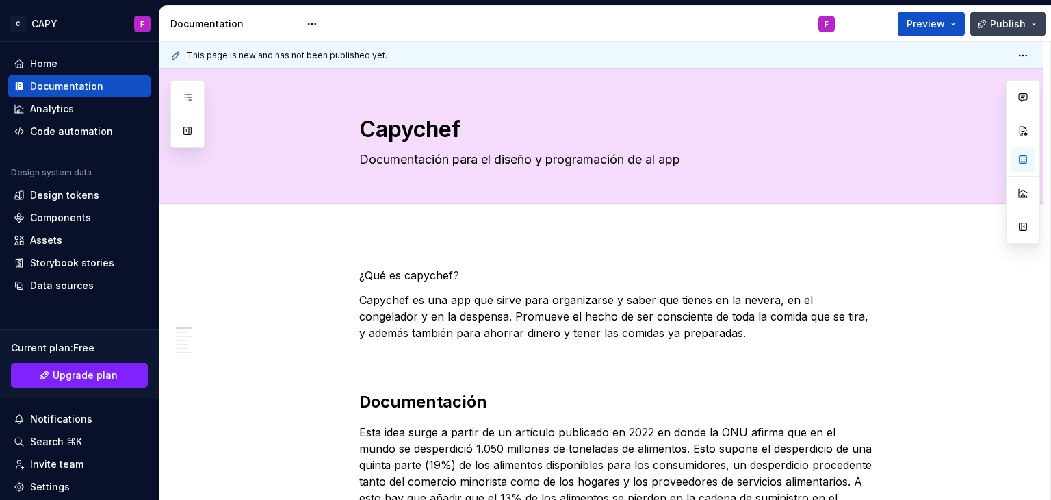
click at [1031, 32] on button "Publish" at bounding box center [1007, 24] width 75 height 25
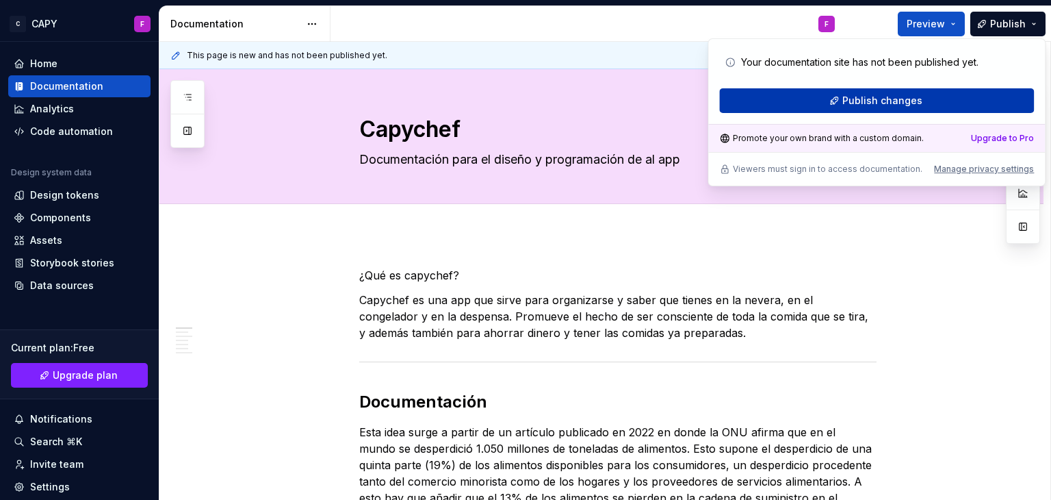
click at [905, 107] on button "Publish changes" at bounding box center [876, 100] width 315 height 25
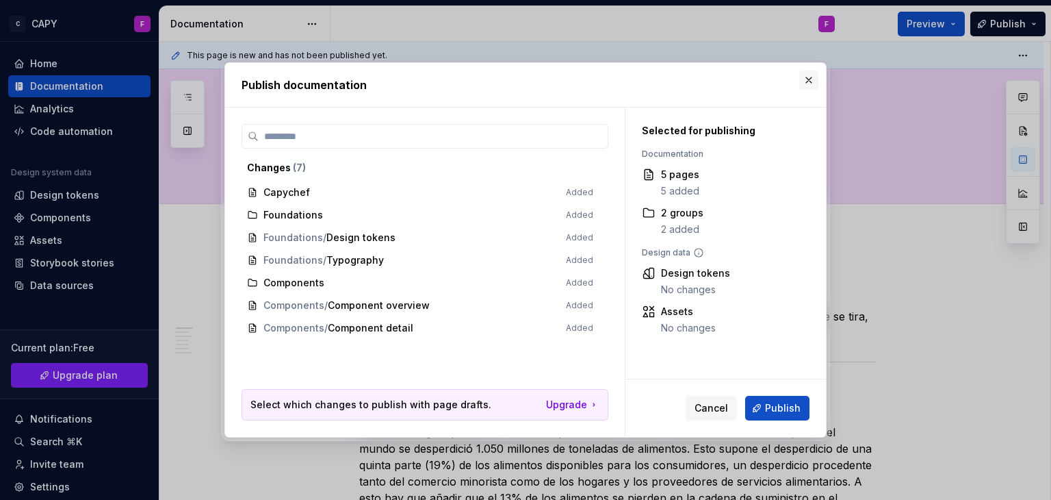
click at [809, 86] on button "button" at bounding box center [808, 79] width 19 height 19
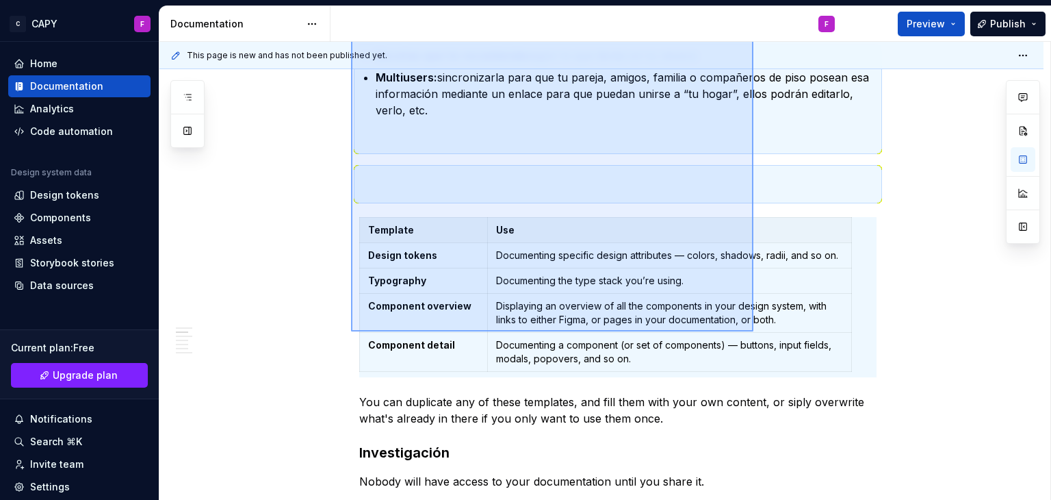
scroll to position [1180, 0]
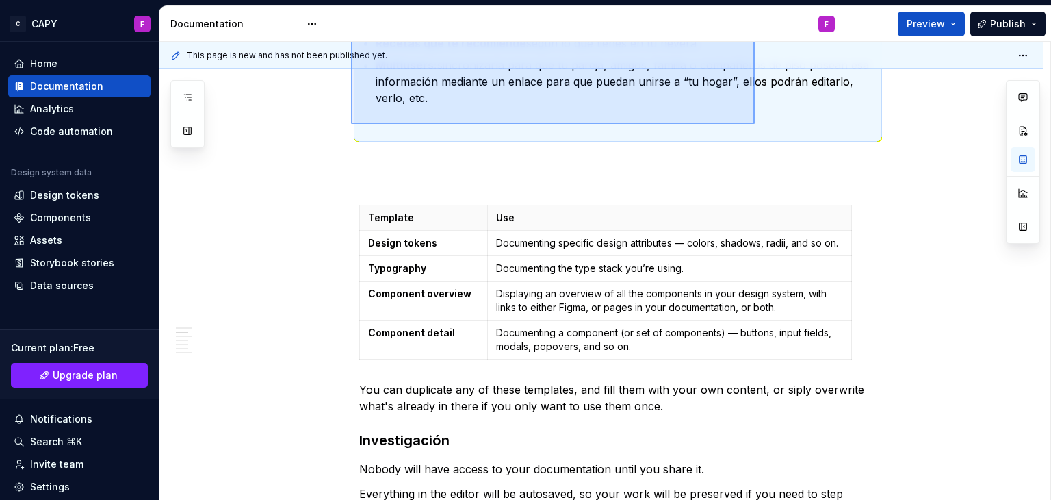
drag, startPoint x: 351, startPoint y: 183, endPoint x: 756, endPoint y: 124, distance: 408.7
click at [756, 124] on div "This page is new and has not been published yet. Capychef Documentación para el…" at bounding box center [604, 271] width 891 height 459
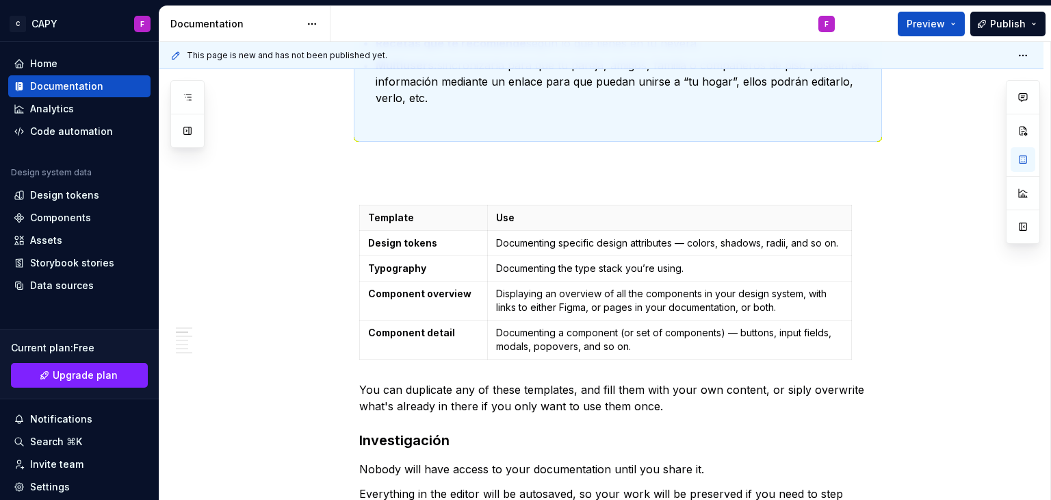
scroll to position [1156, 0]
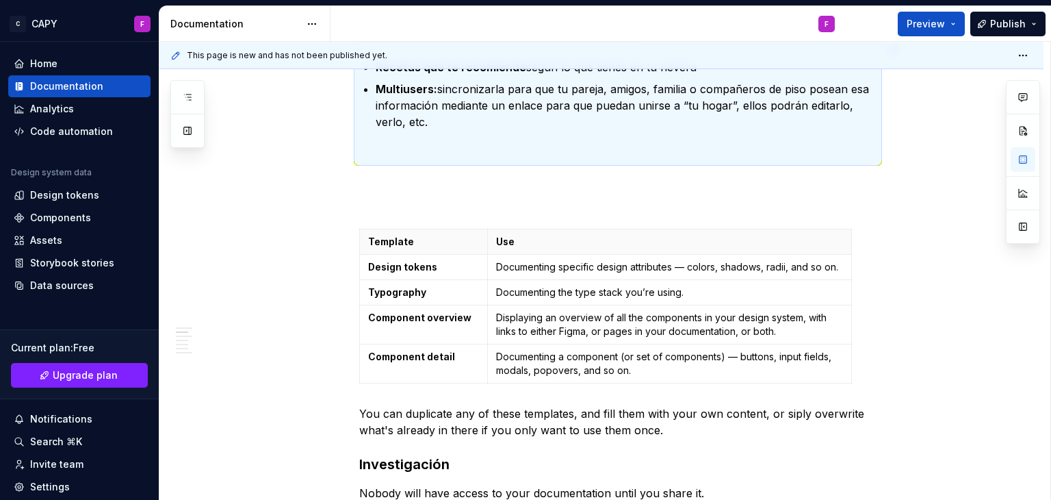
copy div "¿Lor ip dolorsit? Ametcons ad eli sed doe tempo inci utlaboreetd m aliqu eni ad…"
type textarea "*"
